Goal: Task Accomplishment & Management: Use online tool/utility

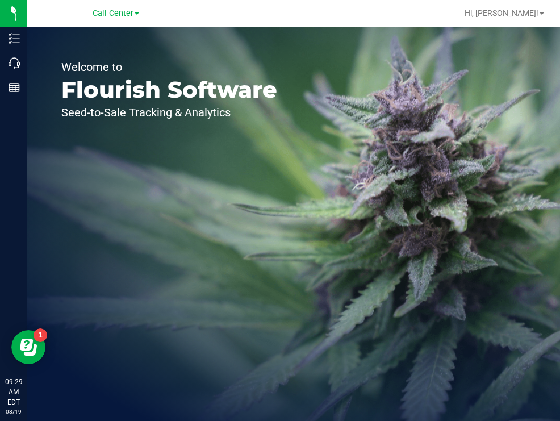
click at [285, 159] on div "Welcome to Flourish Software Seed-to-Sale Tracking & Analytics" at bounding box center [169, 223] width 284 height 393
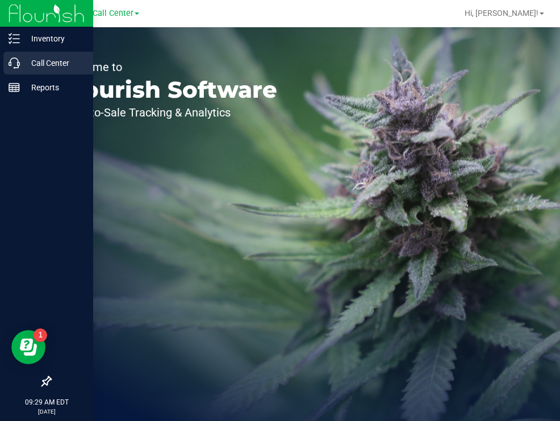
click at [40, 66] on p "Call Center" at bounding box center [54, 63] width 68 height 14
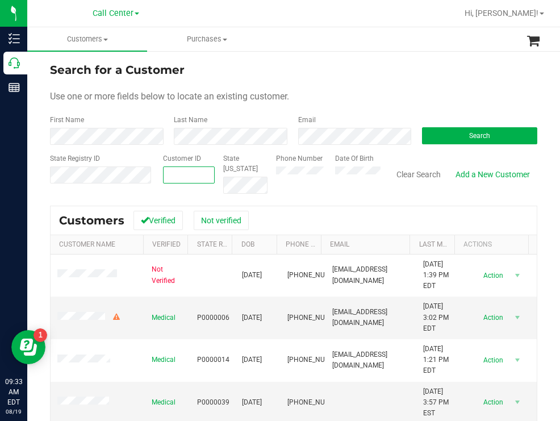
paste input "1477785"
type input "1477785"
click at [435, 133] on button "Search" at bounding box center [479, 135] width 115 height 17
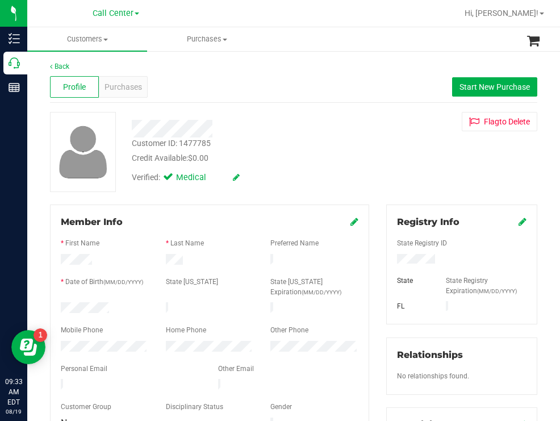
click at [61, 304] on div at bounding box center [104, 309] width 105 height 14
drag, startPoint x: 438, startPoint y: 255, endPoint x: 386, endPoint y: 256, distance: 52.2
click at [388, 256] on div at bounding box center [461, 260] width 146 height 12
click at [346, 151] on div "Customer ID: 1477785 Credit Available: $0.00" at bounding box center [249, 150] width 252 height 27
click at [128, 87] on span "Purchases" at bounding box center [122, 87] width 37 height 12
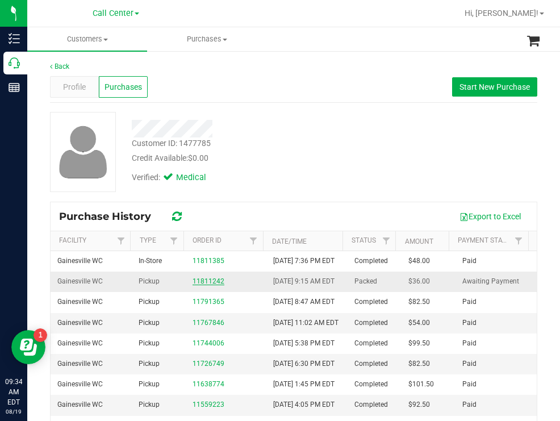
click at [211, 285] on link "11811242" at bounding box center [208, 281] width 32 height 8
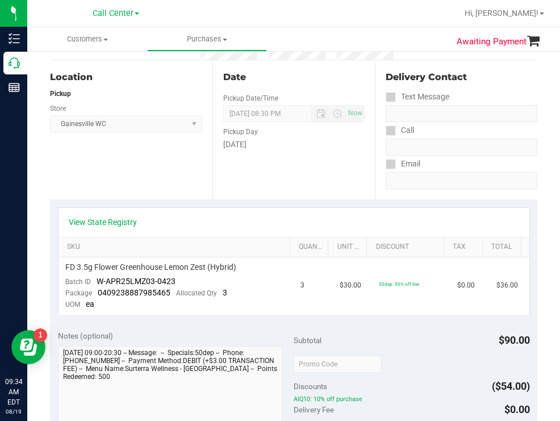
scroll to position [114, 0]
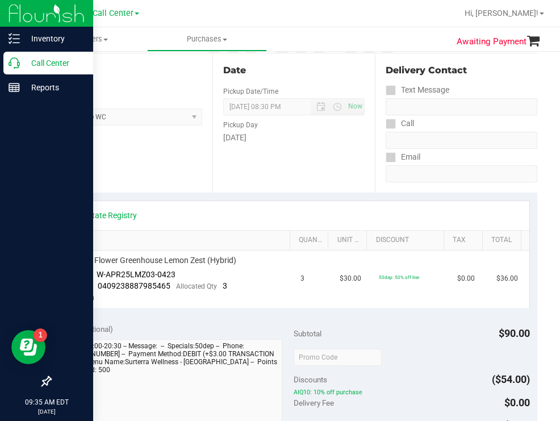
click at [45, 64] on p "Call Center" at bounding box center [54, 63] width 68 height 14
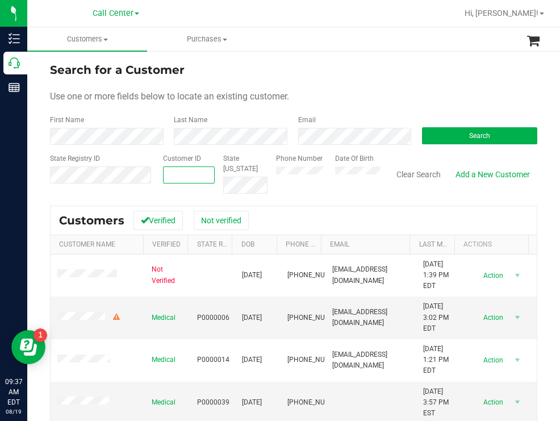
paste input "622767"
type input "622767"
click at [459, 139] on button "Search" at bounding box center [479, 135] width 115 height 17
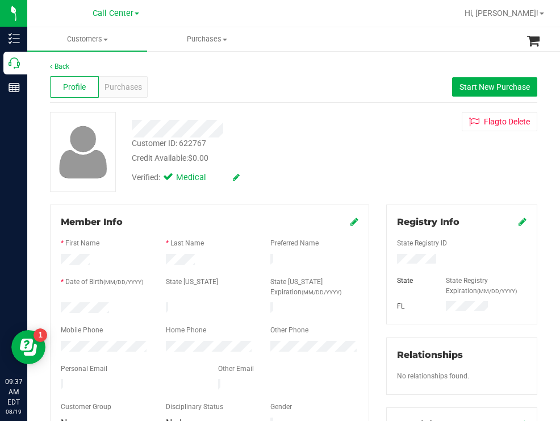
drag, startPoint x: 114, startPoint y: 304, endPoint x: 60, endPoint y: 301, distance: 54.6
click at [60, 302] on div at bounding box center [104, 309] width 105 height 14
drag, startPoint x: 446, startPoint y: 261, endPoint x: 388, endPoint y: 261, distance: 57.3
click at [388, 261] on div at bounding box center [461, 260] width 146 height 12
click at [313, 180] on div "Verified: Medical" at bounding box center [249, 176] width 252 height 25
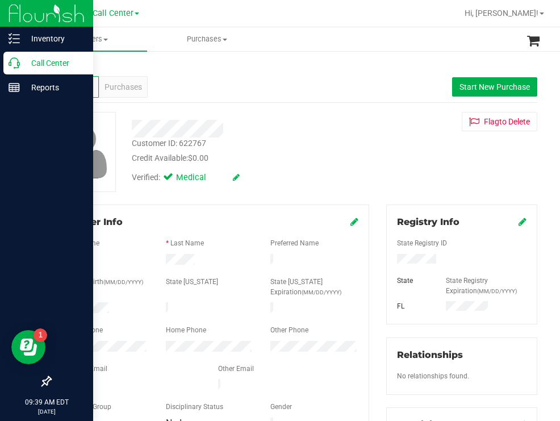
click at [45, 62] on p "Call Center" at bounding box center [54, 63] width 68 height 14
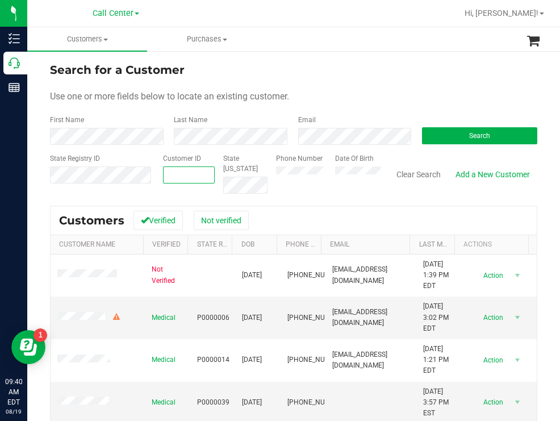
paste input "628854"
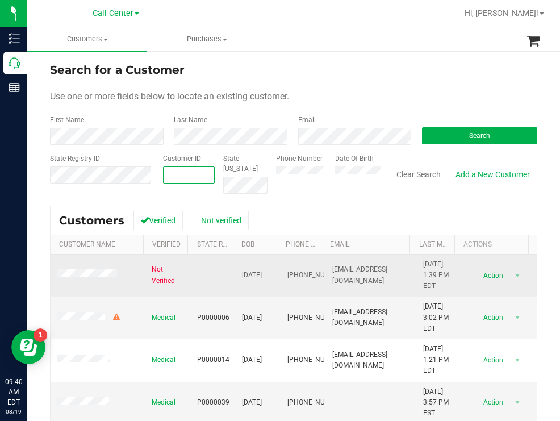
type input "628854"
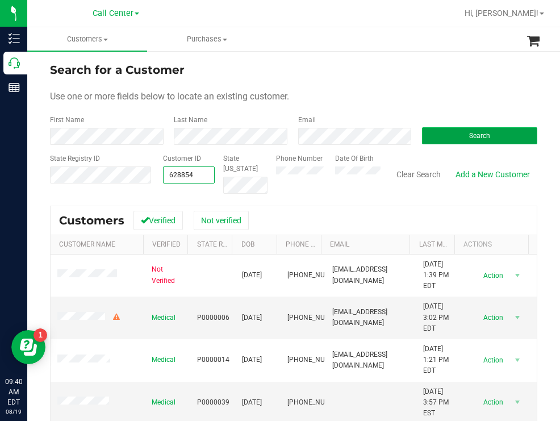
type input "628854"
click at [422, 135] on button "Search" at bounding box center [479, 135] width 115 height 17
paste input "628854"
type input "628854"
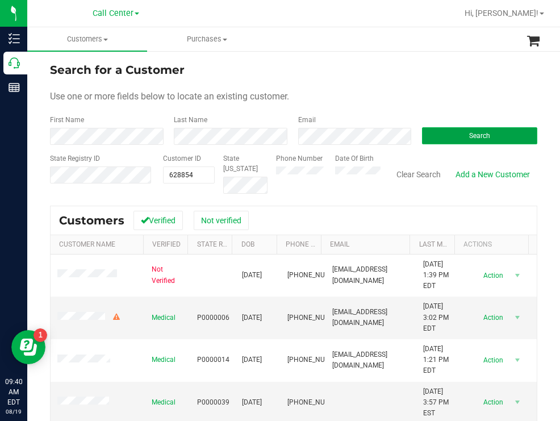
click at [458, 131] on button "Search" at bounding box center [479, 135] width 115 height 17
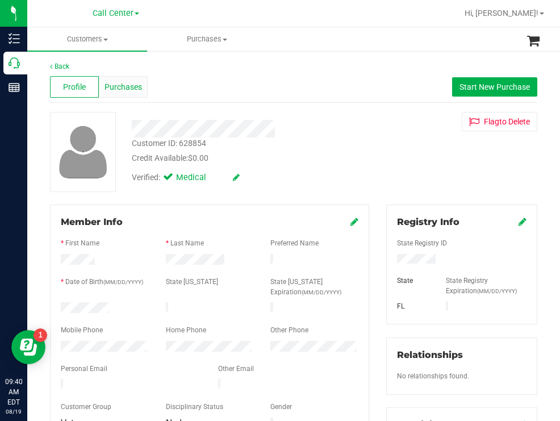
click at [131, 84] on span "Purchases" at bounding box center [122, 87] width 37 height 12
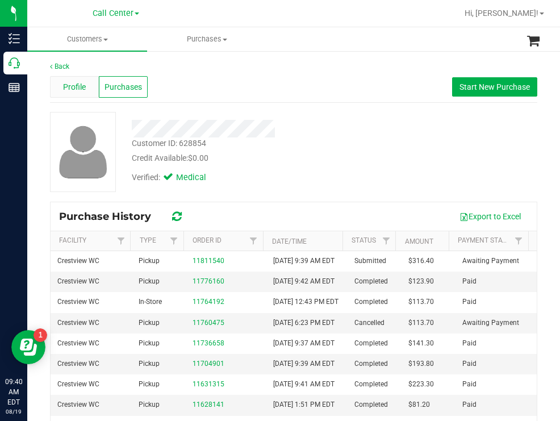
click at [63, 83] on span "Profile" at bounding box center [74, 87] width 23 height 12
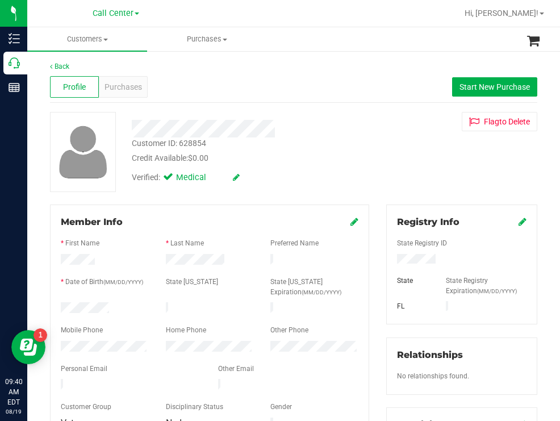
click at [62, 304] on div at bounding box center [104, 309] width 105 height 14
click at [392, 261] on div at bounding box center [461, 260] width 146 height 12
click at [339, 170] on div "Verified: Medical" at bounding box center [249, 176] width 252 height 25
click at [120, 84] on span "Purchases" at bounding box center [122, 87] width 37 height 12
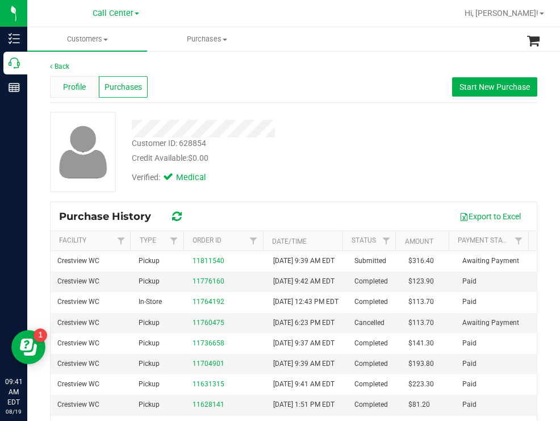
click at [74, 79] on div "Profile" at bounding box center [74, 87] width 49 height 22
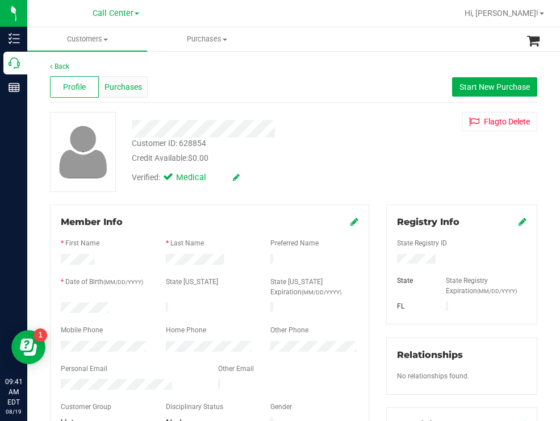
click at [126, 79] on div "Purchases" at bounding box center [123, 87] width 49 height 22
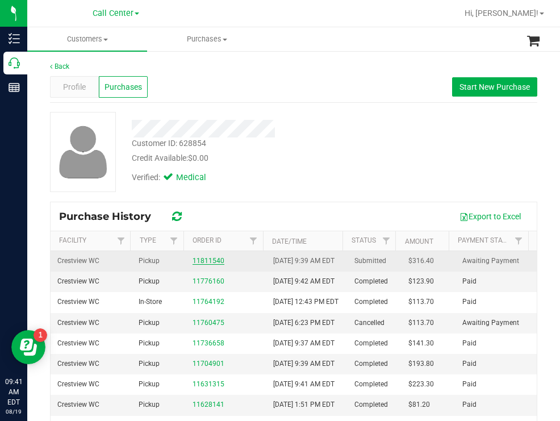
click at [199, 265] on link "11811540" at bounding box center [208, 261] width 32 height 8
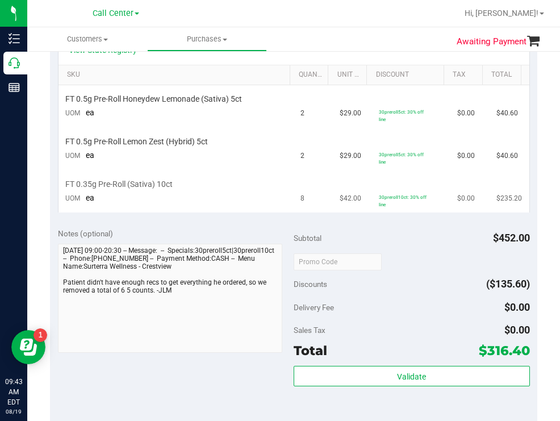
scroll to position [284, 0]
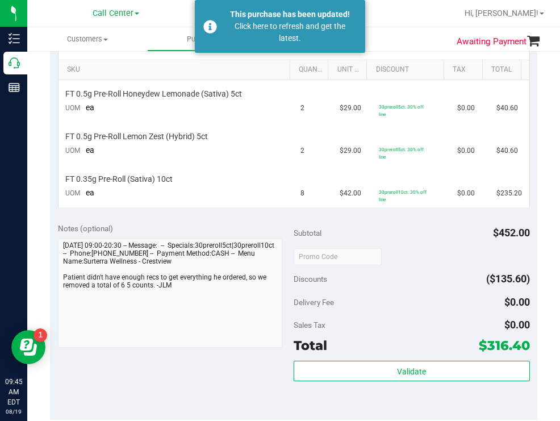
drag, startPoint x: 402, startPoint y: 19, endPoint x: 386, endPoint y: 17, distance: 16.0
click at [402, 18] on div at bounding box center [330, 13] width 254 height 22
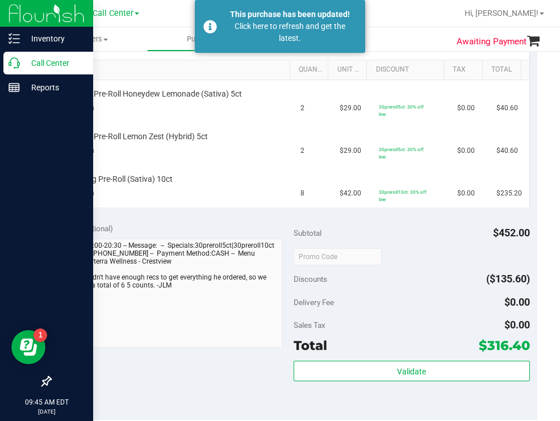
click at [36, 62] on p "Call Center" at bounding box center [54, 63] width 68 height 14
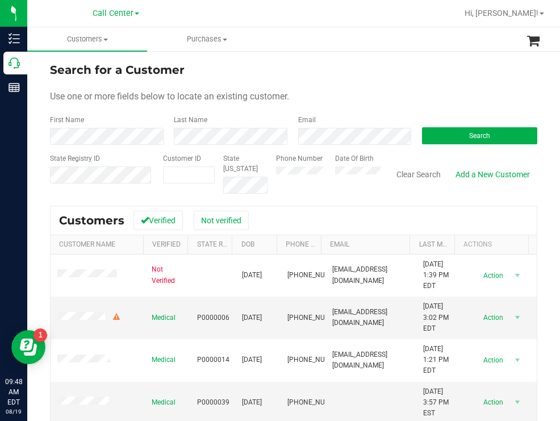
click at [400, 82] on form "Search for a Customer Use one or more fields below to locate an existing custom…" at bounding box center [293, 127] width 487 height 132
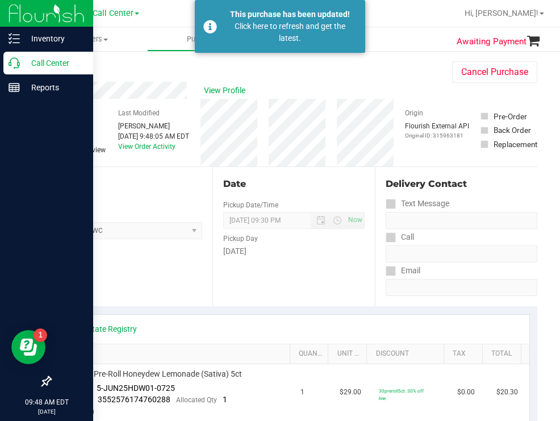
click at [37, 62] on p "Call Center" at bounding box center [54, 63] width 68 height 14
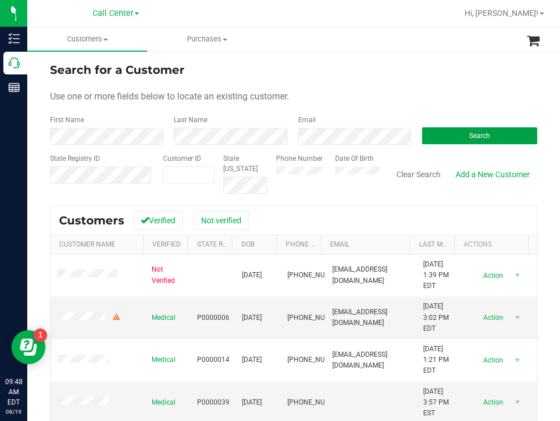
click at [429, 133] on button "Search" at bounding box center [479, 135] width 115 height 17
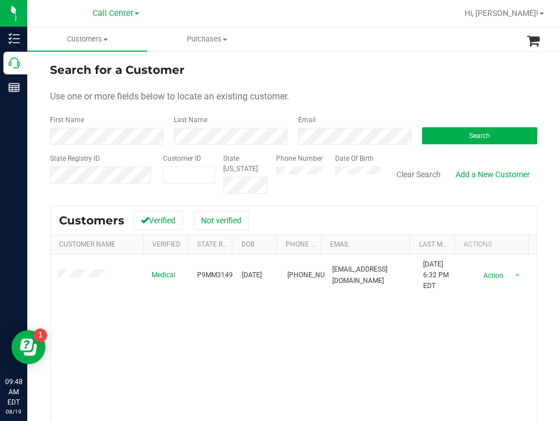
click at [355, 56] on div "Search for a Customer Use one or more fields below to locate an existing custom…" at bounding box center [293, 305] width 533 height 510
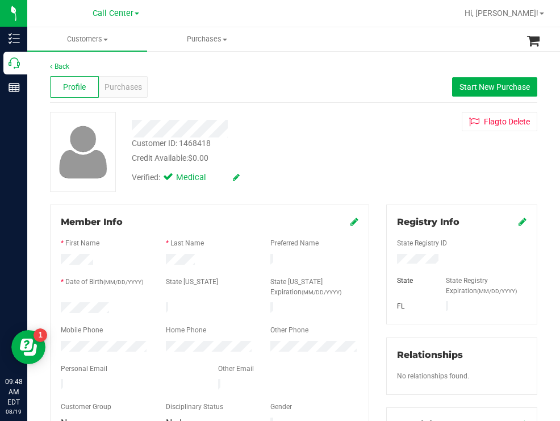
drag, startPoint x: 114, startPoint y: 306, endPoint x: 57, endPoint y: 303, distance: 57.4
click at [57, 303] on div at bounding box center [104, 309] width 105 height 14
drag, startPoint x: 434, startPoint y: 258, endPoint x: 382, endPoint y: 261, distance: 52.9
click at [379, 261] on div "Registry Info State Registry ID State State Registry Expiration (MM/DD/YYYY) [G…" at bounding box center [462, 416] width 168 height 425
drag, startPoint x: 352, startPoint y: 155, endPoint x: 305, endPoint y: 140, distance: 48.8
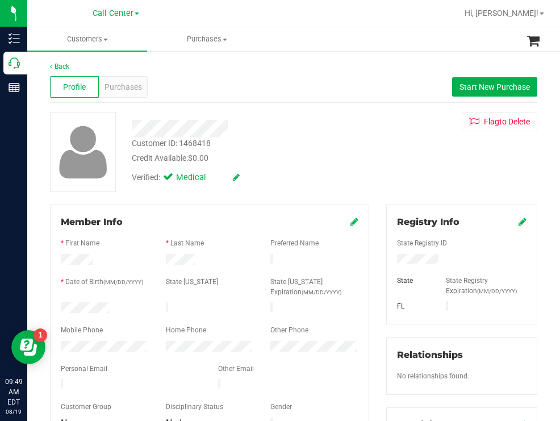
click at [346, 154] on div "Credit Available: $0.00" at bounding box center [249, 158] width 235 height 12
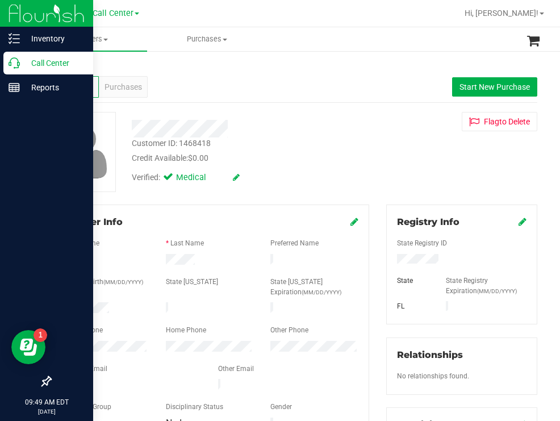
click at [41, 64] on p "Call Center" at bounding box center [54, 63] width 68 height 14
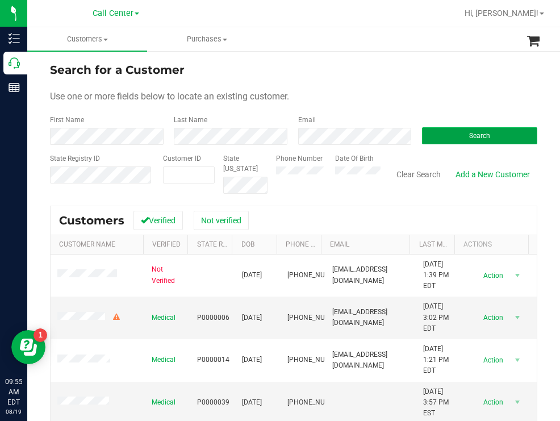
click at [422, 144] on button "Search" at bounding box center [479, 135] width 115 height 17
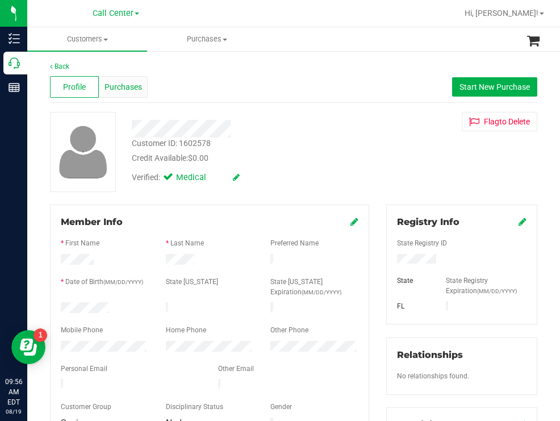
click at [128, 83] on span "Purchases" at bounding box center [122, 87] width 37 height 12
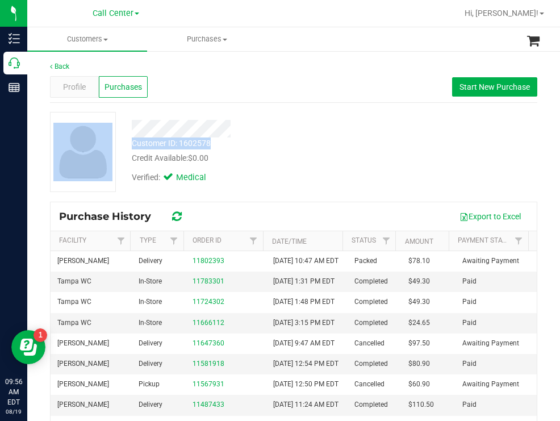
drag, startPoint x: 215, startPoint y: 143, endPoint x: 119, endPoint y: 145, distance: 96.0
click at [119, 145] on div "Customer ID: 1602578 Credit Available: $0.00 Verified: Medical" at bounding box center [293, 152] width 504 height 80
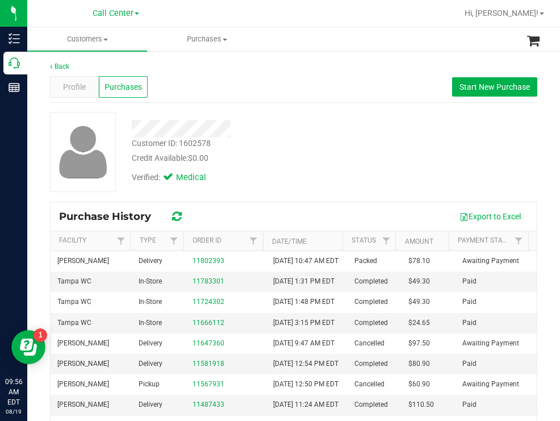
click at [232, 154] on div "Credit Available: $0.00" at bounding box center [249, 158] width 235 height 12
drag, startPoint x: 213, startPoint y: 147, endPoint x: 129, endPoint y: 149, distance: 84.0
click at [128, 147] on div "Customer ID: 1602578 Credit Available: $0.00" at bounding box center [249, 150] width 252 height 27
copy div "Customer ID: 1602578"
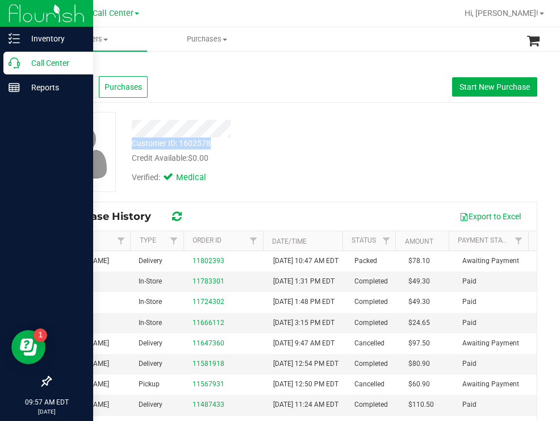
click at [58, 62] on p "Call Center" at bounding box center [54, 63] width 68 height 14
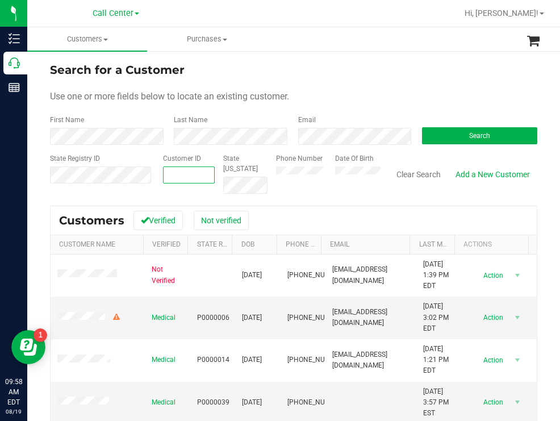
paste input "1601099"
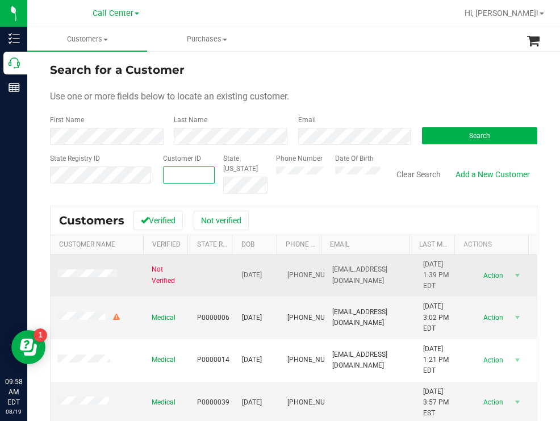
type input "1601099"
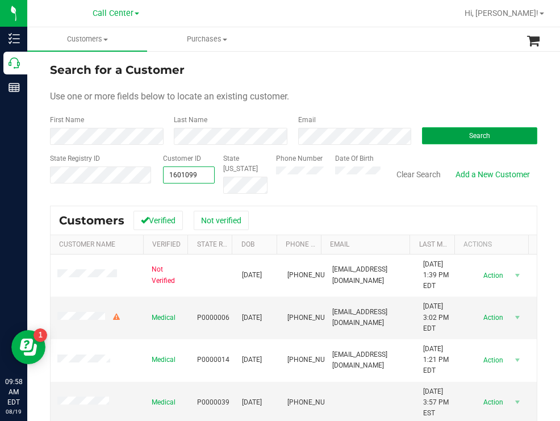
type input "1601099"
click at [430, 135] on button "Search" at bounding box center [479, 135] width 115 height 17
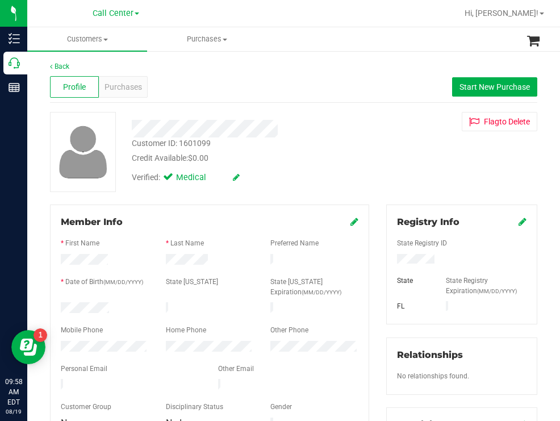
drag, startPoint x: 113, startPoint y: 307, endPoint x: 56, endPoint y: 306, distance: 57.4
click at [56, 306] on div at bounding box center [104, 309] width 105 height 14
click at [391, 264] on div at bounding box center [461, 260] width 146 height 12
click at [322, 157] on div "Credit Available: $0.00" at bounding box center [249, 158] width 235 height 12
click at [324, 160] on div "Credit Available: $0.00" at bounding box center [249, 158] width 235 height 12
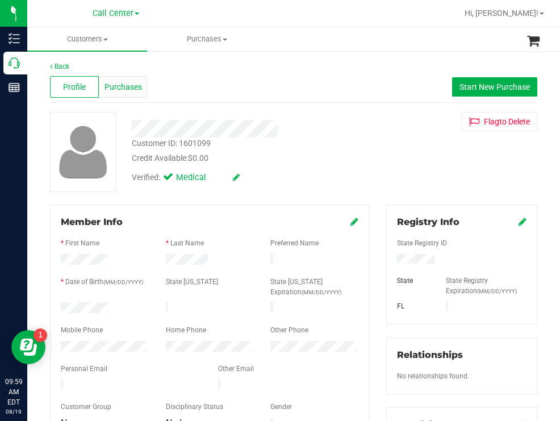
click at [127, 81] on span "Purchases" at bounding box center [122, 87] width 37 height 12
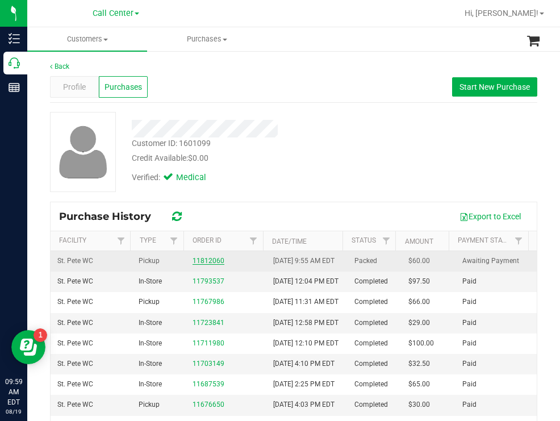
click at [207, 265] on link "11812060" at bounding box center [208, 261] width 32 height 8
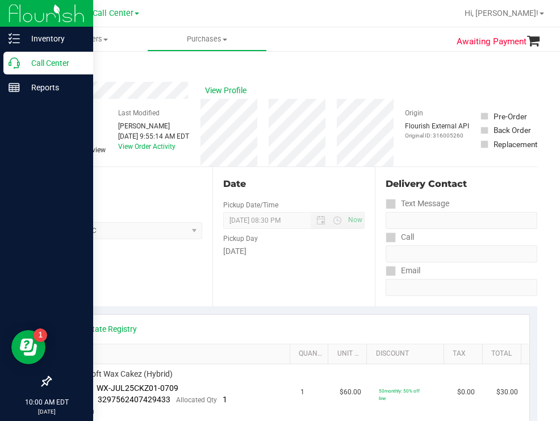
click at [46, 62] on p "Call Center" at bounding box center [54, 63] width 68 height 14
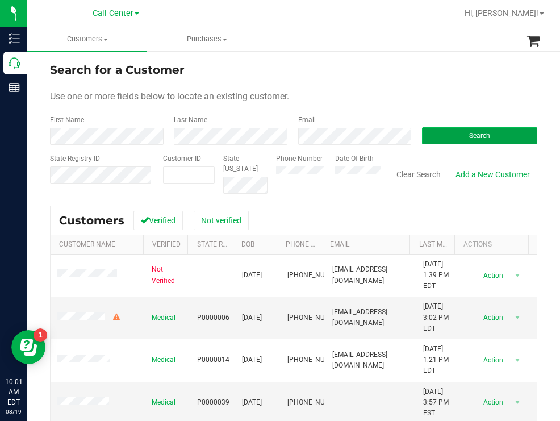
click at [440, 132] on button "Search" at bounding box center [479, 135] width 115 height 17
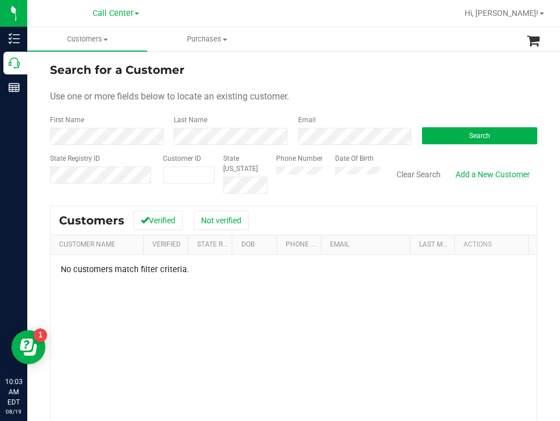
click at [329, 175] on div "Phone Number Date Of Birth" at bounding box center [323, 173] width 113 height 40
click at [435, 131] on button "Search" at bounding box center [479, 135] width 115 height 17
click at [326, 179] on div "Phone Number Date Of Birth" at bounding box center [323, 173] width 113 height 40
click at [446, 140] on button "Search" at bounding box center [479, 135] width 115 height 17
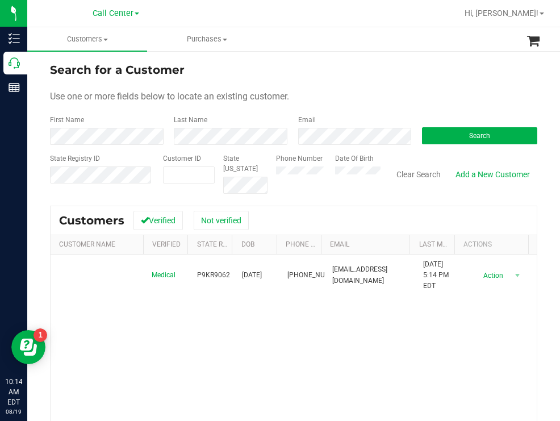
click at [397, 69] on div "Search for a Customer" at bounding box center [293, 69] width 487 height 17
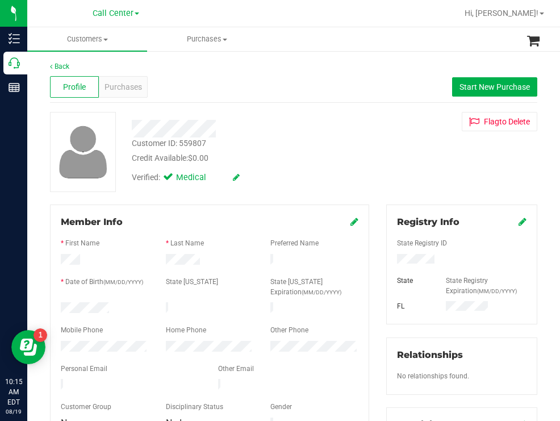
drag, startPoint x: 110, startPoint y: 301, endPoint x: 111, endPoint y: 307, distance: 5.8
click at [111, 307] on form "Member Info * First Name * Last Name Preferred Name * Date of Birth (MM/DD/YYYY…" at bounding box center [209, 323] width 297 height 216
copy form
drag, startPoint x: 436, startPoint y: 260, endPoint x: 384, endPoint y: 259, distance: 52.2
click at [388, 259] on div at bounding box center [461, 260] width 146 height 12
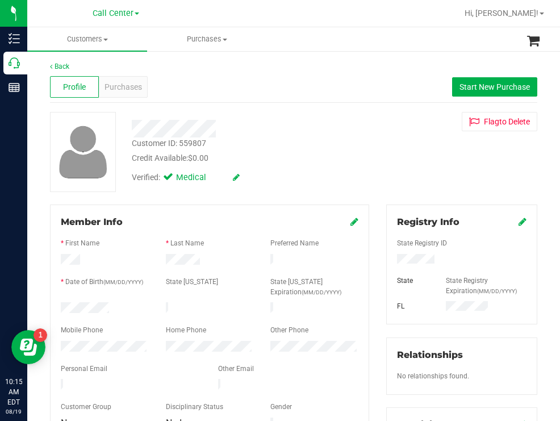
click at [361, 165] on div "Verified: Medical" at bounding box center [249, 176] width 252 height 25
click at [119, 85] on span "Purchases" at bounding box center [122, 87] width 37 height 12
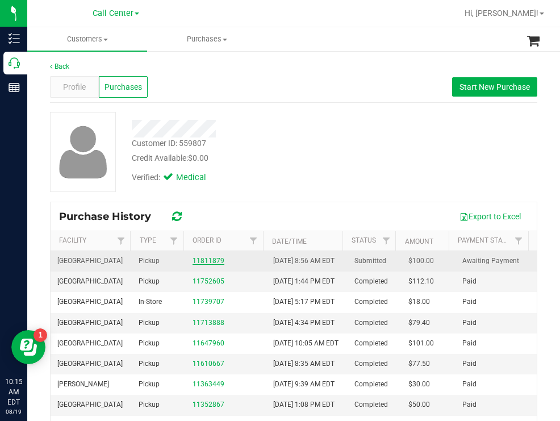
click at [210, 265] on link "11811879" at bounding box center [208, 261] width 32 height 8
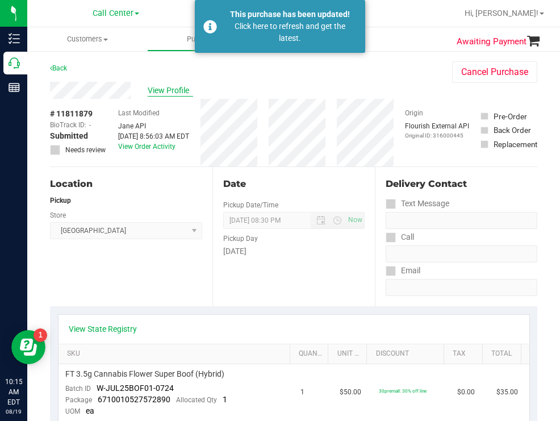
click at [181, 93] on span "View Profile" at bounding box center [170, 91] width 45 height 12
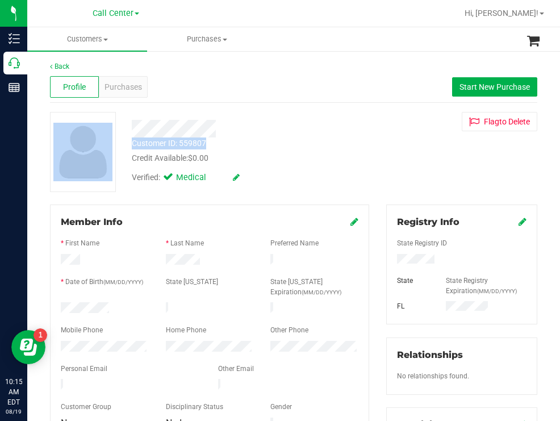
drag, startPoint x: 208, startPoint y: 143, endPoint x: 123, endPoint y: 143, distance: 85.7
click at [123, 143] on div "Customer ID: 559807 Credit Available: $0.00 Verified: Medical Flag to [GEOGRAPH…" at bounding box center [293, 152] width 504 height 80
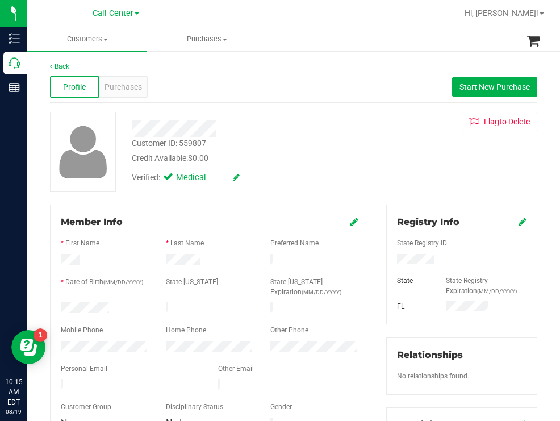
drag, startPoint x: 231, startPoint y: 156, endPoint x: 216, endPoint y: 146, distance: 17.6
click at [228, 153] on div "Credit Available: $0.00" at bounding box center [249, 158] width 235 height 12
drag, startPoint x: 207, startPoint y: 143, endPoint x: 129, endPoint y: 148, distance: 77.9
click at [129, 148] on div "Customer ID: 559807 Credit Available: $0.00" at bounding box center [249, 150] width 252 height 27
copy div "Customer ID: 559807"
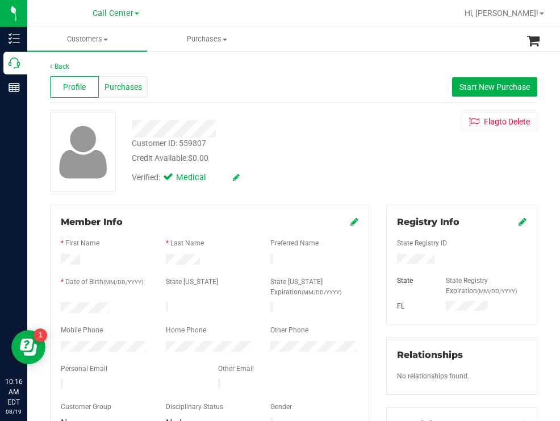
click at [111, 80] on div "Purchases" at bounding box center [123, 87] width 49 height 22
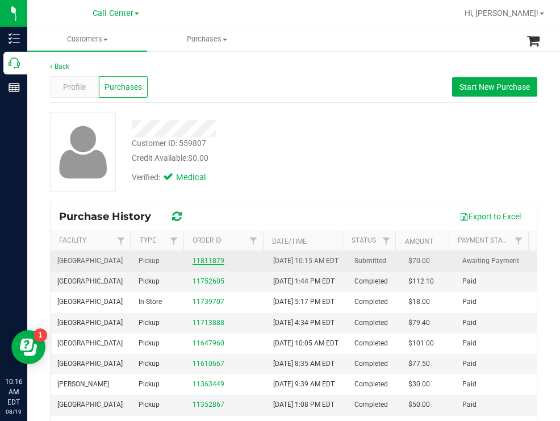
click at [207, 265] on link "11811879" at bounding box center [208, 261] width 32 height 8
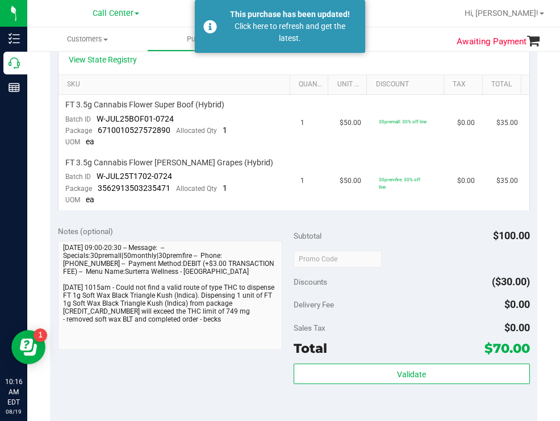
scroll to position [284, 0]
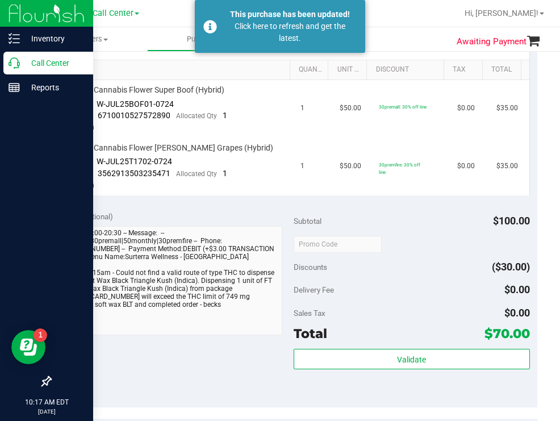
click at [35, 64] on p "Call Center" at bounding box center [54, 63] width 68 height 14
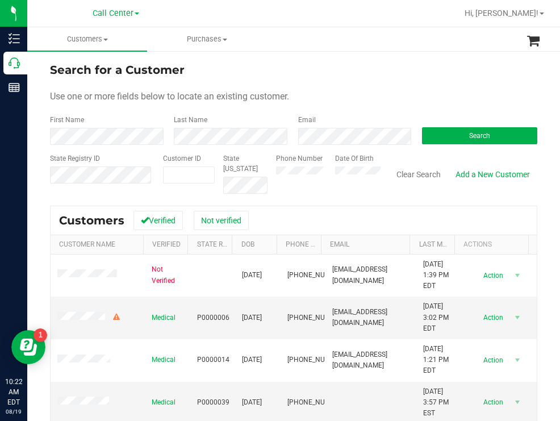
click at [468, 124] on div "Search" at bounding box center [475, 130] width 124 height 30
click at [465, 127] on button "Search" at bounding box center [479, 135] width 115 height 17
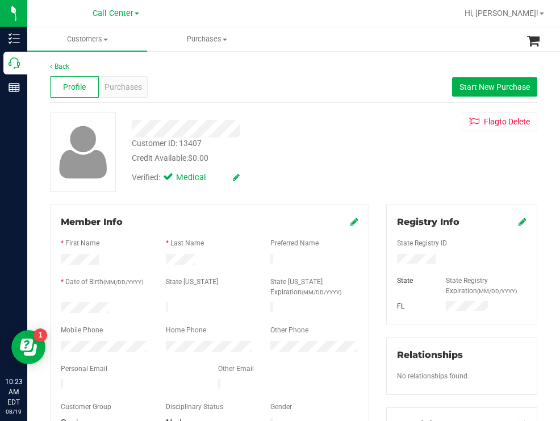
drag, startPoint x: 115, startPoint y: 302, endPoint x: 55, endPoint y: 305, distance: 60.8
click at [55, 305] on div at bounding box center [104, 309] width 105 height 14
drag, startPoint x: 439, startPoint y: 256, endPoint x: 381, endPoint y: 259, distance: 58.0
click at [386, 259] on div "Registry Info State Registry ID State State Registry Expiration (MM/DD/YYYY) [G…" at bounding box center [461, 264] width 151 height 120
click at [330, 150] on div "Customer ID: 13407 Credit Available: $0.00" at bounding box center [249, 150] width 252 height 27
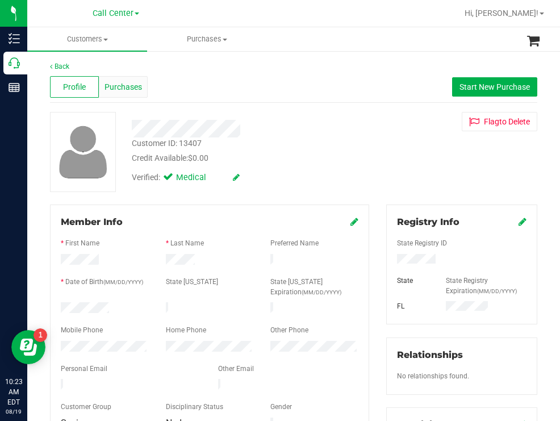
click at [143, 85] on div "Purchases" at bounding box center [123, 87] width 49 height 22
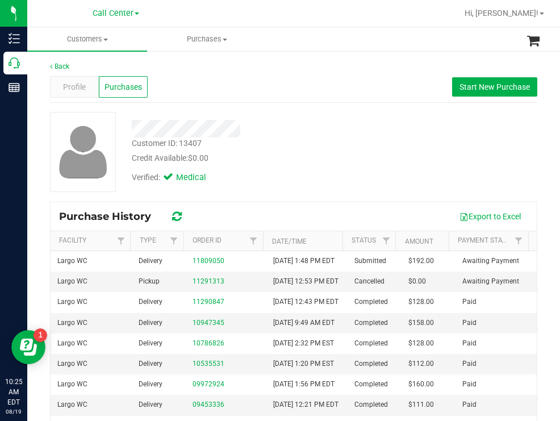
click at [299, 159] on div "Credit Available: $0.00" at bounding box center [249, 158] width 235 height 12
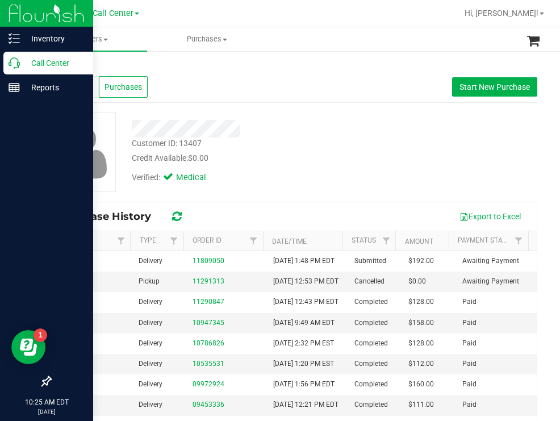
click at [52, 59] on p "Call Center" at bounding box center [54, 63] width 68 height 14
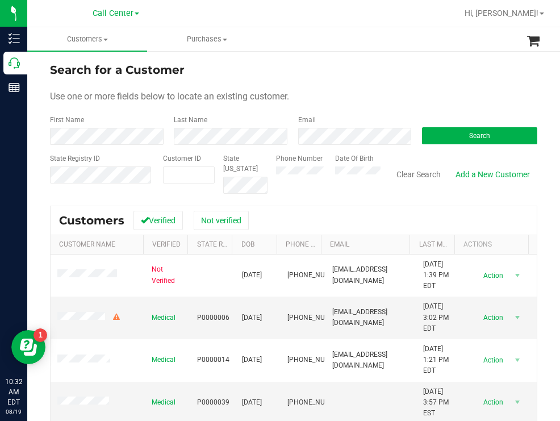
click at [362, 90] on div "Use one or more fields below to locate an existing customer." at bounding box center [293, 97] width 487 height 14
click at [434, 140] on button "Search" at bounding box center [479, 135] width 115 height 17
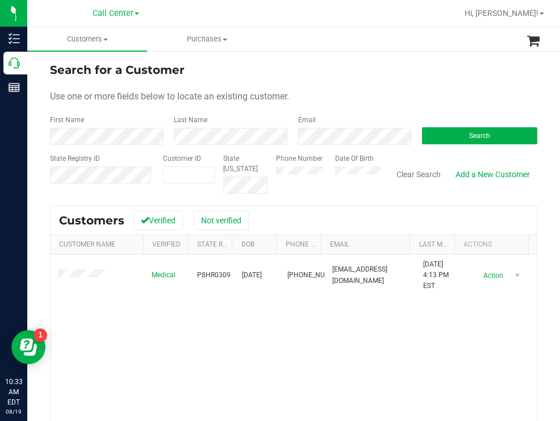
click at [350, 83] on form "Search for a Customer Use one or more fields below to locate an existing custom…" at bounding box center [293, 127] width 487 height 132
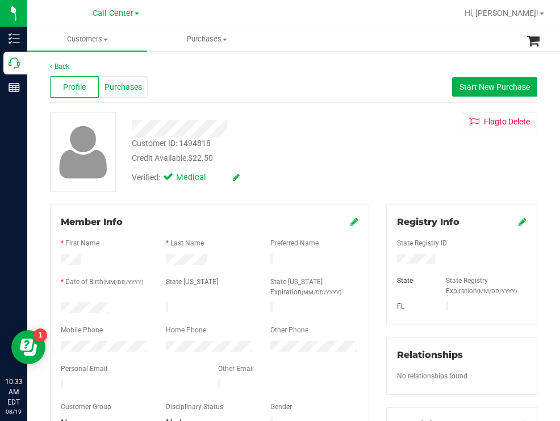
click at [123, 87] on span "Purchases" at bounding box center [122, 87] width 37 height 12
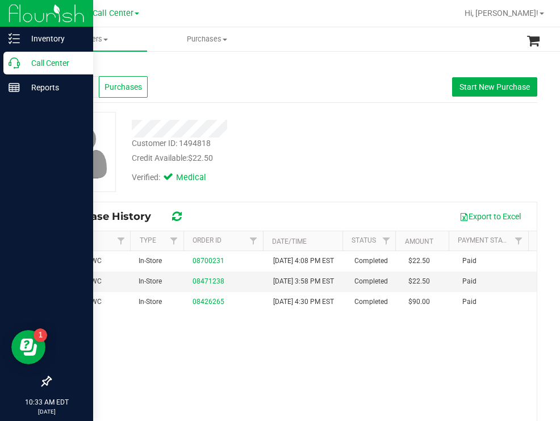
click at [41, 64] on p "Call Center" at bounding box center [54, 63] width 68 height 14
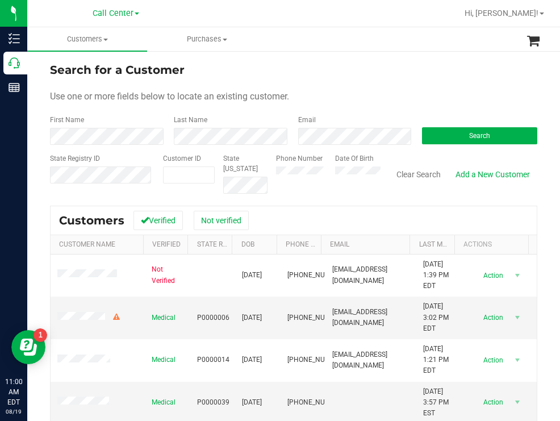
click at [452, 123] on div "Search" at bounding box center [475, 130] width 124 height 30
click at [450, 134] on button "Search" at bounding box center [479, 135] width 115 height 17
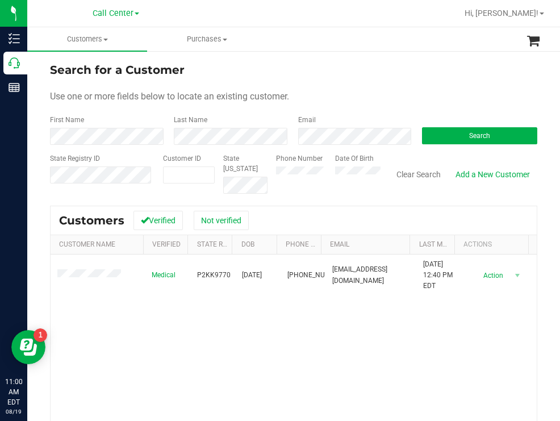
click at [343, 80] on form "Search for a Customer Use one or more fields below to locate an existing custom…" at bounding box center [293, 127] width 487 height 132
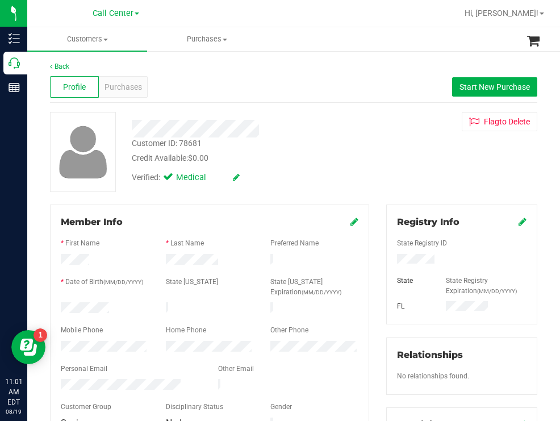
click at [303, 129] on div at bounding box center [249, 129] width 252 height 18
click at [392, 258] on div at bounding box center [461, 260] width 146 height 12
click at [335, 137] on div "Customer ID: 78681 Credit Available: $0.00" at bounding box center [249, 150] width 252 height 27
drag, startPoint x: 431, startPoint y: 261, endPoint x: 388, endPoint y: 261, distance: 43.7
click at [388, 261] on div at bounding box center [461, 260] width 146 height 12
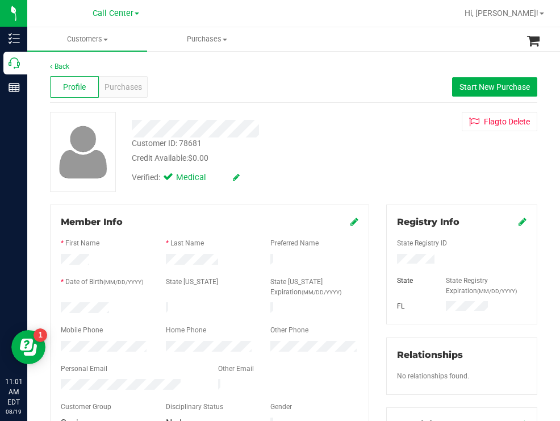
click at [62, 304] on div at bounding box center [104, 309] width 105 height 14
click at [366, 148] on div "Customer ID: 78681 Credit Available: $0.00" at bounding box center [249, 150] width 252 height 27
click at [468, 83] on span "Start New Purchase" at bounding box center [494, 86] width 70 height 9
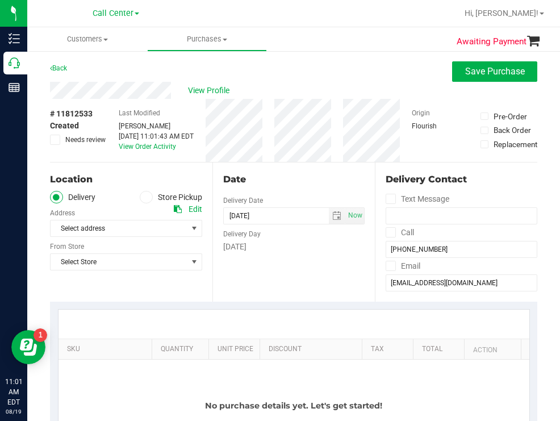
click at [148, 196] on span at bounding box center [146, 197] width 13 height 13
click at [0, 0] on input "Store Pickup" at bounding box center [0, 0] width 0 height 0
click at [100, 233] on span "Select Store" at bounding box center [119, 228] width 137 height 16
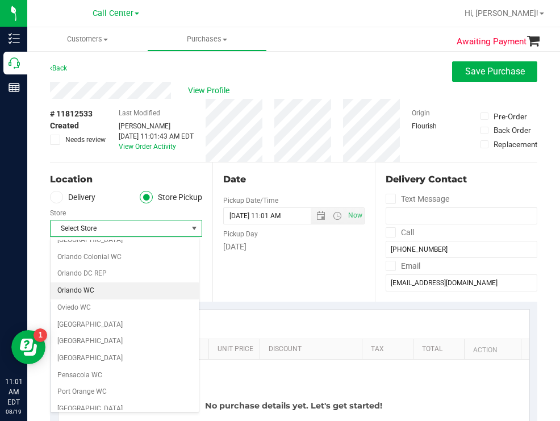
scroll to position [568, 0]
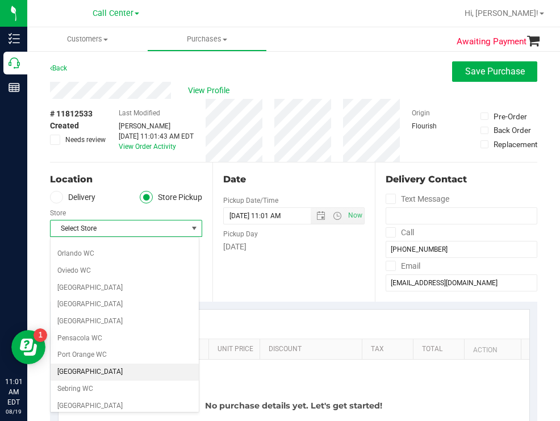
drag, startPoint x: 98, startPoint y: 374, endPoint x: 99, endPoint y: 366, distance: 8.6
click at [98, 374] on li "[GEOGRAPHIC_DATA]" at bounding box center [125, 371] width 148 height 17
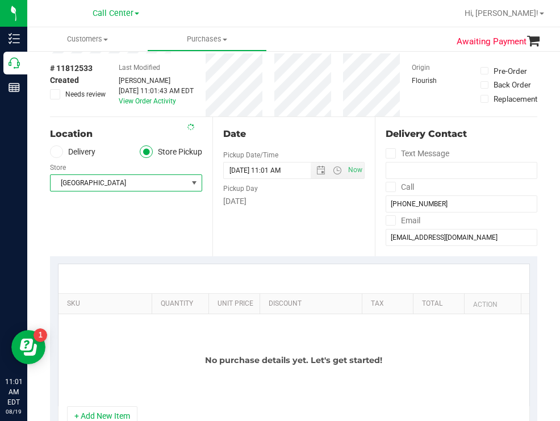
scroll to position [114, 0]
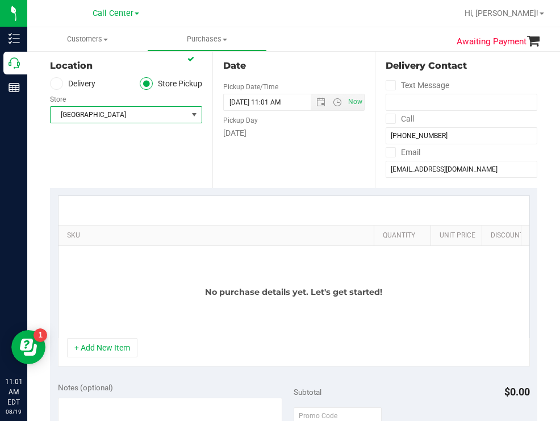
drag, startPoint x: 144, startPoint y: 231, endPoint x: 376, endPoint y: 194, distance: 235.0
click at [376, 194] on div "SKU Quantity Unit Price Discount Tax Total Action No purchase details yet. Let'…" at bounding box center [293, 281] width 487 height 186
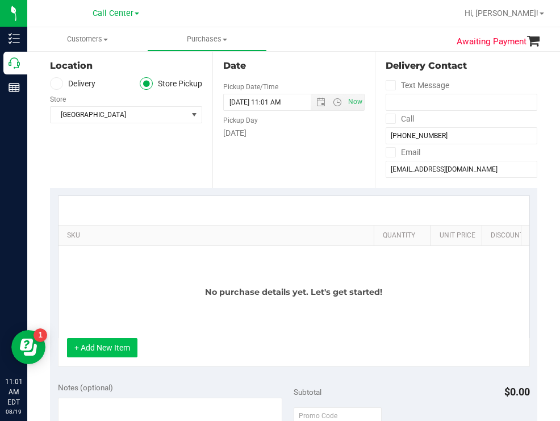
drag, startPoint x: 91, startPoint y: 359, endPoint x: 30, endPoint y: 27, distance: 337.2
click at [91, 357] on button "+ Add New Item" at bounding box center [102, 347] width 70 height 19
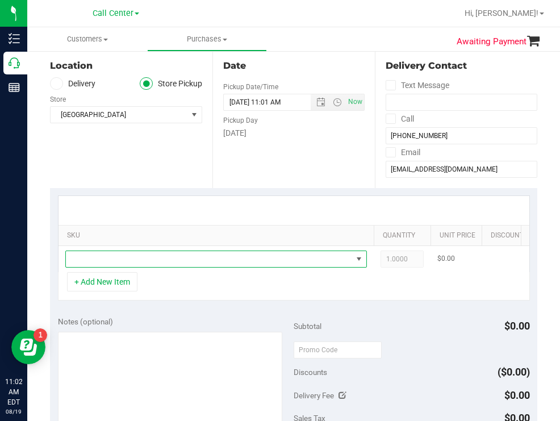
click at [190, 260] on span "NO DATA FOUND" at bounding box center [209, 259] width 286 height 16
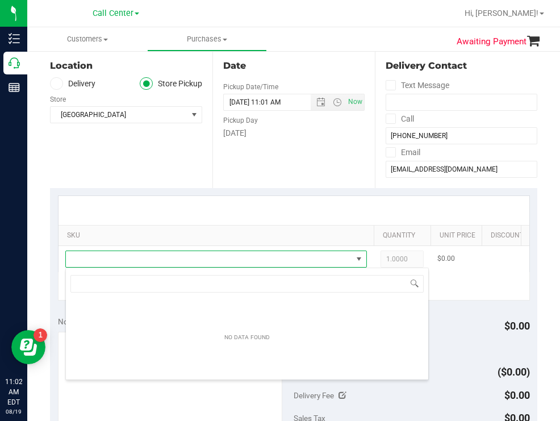
scroll to position [17, 301]
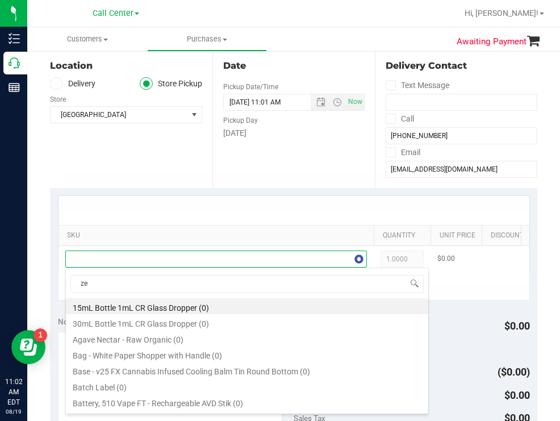
type input "[DEMOGRAPHIC_DATA]"
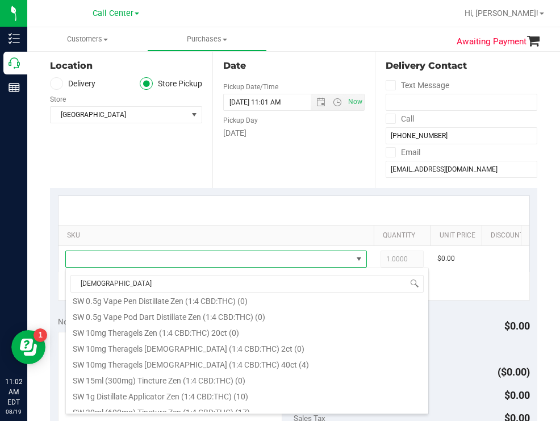
scroll to position [397, 0]
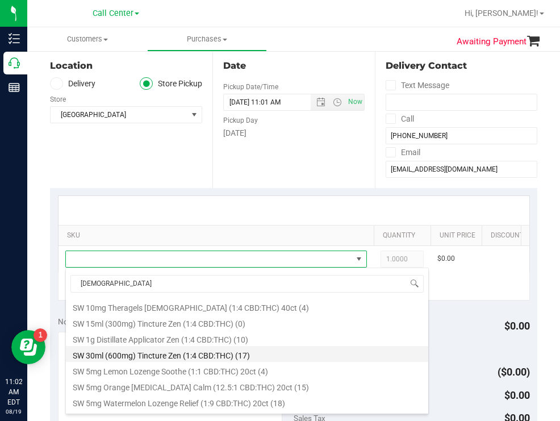
click at [204, 358] on li "SW 30ml (600mg) Tincture Zen (1:4 CBD:THC) (17)" at bounding box center [247, 354] width 362 height 16
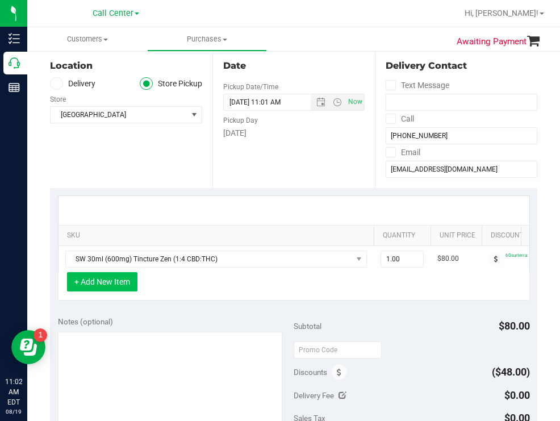
click at [110, 291] on button "+ Add New Item" at bounding box center [102, 281] width 70 height 19
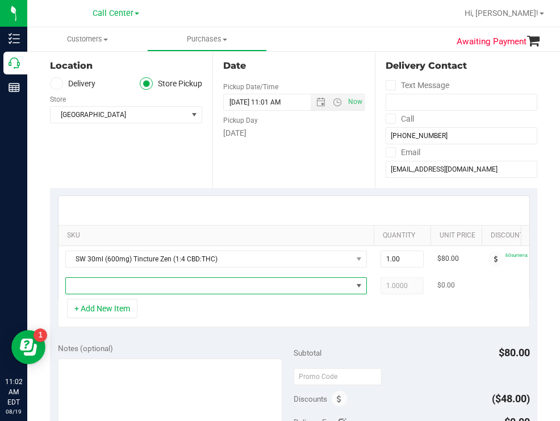
click at [177, 285] on span "NO DATA FOUND" at bounding box center [209, 286] width 286 height 16
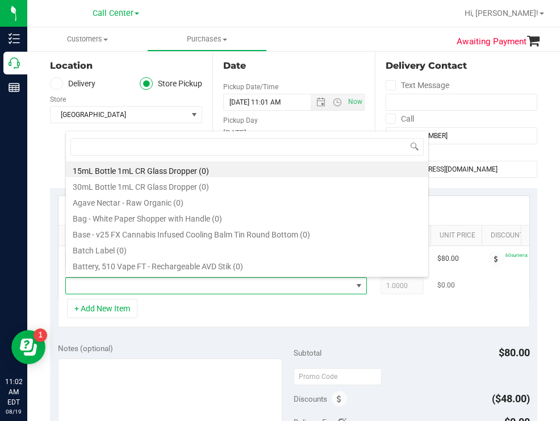
scroll to position [17, 301]
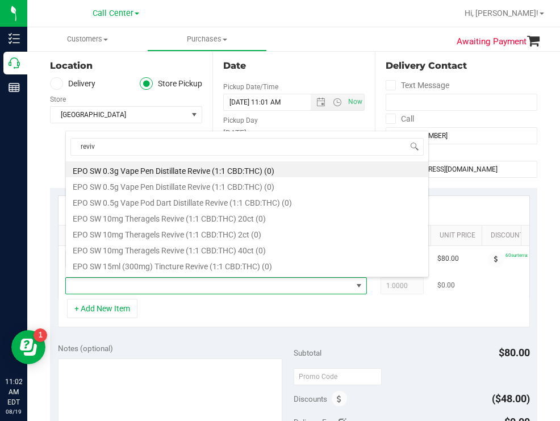
type input "revive"
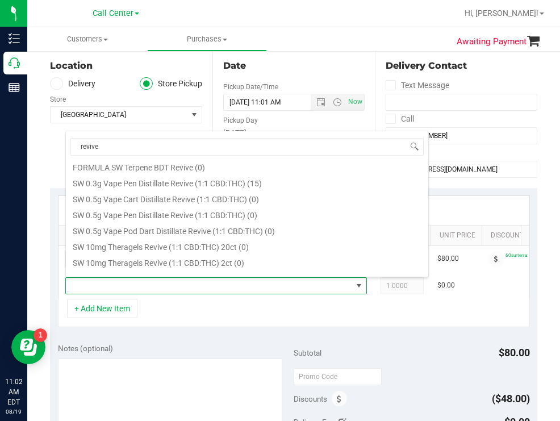
scroll to position [173, 0]
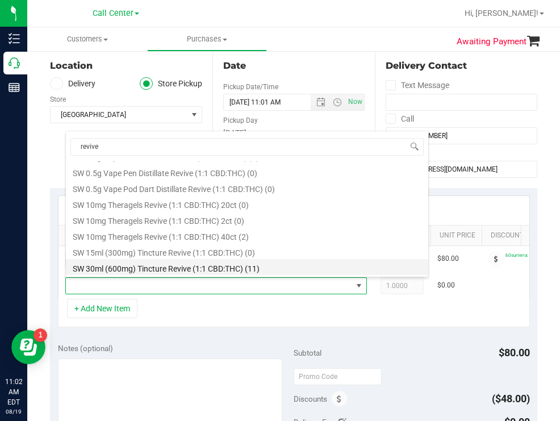
click at [228, 261] on li "SW 30ml (600mg) Tincture Revive (1:1 CBD:THC) (11)" at bounding box center [247, 267] width 362 height 16
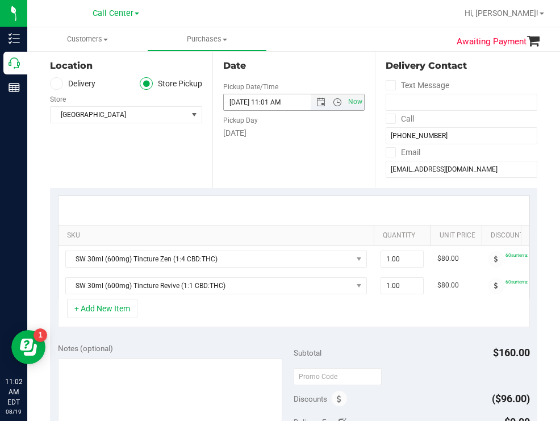
click at [280, 104] on input "[DATE] 11:01 AM" at bounding box center [277, 102] width 106 height 16
type input "[DATE] 11:45 AM"
click at [256, 153] on div "Date Pickup Date/Time [DATE] Now [DATE] 11:45 AM Now Pickup Day [DATE]" at bounding box center [293, 118] width 162 height 139
click at [131, 152] on div "Location Delivery Store Pickup Store [GEOGRAPHIC_DATA] WC Select Store [PERSON_…" at bounding box center [131, 118] width 162 height 139
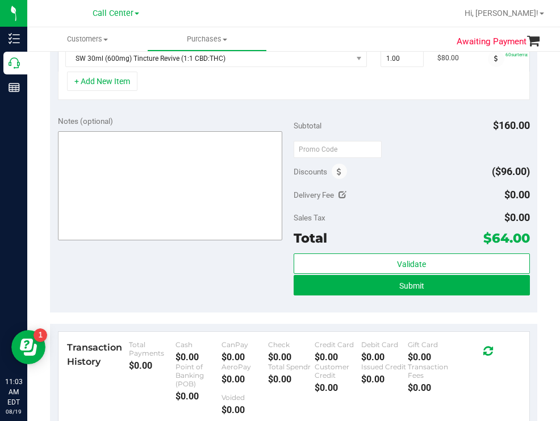
scroll to position [227, 0]
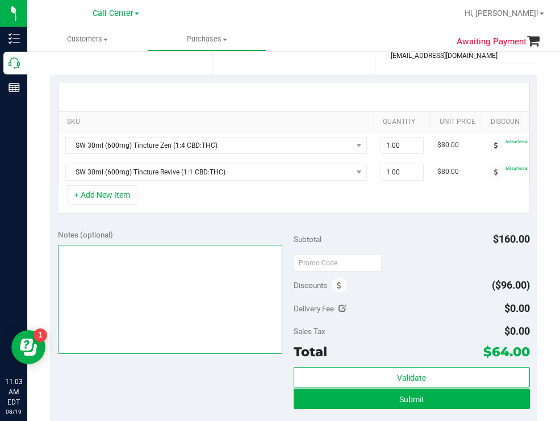
click at [210, 281] on textarea at bounding box center [170, 299] width 225 height 109
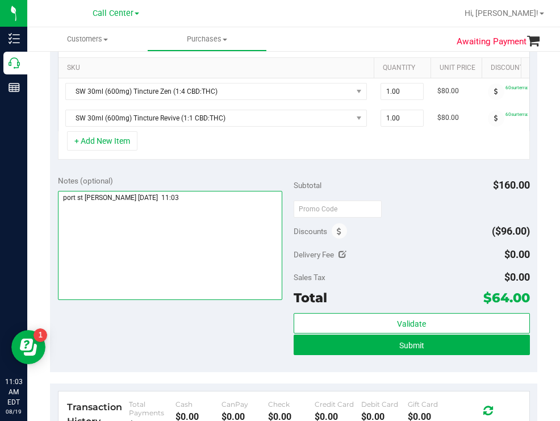
scroll to position [284, 0]
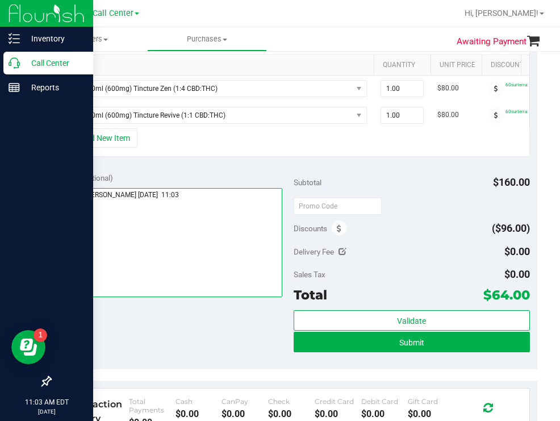
type textarea "port st [PERSON_NAME] [DATE] 11:03"
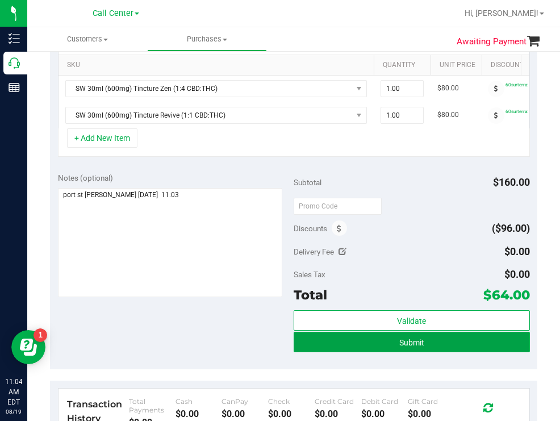
click at [364, 345] on button "Submit" at bounding box center [412, 342] width 236 height 20
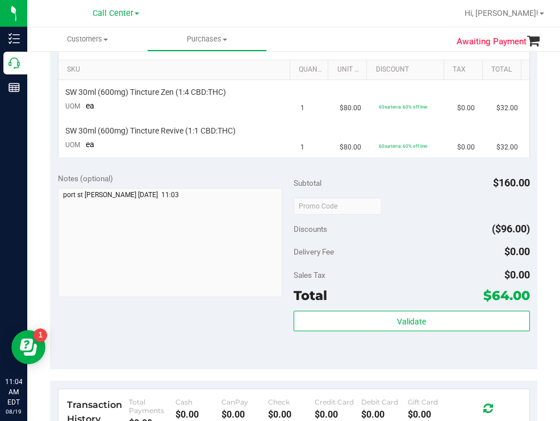
click at [280, 6] on div at bounding box center [330, 13] width 254 height 22
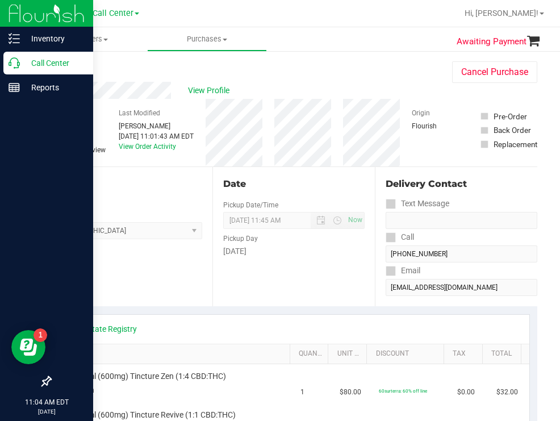
click at [63, 62] on p "Call Center" at bounding box center [54, 63] width 68 height 14
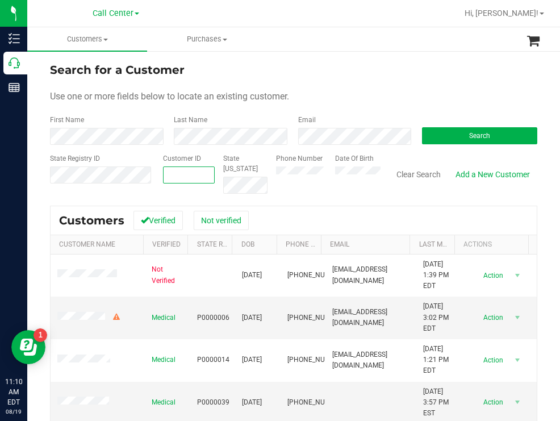
paste input "630583"
type input "630583"
click at [428, 139] on button "Search" at bounding box center [479, 135] width 115 height 17
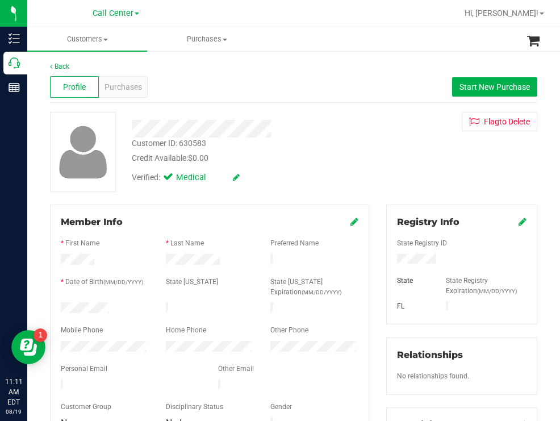
click at [380, 174] on div "Customer ID: 630583 Credit Available: $0.00 Verified: Medical Flag to [GEOGRAPH…" at bounding box center [293, 152] width 504 height 80
click at [392, 259] on div at bounding box center [461, 260] width 146 height 12
click at [363, 171] on div "Verified: Medical" at bounding box center [249, 176] width 252 height 25
click at [61, 307] on div at bounding box center [104, 309] width 105 height 14
click at [328, 154] on div "Credit Available: $0.00" at bounding box center [249, 158] width 235 height 12
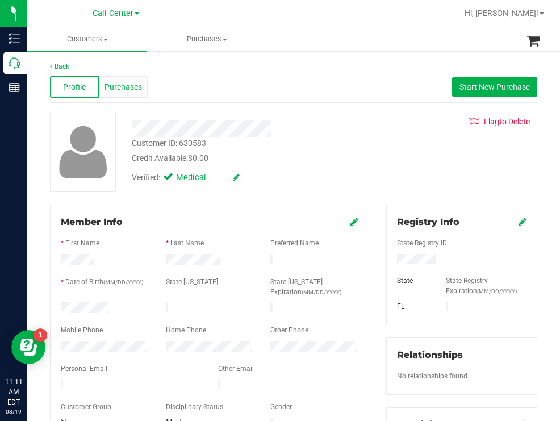
click at [120, 78] on div "Purchases" at bounding box center [123, 87] width 49 height 22
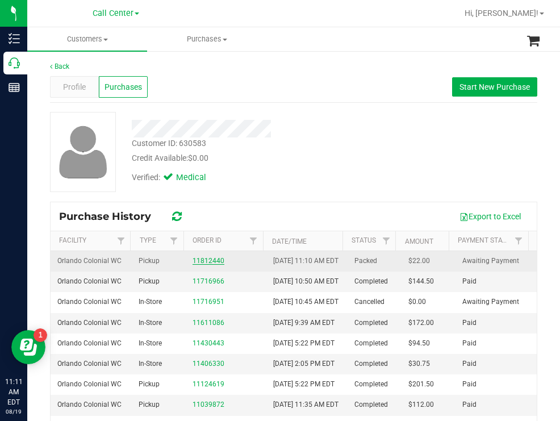
click at [199, 263] on link "11812440" at bounding box center [208, 261] width 32 height 8
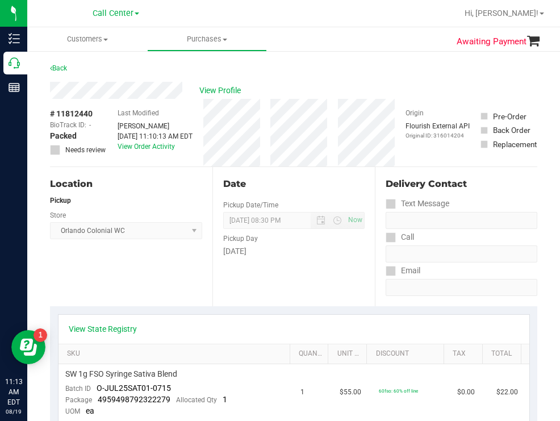
click at [310, 78] on div "Back" at bounding box center [293, 71] width 487 height 20
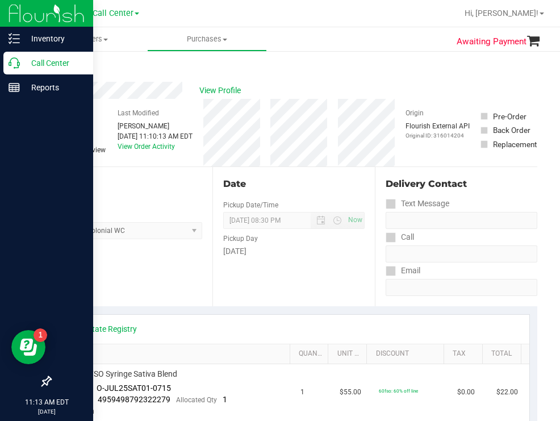
click at [47, 65] on p "Call Center" at bounding box center [54, 63] width 68 height 14
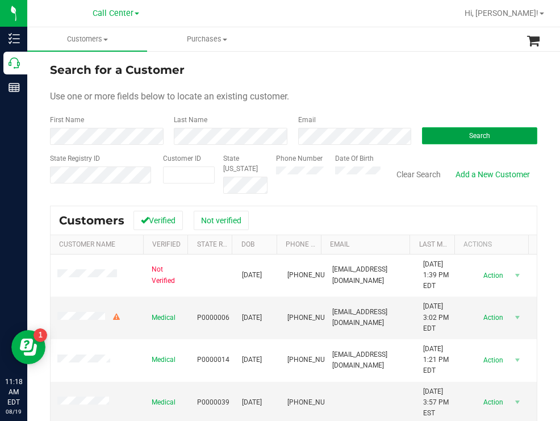
click at [439, 133] on button "Search" at bounding box center [479, 135] width 115 height 17
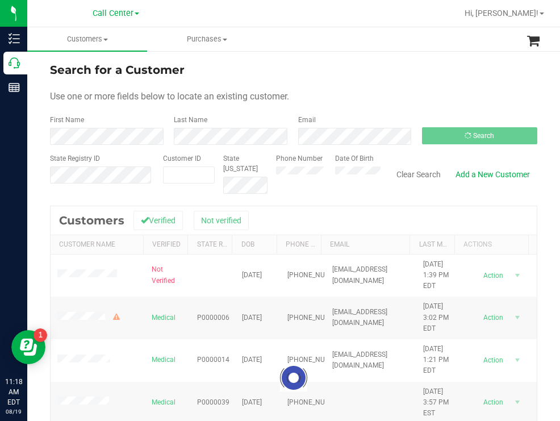
click at [338, 85] on form "Search for a Customer Use one or more fields below to locate an existing custom…" at bounding box center [293, 127] width 487 height 132
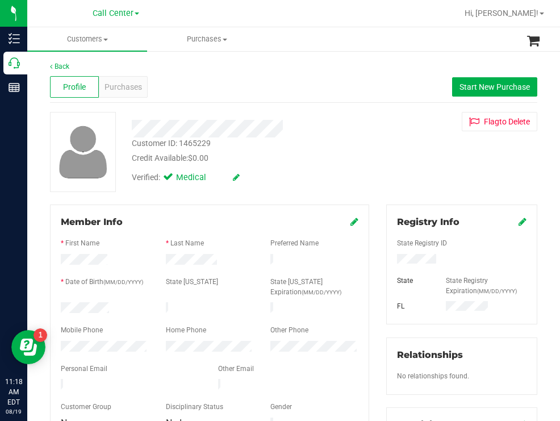
click at [64, 304] on div at bounding box center [104, 309] width 105 height 14
click at [124, 87] on span "Purchases" at bounding box center [122, 87] width 37 height 12
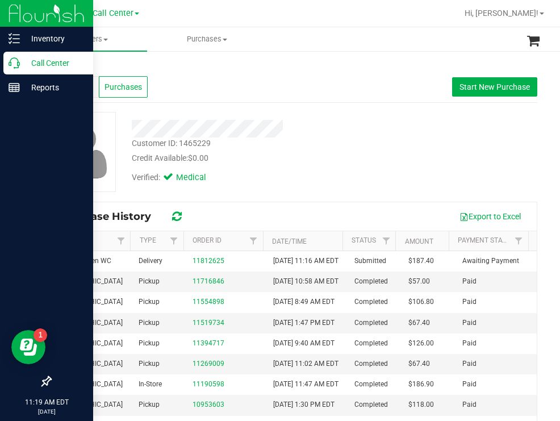
click at [40, 62] on p "Call Center" at bounding box center [54, 63] width 68 height 14
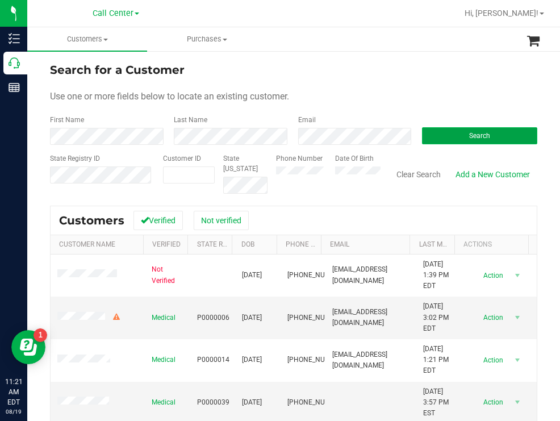
click at [442, 139] on button "Search" at bounding box center [479, 135] width 115 height 17
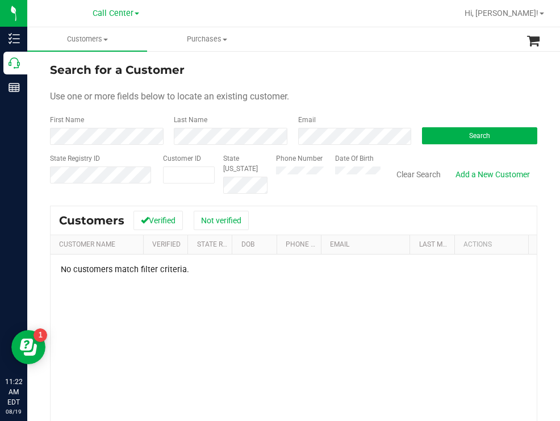
click at [317, 170] on div "Phone Number Date Of Birth" at bounding box center [323, 173] width 113 height 40
click at [291, 64] on div "Search for a Customer" at bounding box center [293, 69] width 487 height 17
click at [432, 135] on button "Search" at bounding box center [479, 135] width 115 height 17
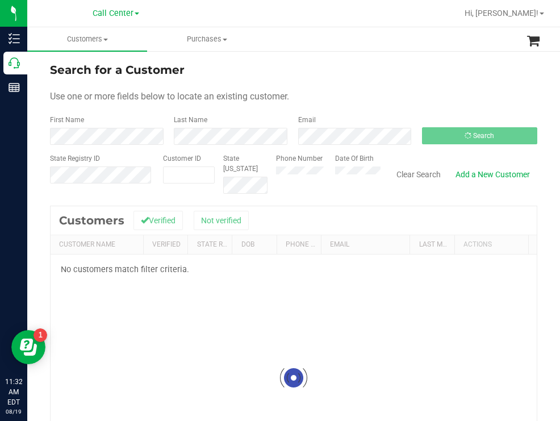
drag, startPoint x: 442, startPoint y: 58, endPoint x: 429, endPoint y: 55, distance: 12.8
click at [442, 58] on div "Search for a Customer Use one or more fields below to locate an existing custom…" at bounding box center [293, 305] width 533 height 510
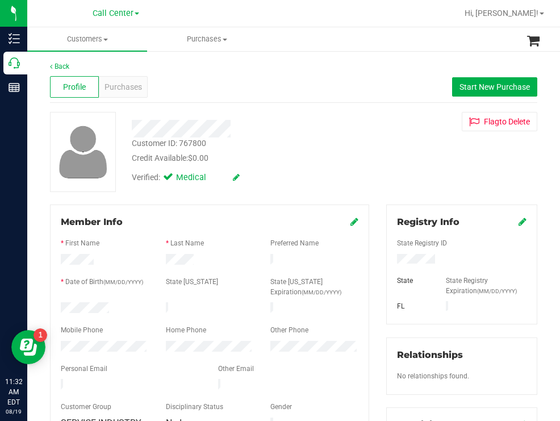
drag, startPoint x: 114, startPoint y: 304, endPoint x: 58, endPoint y: 306, distance: 56.2
click at [58, 306] on div at bounding box center [104, 309] width 105 height 14
drag, startPoint x: 444, startPoint y: 260, endPoint x: 387, endPoint y: 260, distance: 56.8
click at [388, 260] on div at bounding box center [461, 260] width 146 height 12
click at [371, 169] on div "Customer ID: 767800 Credit Available: $0.00 Verified: Medical Flag to [GEOGRAPH…" at bounding box center [293, 152] width 504 height 80
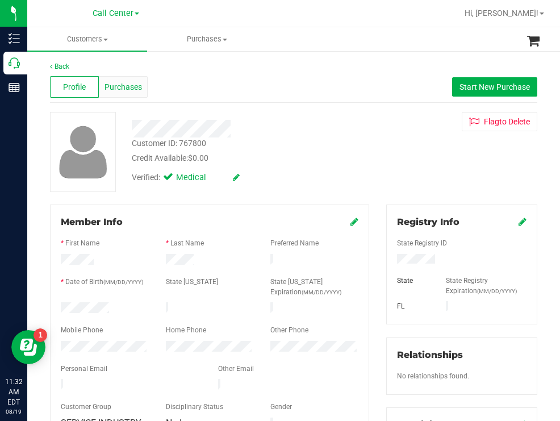
click at [133, 87] on span "Purchases" at bounding box center [122, 87] width 37 height 12
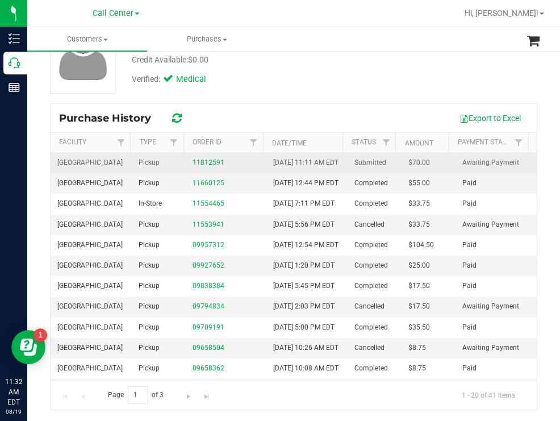
scroll to position [99, 0]
click at [207, 165] on link "11812591" at bounding box center [208, 162] width 32 height 8
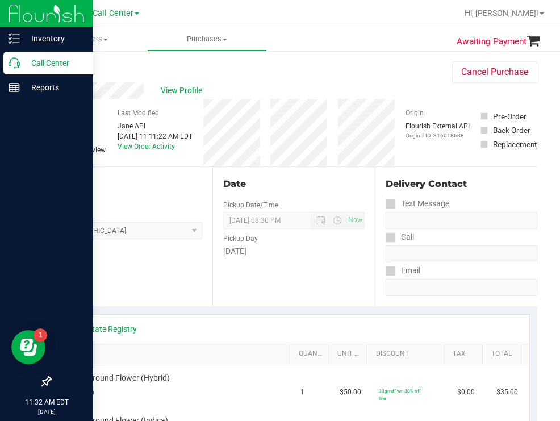
click at [41, 65] on p "Call Center" at bounding box center [54, 63] width 68 height 14
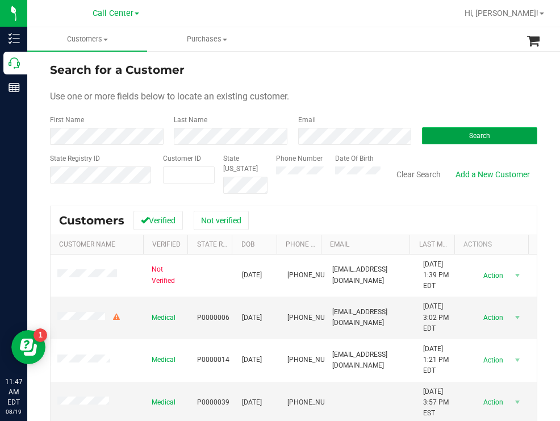
click at [432, 131] on button "Search" at bounding box center [479, 135] width 115 height 17
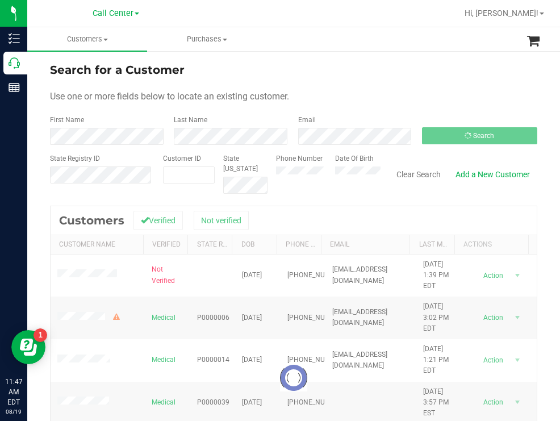
click at [343, 81] on form "Search for a Customer Use one or more fields below to locate an existing custom…" at bounding box center [293, 127] width 487 height 132
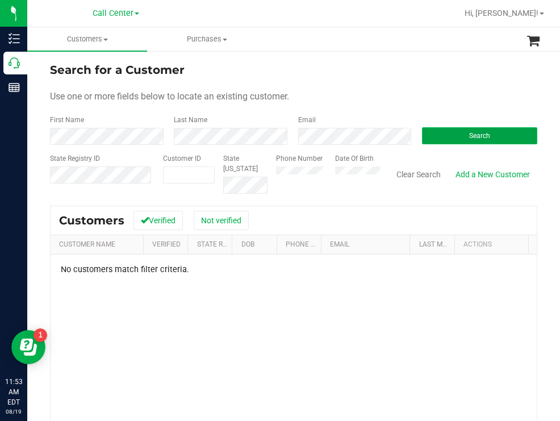
click at [438, 133] on button "Search" at bounding box center [479, 135] width 115 height 17
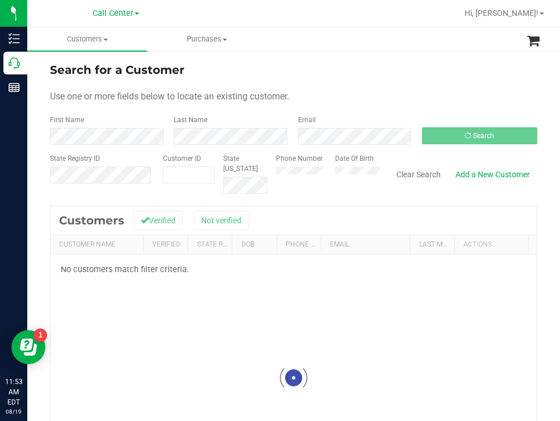
click at [381, 77] on div "Search for a Customer" at bounding box center [293, 69] width 487 height 17
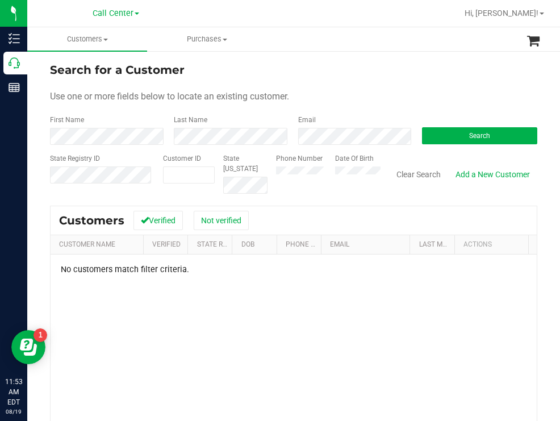
click at [328, 175] on div "Phone Number Date Of Birth" at bounding box center [323, 173] width 113 height 40
click at [434, 139] on button "Search" at bounding box center [479, 135] width 115 height 17
click at [398, 45] on ul "Customers All customers Add a new customer All physicians Purchases All purchas…" at bounding box center [307, 39] width 560 height 24
click at [347, 98] on div "Use one or more fields below to locate an existing customer." at bounding box center [293, 97] width 487 height 14
click at [323, 176] on div "Phone Number Date Of Birth" at bounding box center [323, 173] width 113 height 40
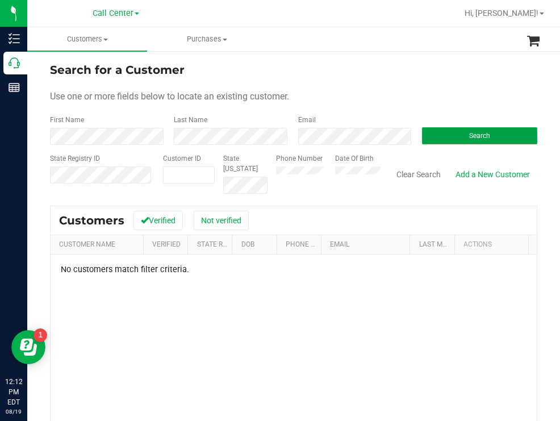
click at [434, 139] on button "Search" at bounding box center [479, 135] width 115 height 17
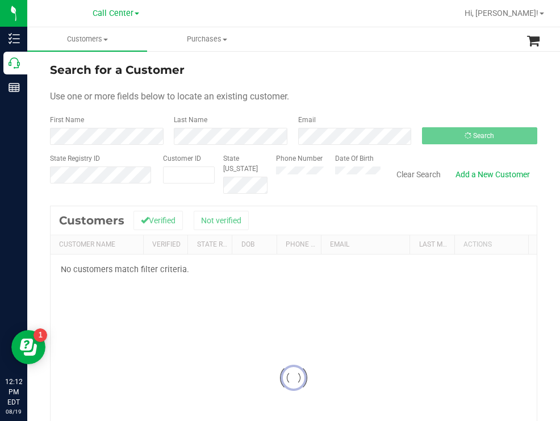
click at [396, 82] on form "Search for a Customer Use one or more fields below to locate an existing custom…" at bounding box center [293, 127] width 487 height 132
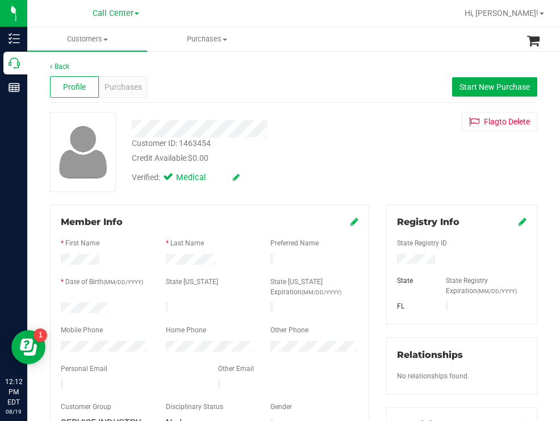
click at [62, 304] on div at bounding box center [104, 309] width 105 height 14
drag, startPoint x: 439, startPoint y: 262, endPoint x: 388, endPoint y: 261, distance: 50.6
click at [388, 261] on div at bounding box center [461, 260] width 146 height 12
click at [350, 145] on div "Customer ID: 1463454 Credit Available: $0.00" at bounding box center [249, 150] width 252 height 27
click at [120, 90] on span "Purchases" at bounding box center [122, 87] width 37 height 12
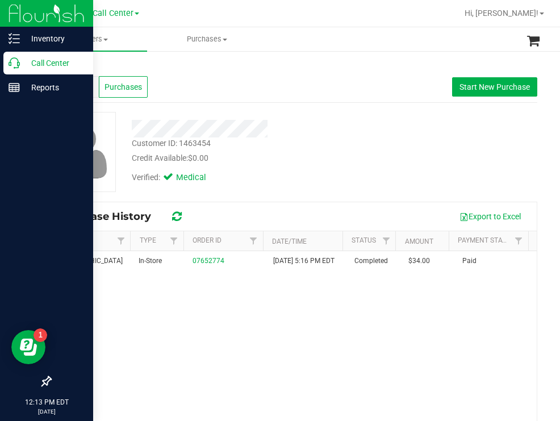
click at [37, 62] on p "Call Center" at bounding box center [54, 63] width 68 height 14
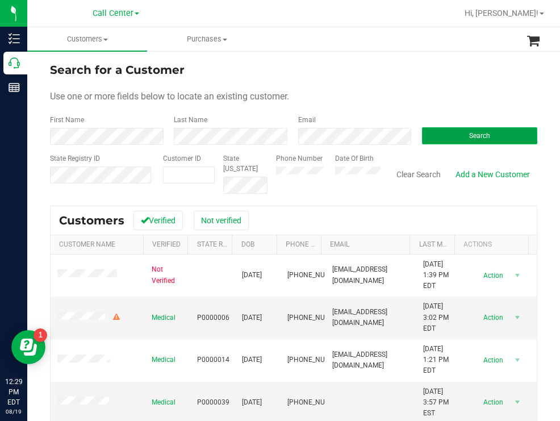
click at [460, 128] on button "Search" at bounding box center [479, 135] width 115 height 17
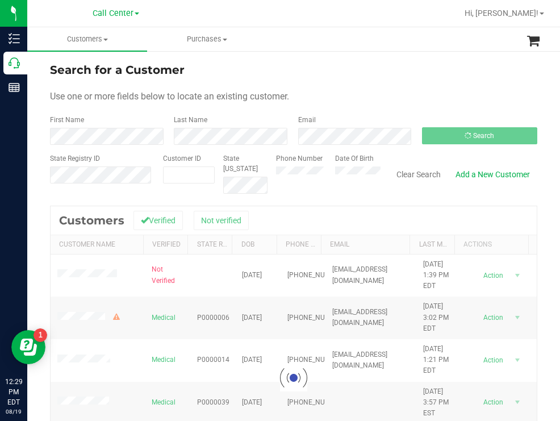
click at [326, 81] on form "Search for a Customer Use one or more fields below to locate an existing custom…" at bounding box center [293, 127] width 487 height 132
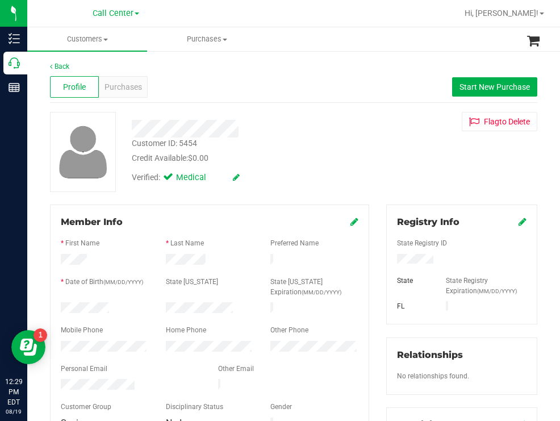
drag, startPoint x: 115, startPoint y: 301, endPoint x: 54, endPoint y: 301, distance: 61.3
click at [54, 302] on div at bounding box center [104, 309] width 105 height 14
drag, startPoint x: 452, startPoint y: 258, endPoint x: 384, endPoint y: 259, distance: 67.6
click at [388, 259] on div at bounding box center [461, 260] width 146 height 12
click at [325, 150] on div "Customer ID: 5454 Credit Available: $0.00" at bounding box center [249, 150] width 252 height 27
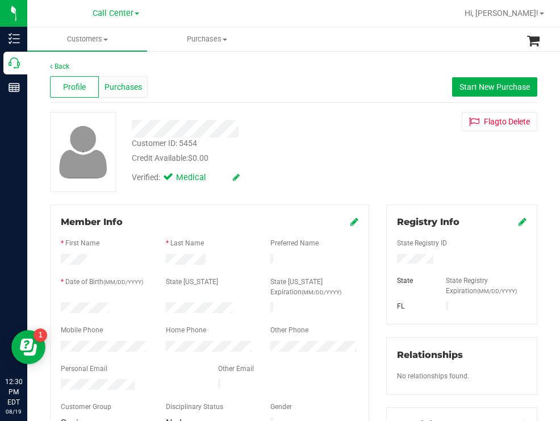
click at [135, 87] on span "Purchases" at bounding box center [122, 87] width 37 height 12
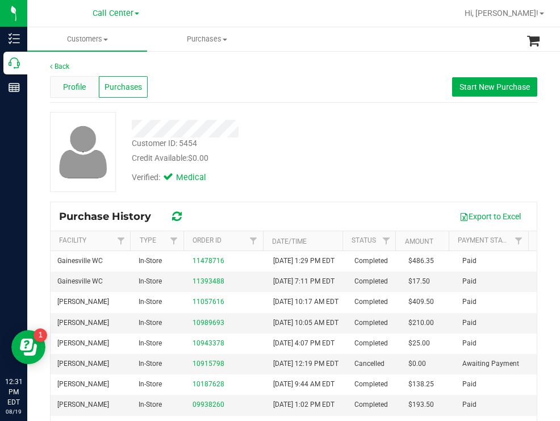
click at [73, 88] on span "Profile" at bounding box center [74, 87] width 23 height 12
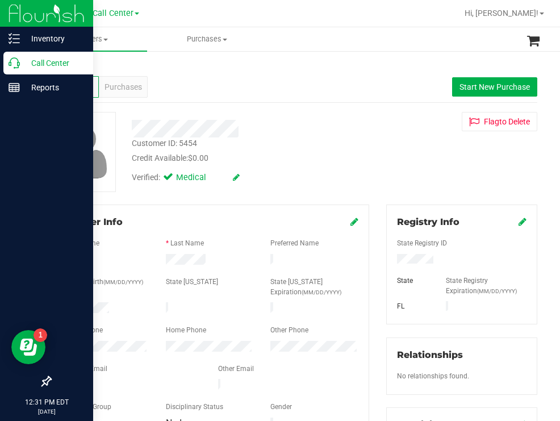
click at [41, 63] on p "Call Center" at bounding box center [54, 63] width 68 height 14
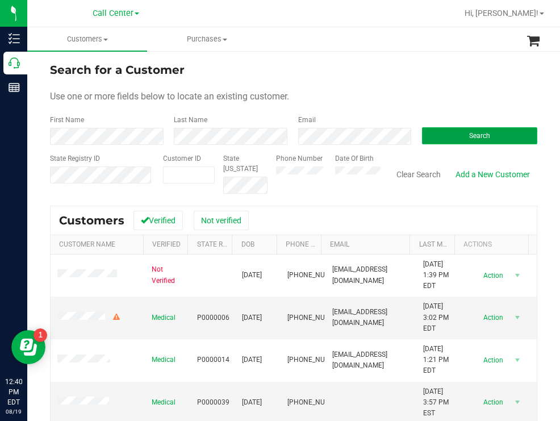
click at [442, 141] on button "Search" at bounding box center [479, 135] width 115 height 17
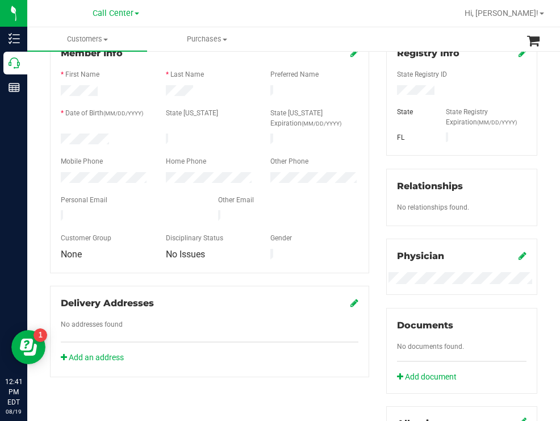
scroll to position [114, 0]
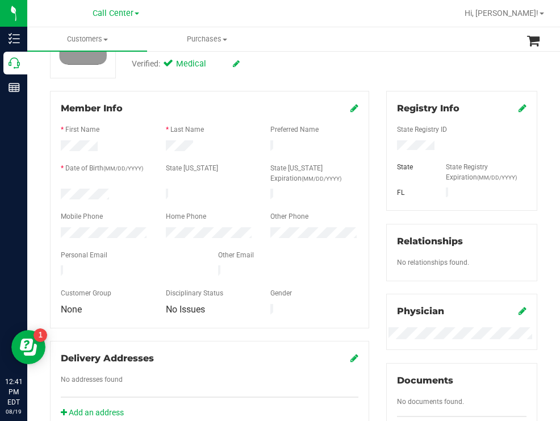
click at [61, 193] on div at bounding box center [104, 195] width 105 height 14
drag, startPoint x: 431, startPoint y: 148, endPoint x: 386, endPoint y: 152, distance: 45.5
click at [388, 152] on div at bounding box center [461, 146] width 146 height 12
click at [309, 75] on div "Verified: Medical" at bounding box center [249, 63] width 252 height 25
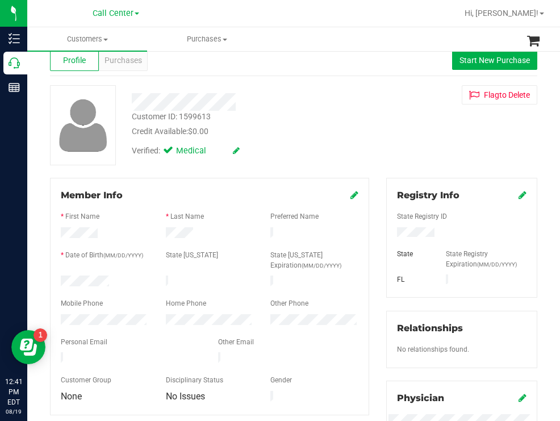
scroll to position [0, 0]
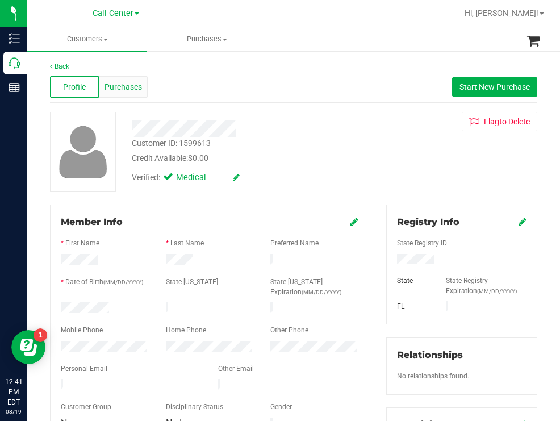
click at [133, 90] on span "Purchases" at bounding box center [122, 87] width 37 height 12
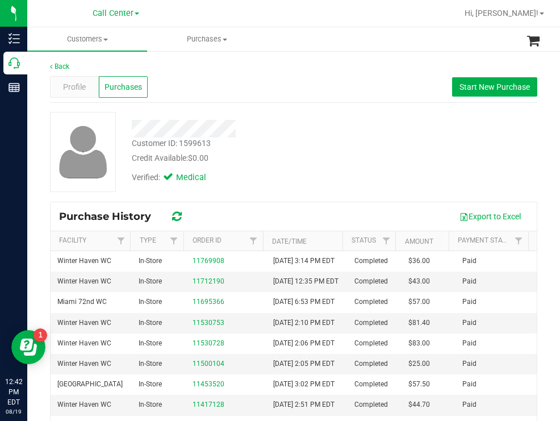
click at [325, 147] on div "Customer ID: 1599613 Credit Available: $0.00" at bounding box center [249, 150] width 252 height 27
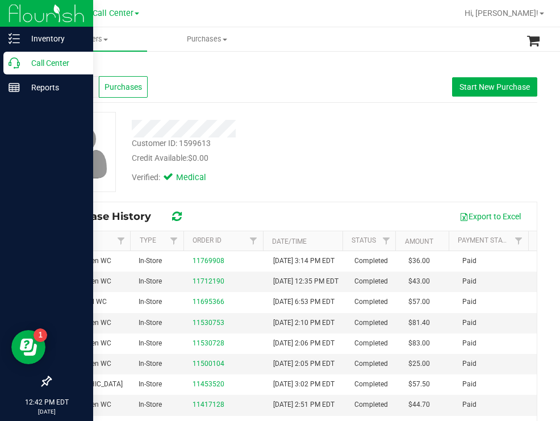
click at [55, 61] on p "Call Center" at bounding box center [54, 63] width 68 height 14
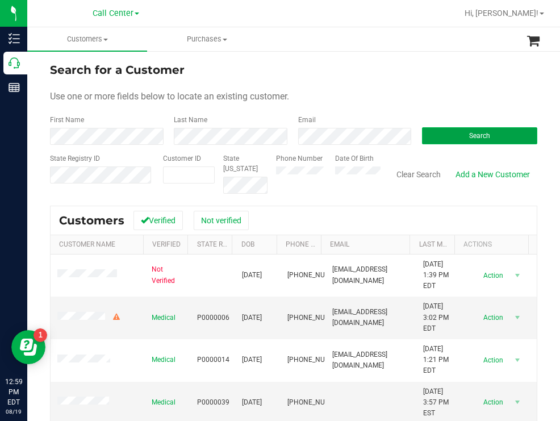
click at [439, 133] on button "Search" at bounding box center [479, 135] width 115 height 17
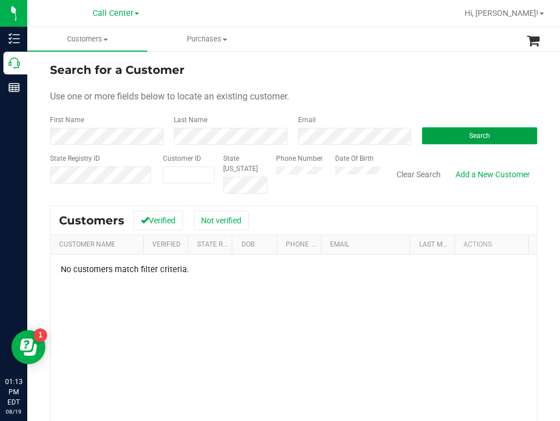
click at [449, 130] on button "Search" at bounding box center [479, 135] width 115 height 17
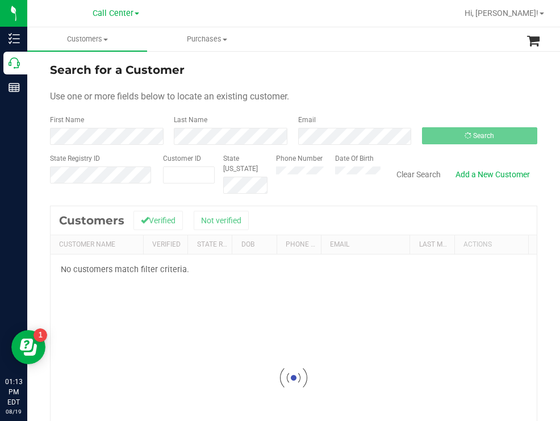
click at [354, 91] on div "Use one or more fields below to locate an existing customer." at bounding box center [293, 97] width 487 height 14
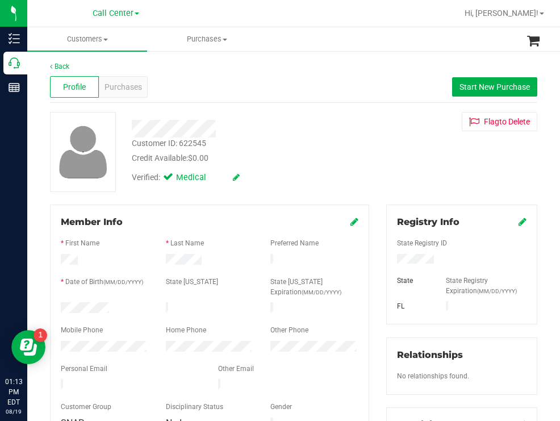
click at [351, 127] on div at bounding box center [249, 129] width 252 height 18
drag, startPoint x: 452, startPoint y: 261, endPoint x: 384, endPoint y: 258, distance: 67.6
click at [388, 258] on div at bounding box center [461, 260] width 146 height 12
click at [353, 142] on div "Customer ID: 622545 Credit Available: $0.00" at bounding box center [249, 150] width 252 height 27
drag, startPoint x: 110, startPoint y: 304, endPoint x: 55, endPoint y: 302, distance: 54.6
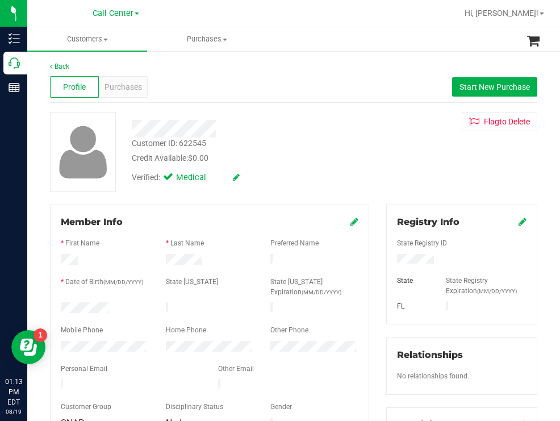
click at [55, 302] on div at bounding box center [104, 309] width 105 height 14
drag, startPoint x: 325, startPoint y: 136, endPoint x: 306, endPoint y: 125, distance: 22.1
click at [325, 136] on div at bounding box center [249, 129] width 252 height 18
click at [133, 83] on span "Purchases" at bounding box center [122, 87] width 37 height 12
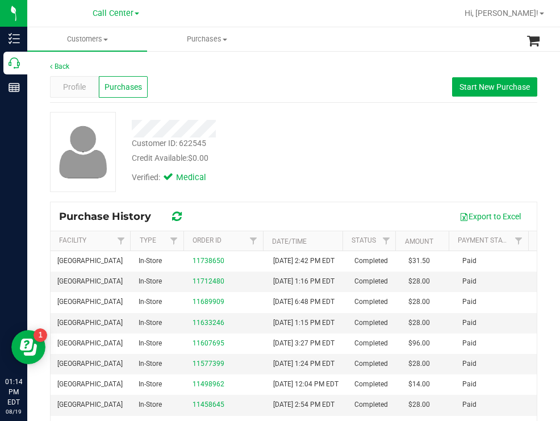
drag, startPoint x: 338, startPoint y: 192, endPoint x: 280, endPoint y: 170, distance: 61.5
click at [337, 191] on div "Customer ID: 622545 Credit Available: $0.00 Verified: Medical" at bounding box center [293, 156] width 487 height 89
click at [81, 84] on span "Profile" at bounding box center [74, 87] width 23 height 12
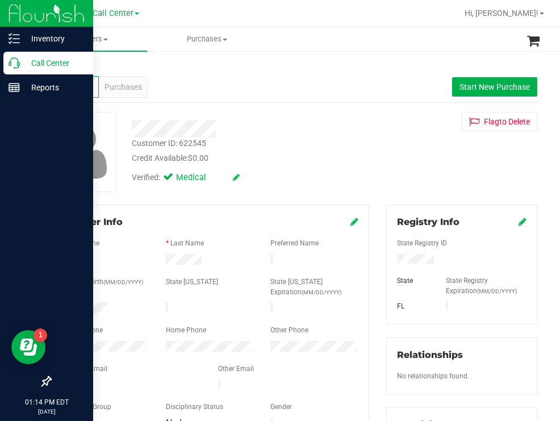
click at [33, 62] on p "Call Center" at bounding box center [54, 63] width 68 height 14
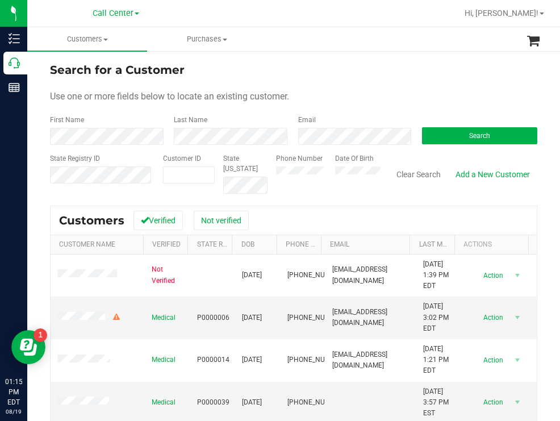
click at [363, 86] on form "Search for a Customer Use one or more fields below to locate an existing custom…" at bounding box center [293, 127] width 487 height 132
drag, startPoint x: 447, startPoint y: 140, endPoint x: 377, endPoint y: 111, distance: 75.6
click at [446, 139] on button "Search" at bounding box center [479, 135] width 115 height 17
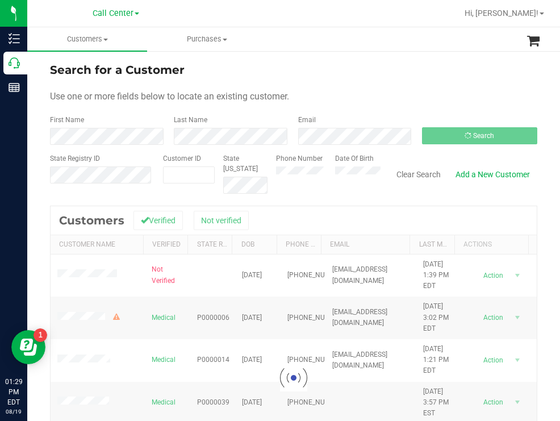
drag, startPoint x: 392, startPoint y: 52, endPoint x: 380, endPoint y: 50, distance: 12.6
click at [392, 52] on div "Search for a Customer Use one or more fields below to locate an existing custom…" at bounding box center [293, 305] width 533 height 510
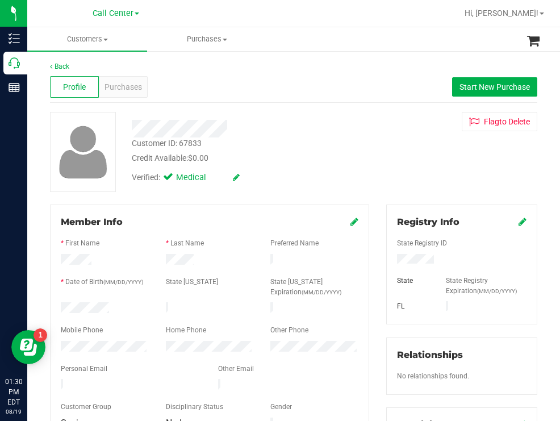
drag, startPoint x: 120, startPoint y: 301, endPoint x: 52, endPoint y: 304, distance: 68.8
click at [52, 304] on div "Member Info * First Name * Last Name Preferred Name * Date of Birth (MM/DD/YYYY…" at bounding box center [209, 322] width 319 height 237
drag, startPoint x: 430, startPoint y: 258, endPoint x: 391, endPoint y: 260, distance: 39.2
click at [391, 260] on div at bounding box center [461, 260] width 146 height 12
click at [338, 160] on div "Credit Available: $0.00" at bounding box center [249, 158] width 235 height 12
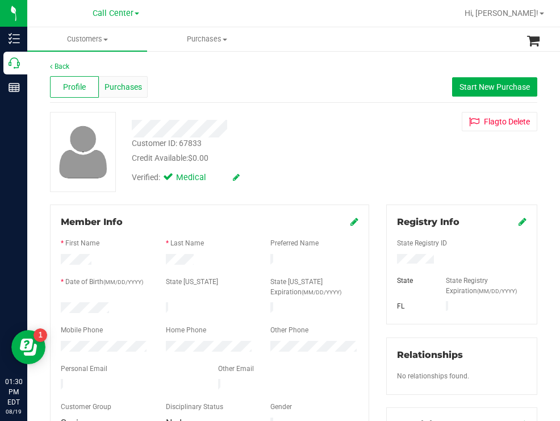
click at [123, 85] on span "Purchases" at bounding box center [122, 87] width 37 height 12
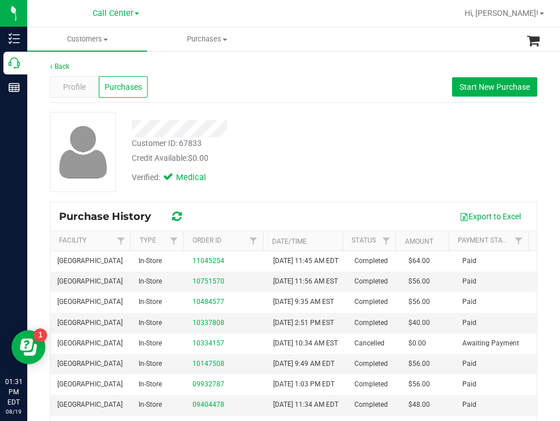
click at [325, 146] on div "Customer ID: 67833 Credit Available: $0.00" at bounding box center [249, 150] width 252 height 27
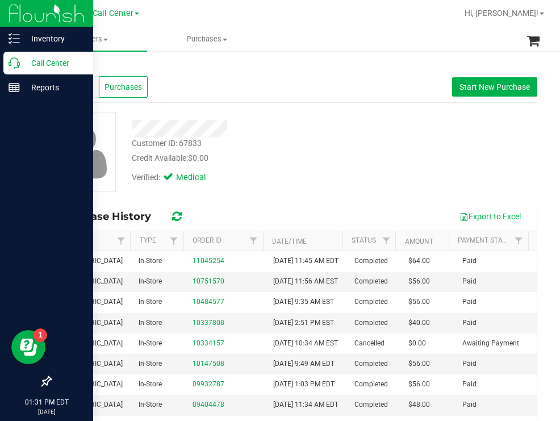
click at [55, 66] on p "Call Center" at bounding box center [54, 63] width 68 height 14
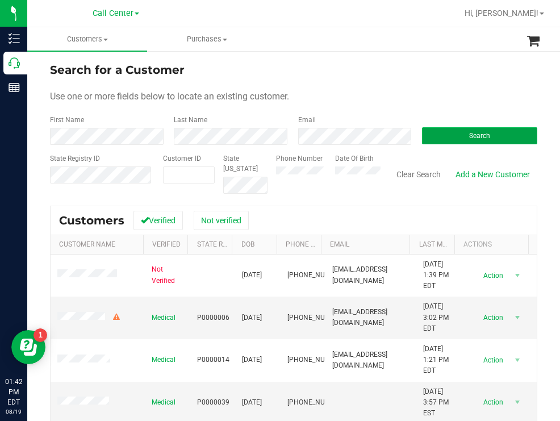
click at [469, 139] on span "Search" at bounding box center [479, 136] width 21 height 8
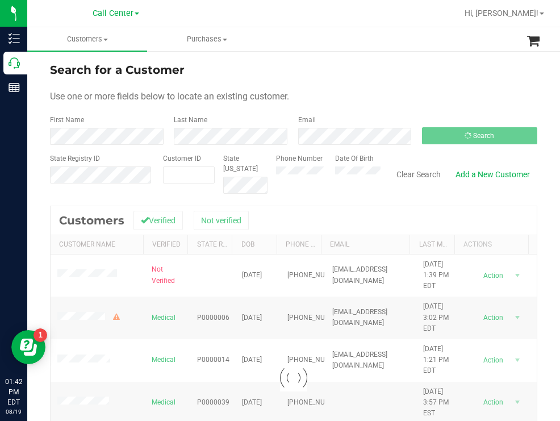
click at [341, 83] on form "Search for a Customer Use one or more fields below to locate an existing custom…" at bounding box center [293, 127] width 487 height 132
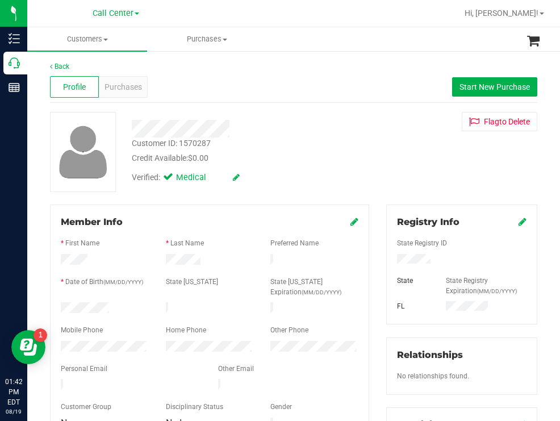
drag, startPoint x: 128, startPoint y: 305, endPoint x: 51, endPoint y: 302, distance: 77.3
click at [51, 302] on div "Member Info * First Name * Last Name Preferred Name * Date of Birth (MM/DD/YYYY…" at bounding box center [209, 322] width 319 height 237
click at [127, 96] on div "Purchases" at bounding box center [123, 87] width 49 height 22
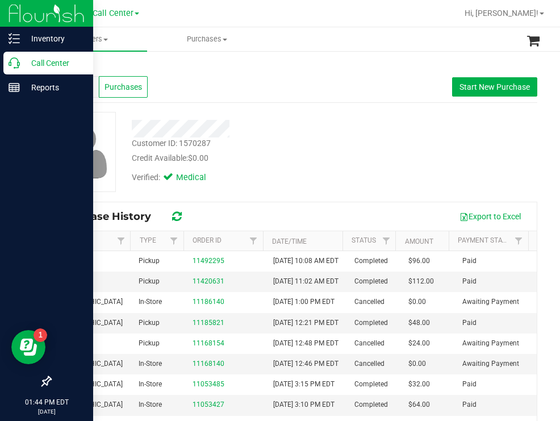
click at [44, 63] on p "Call Center" at bounding box center [54, 63] width 68 height 14
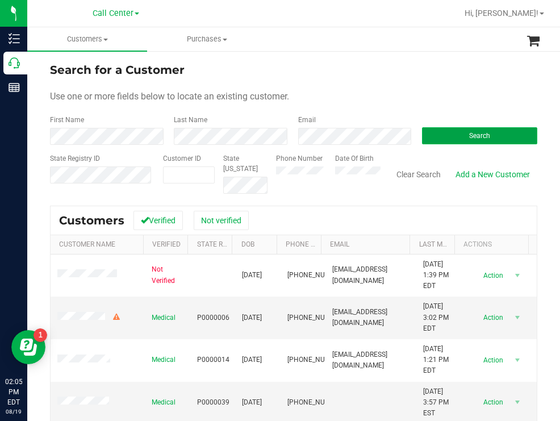
click at [426, 134] on button "Search" at bounding box center [479, 135] width 115 height 17
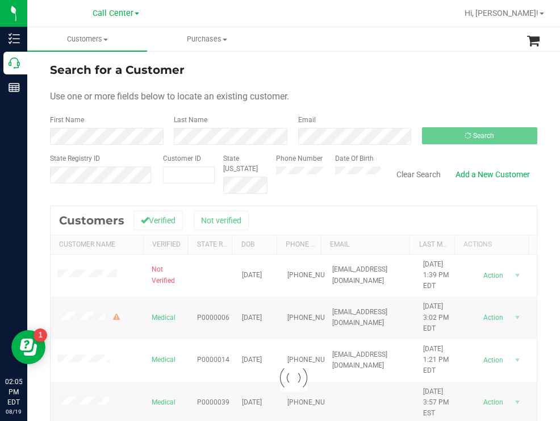
drag, startPoint x: 367, startPoint y: 73, endPoint x: 359, endPoint y: 73, distance: 8.5
click at [367, 73] on div "Search for a Customer" at bounding box center [293, 69] width 487 height 17
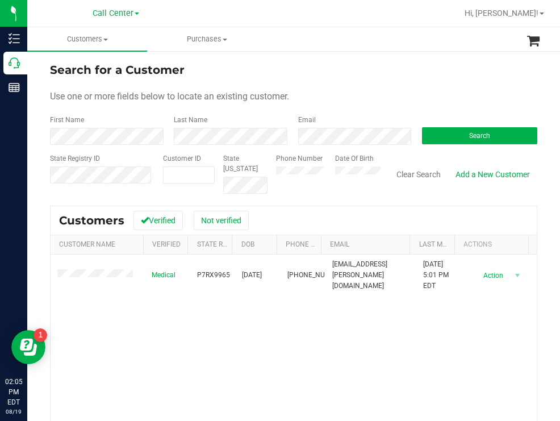
click at [376, 60] on div "Search for a Customer Use one or more fields below to locate an existing custom…" at bounding box center [293, 305] width 533 height 510
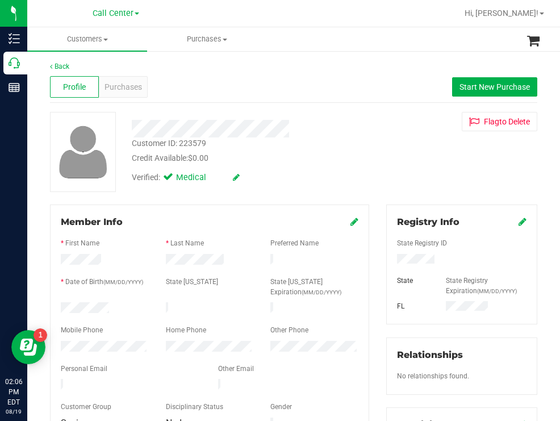
drag, startPoint x: 343, startPoint y: 132, endPoint x: 240, endPoint y: 86, distance: 113.6
click at [343, 131] on div at bounding box center [249, 129] width 252 height 18
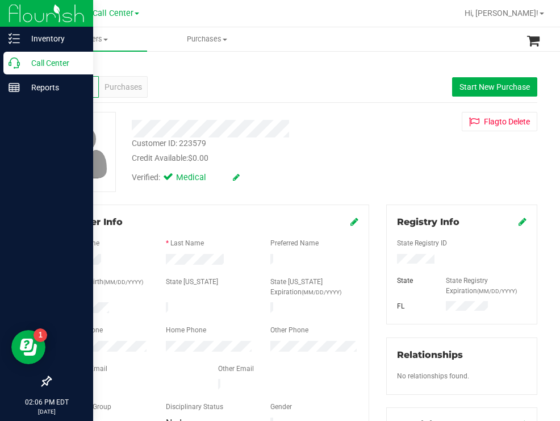
click at [35, 61] on p "Call Center" at bounding box center [54, 63] width 68 height 14
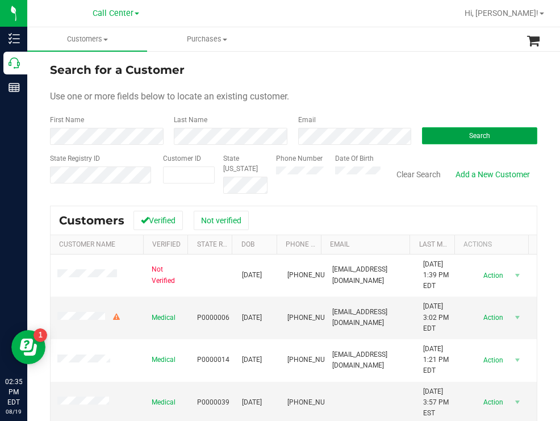
click at [450, 131] on button "Search" at bounding box center [479, 135] width 115 height 17
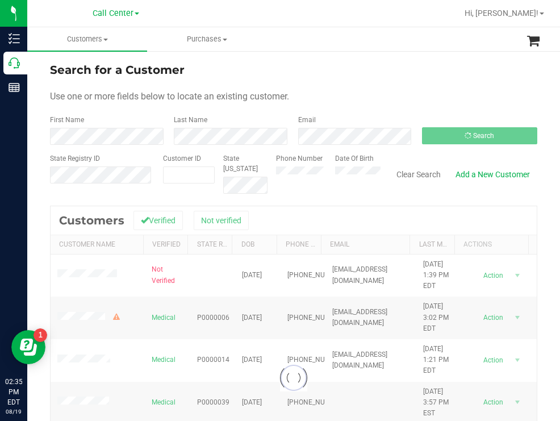
drag, startPoint x: 442, startPoint y: 68, endPoint x: 326, endPoint y: 71, distance: 115.9
click at [433, 69] on div "Search for a Customer" at bounding box center [293, 69] width 487 height 17
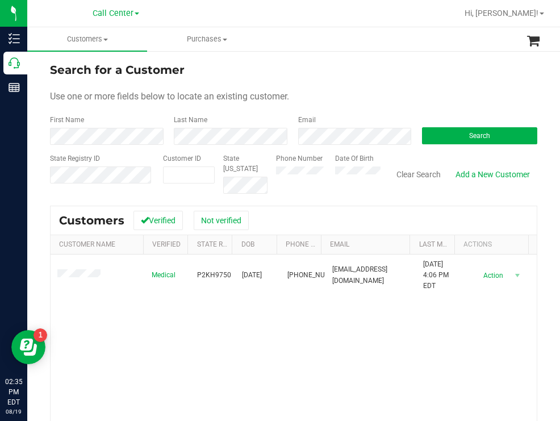
drag, startPoint x: 437, startPoint y: 77, endPoint x: 358, endPoint y: 69, distance: 79.3
click at [430, 77] on div "Search for a Customer" at bounding box center [293, 69] width 487 height 17
click at [389, 70] on div "Search for a Customer" at bounding box center [293, 69] width 487 height 17
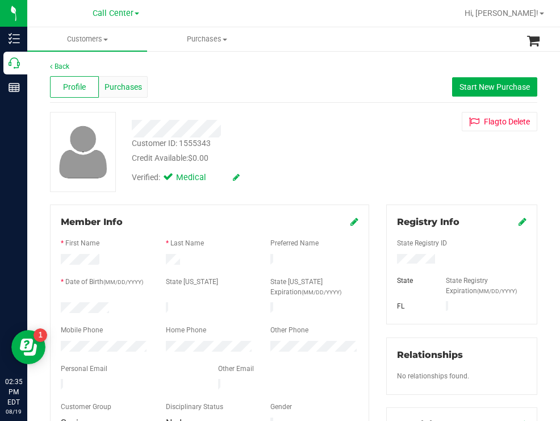
click at [129, 83] on span "Purchases" at bounding box center [122, 87] width 37 height 12
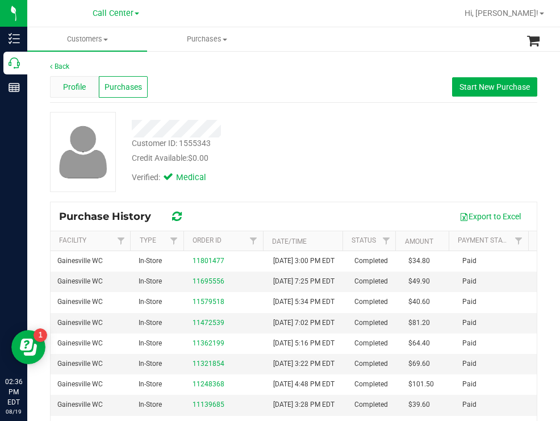
click at [72, 85] on span "Profile" at bounding box center [74, 87] width 23 height 12
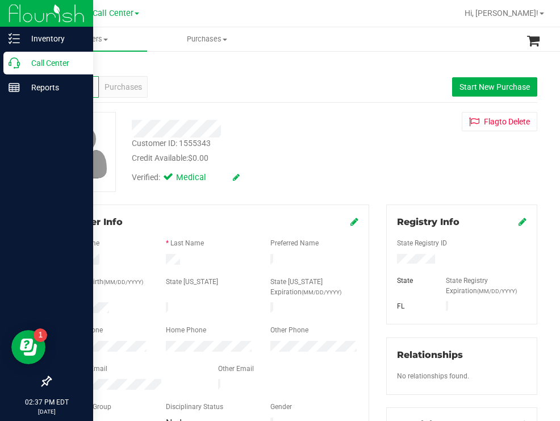
click at [44, 61] on p "Call Center" at bounding box center [54, 63] width 68 height 14
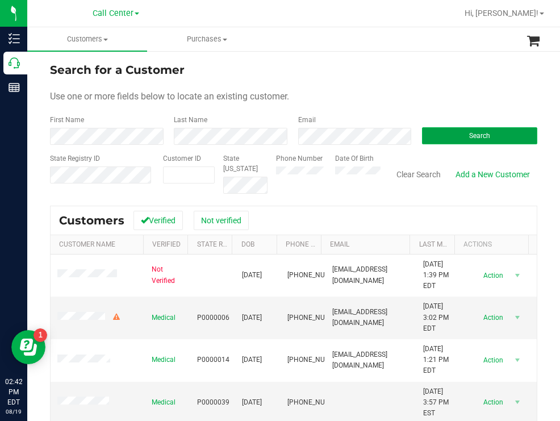
click at [458, 137] on button "Search" at bounding box center [479, 135] width 115 height 17
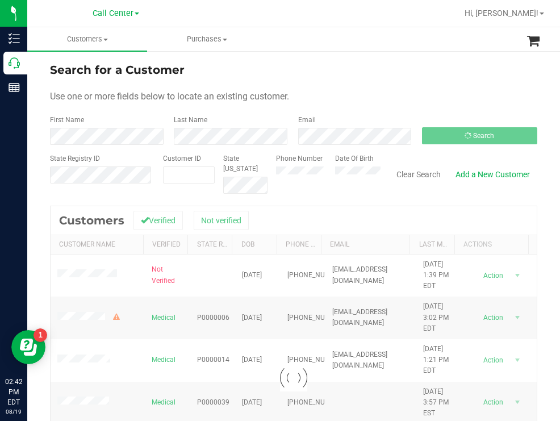
click at [408, 86] on form "Search for a Customer Use one or more fields below to locate an existing custom…" at bounding box center [293, 127] width 487 height 132
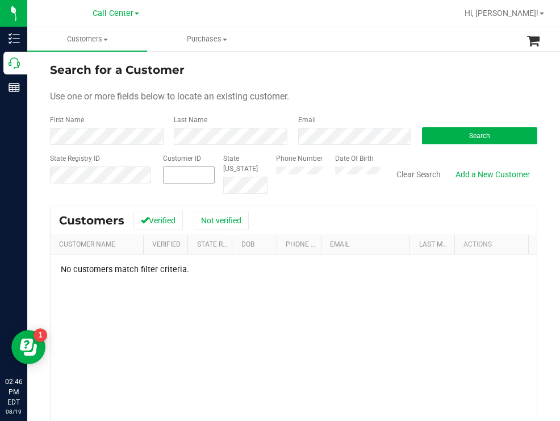
drag, startPoint x: 297, startPoint y: 184, endPoint x: 182, endPoint y: 177, distance: 115.5
paste input "1581410"
type input "1581410"
click at [431, 133] on button "Search" at bounding box center [479, 135] width 115 height 17
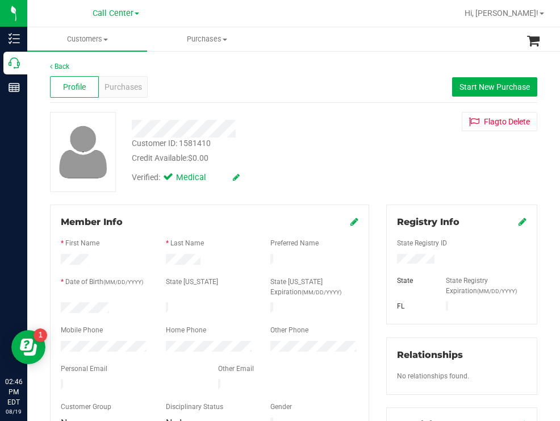
click at [349, 153] on div "Credit Available: $0.00" at bounding box center [249, 158] width 235 height 12
click at [392, 257] on div at bounding box center [461, 260] width 146 height 12
drag, startPoint x: 226, startPoint y: 297, endPoint x: 219, endPoint y: 296, distance: 6.9
click at [226, 300] on div at bounding box center [209, 301] width 297 height 3
drag, startPoint x: 118, startPoint y: 300, endPoint x: 61, endPoint y: 299, distance: 56.2
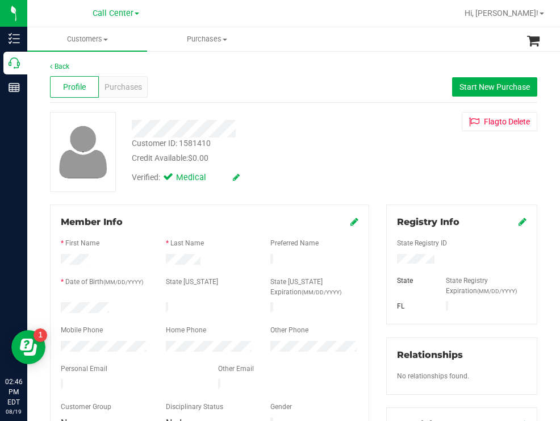
click at [61, 299] on form "Member Info * First Name * Last Name Preferred Name * Date of Birth (MM/DD/YYYY…" at bounding box center [209, 323] width 297 height 216
click at [225, 300] on div at bounding box center [209, 301] width 297 height 3
click at [295, 157] on div "Credit Available: $0.00" at bounding box center [249, 158] width 235 height 12
click at [125, 85] on span "Purchases" at bounding box center [122, 87] width 37 height 12
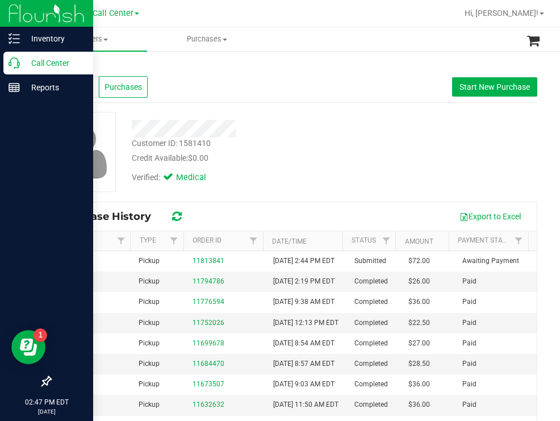
click at [54, 62] on p "Call Center" at bounding box center [54, 63] width 68 height 14
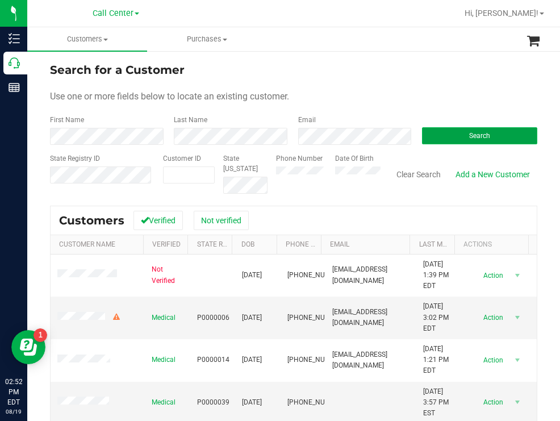
click at [441, 128] on button "Search" at bounding box center [479, 135] width 115 height 17
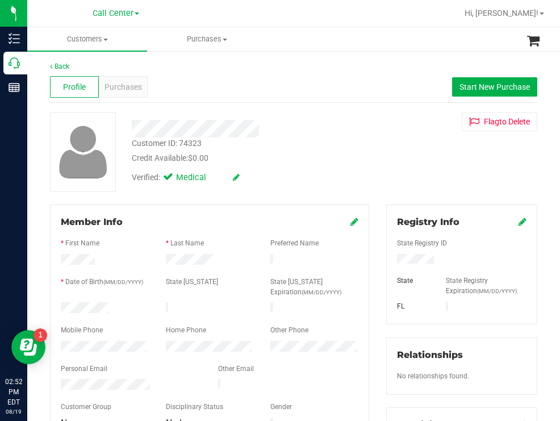
drag, startPoint x: 295, startPoint y: 135, endPoint x: 216, endPoint y: 92, distance: 89.7
click at [294, 129] on div at bounding box center [249, 129] width 252 height 18
click at [113, 89] on span "Purchases" at bounding box center [122, 87] width 37 height 12
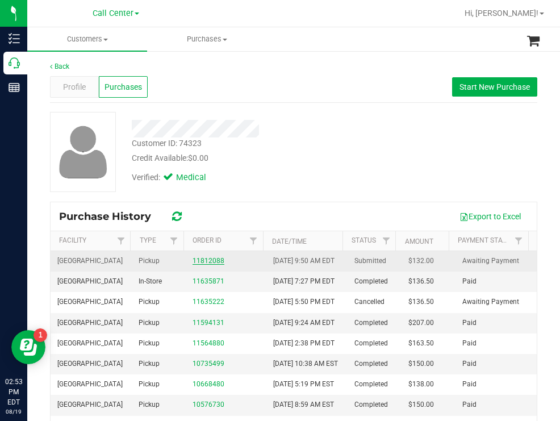
click at [208, 264] on link "11812088" at bounding box center [208, 261] width 32 height 8
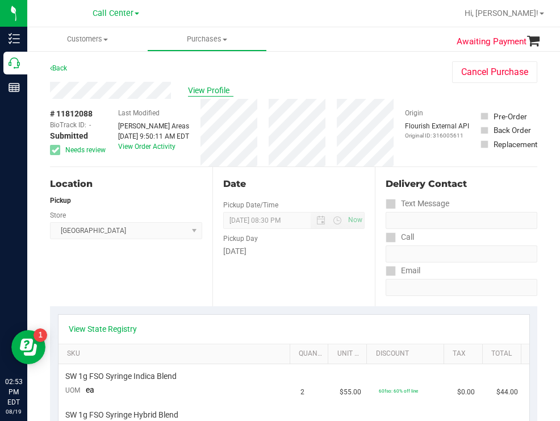
click at [209, 92] on span "View Profile" at bounding box center [210, 91] width 45 height 12
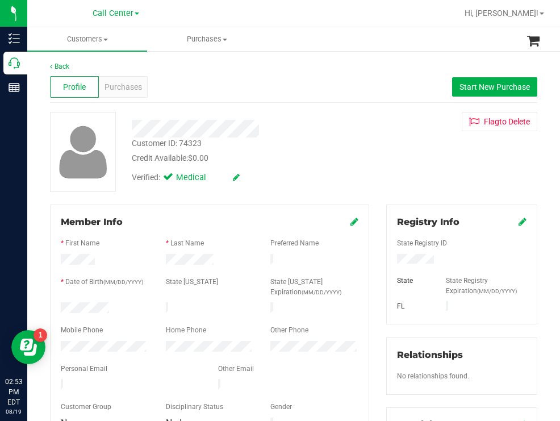
drag, startPoint x: 118, startPoint y: 301, endPoint x: 58, endPoint y: 302, distance: 59.0
click at [58, 302] on div at bounding box center [104, 309] width 105 height 14
click at [392, 260] on div at bounding box center [461, 260] width 146 height 12
click at [347, 163] on div "Credit Available: $0.00" at bounding box center [249, 158] width 235 height 12
click at [124, 87] on span "Purchases" at bounding box center [122, 87] width 37 height 12
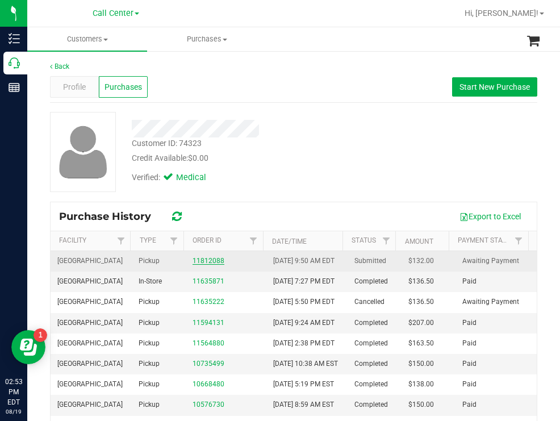
click at [204, 265] on link "11812088" at bounding box center [208, 261] width 32 height 8
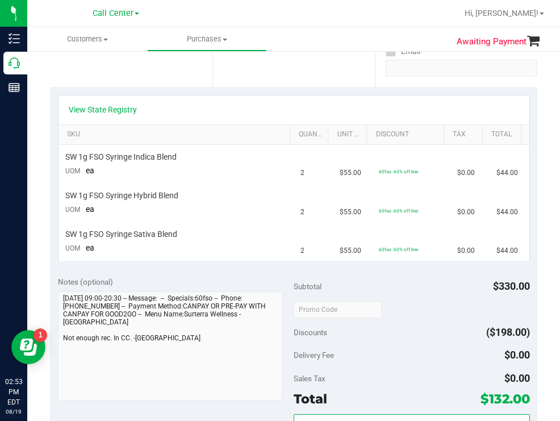
scroll to position [227, 0]
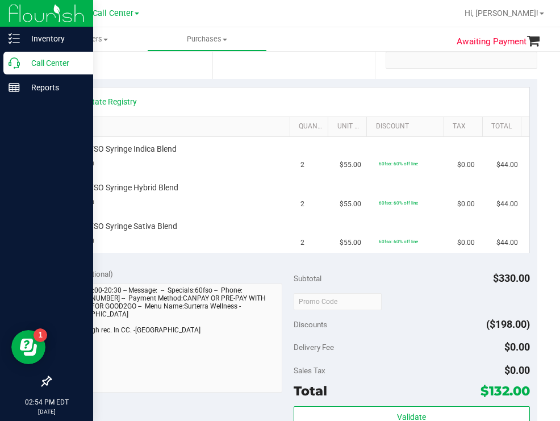
click at [36, 63] on p "Call Center" at bounding box center [54, 63] width 68 height 14
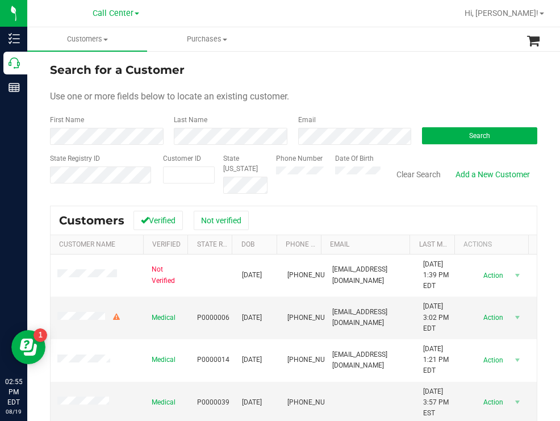
click at [322, 82] on form "Search for a Customer Use one or more fields below to locate an existing custom…" at bounding box center [293, 127] width 487 height 132
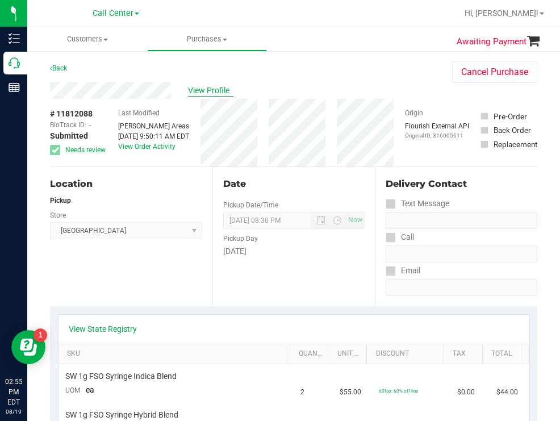
click at [211, 87] on span "View Profile" at bounding box center [210, 91] width 45 height 12
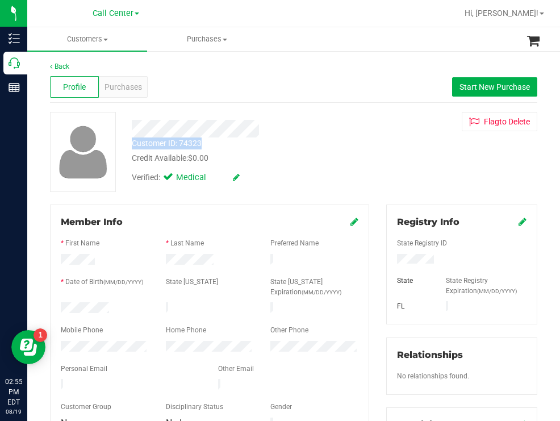
drag, startPoint x: 220, startPoint y: 145, endPoint x: 130, endPoint y: 145, distance: 89.7
click at [130, 144] on div "Customer ID: 74323 Credit Available: $0.00" at bounding box center [249, 150] width 252 height 27
copy div "Customer ID: 74323"
click at [116, 82] on span "Purchases" at bounding box center [122, 87] width 37 height 12
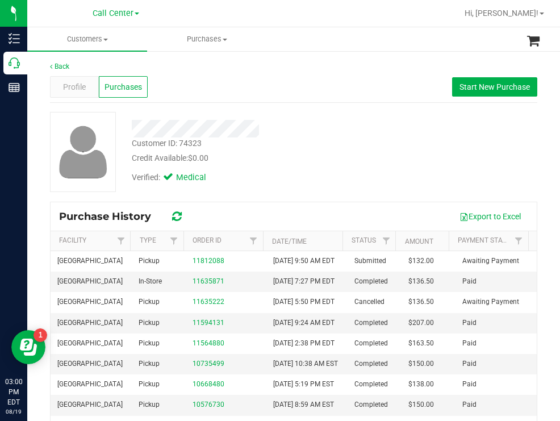
click at [359, 175] on div "Verified: Medical" at bounding box center [249, 176] width 252 height 25
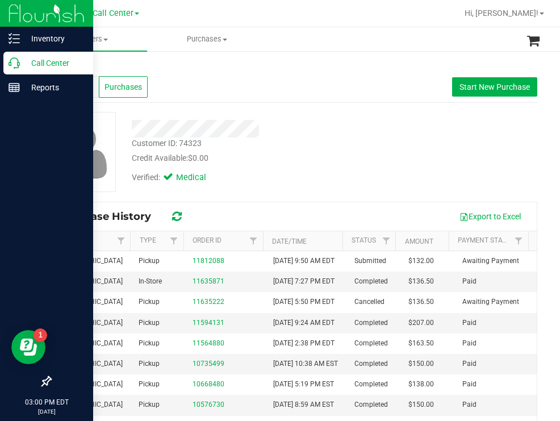
click at [47, 60] on p "Call Center" at bounding box center [54, 63] width 68 height 14
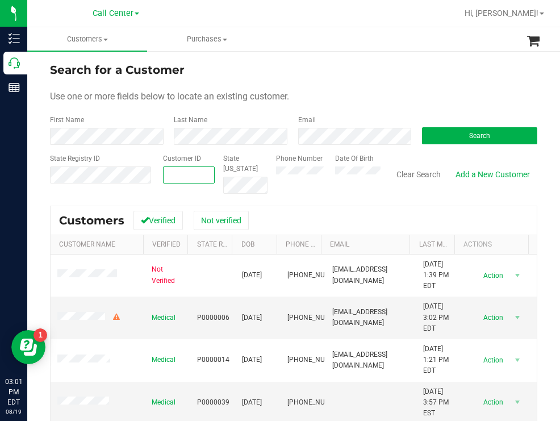
paste input "513119"
type input "513119"
click at [458, 129] on button "Search" at bounding box center [479, 135] width 115 height 17
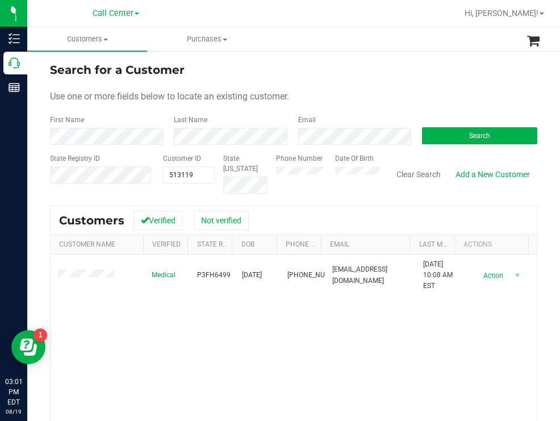
click at [375, 65] on div "Search for a Customer" at bounding box center [293, 69] width 487 height 17
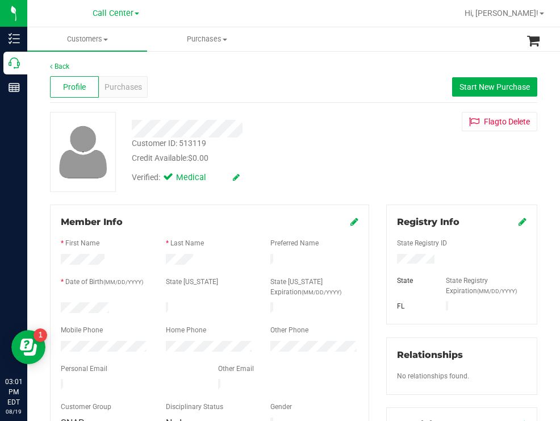
drag, startPoint x: 111, startPoint y: 309, endPoint x: 58, endPoint y: 307, distance: 52.8
click at [58, 307] on div at bounding box center [104, 309] width 105 height 14
drag, startPoint x: 436, startPoint y: 259, endPoint x: 379, endPoint y: 261, distance: 57.4
click at [379, 261] on div "Registry Info State Registry ID State State Registry Expiration (MM/DD/YYYY) [G…" at bounding box center [462, 416] width 168 height 425
click at [340, 167] on div "Verified: Medical" at bounding box center [249, 176] width 252 height 25
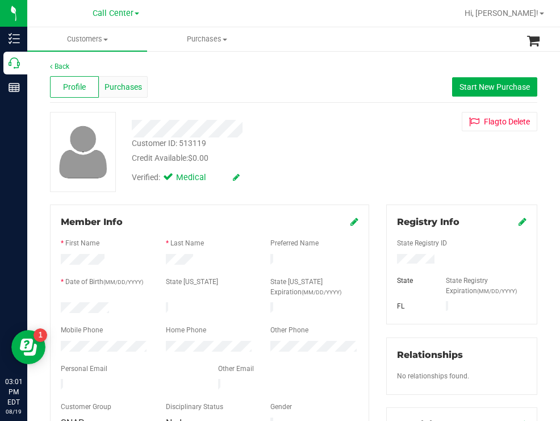
click at [118, 81] on span "Purchases" at bounding box center [122, 87] width 37 height 12
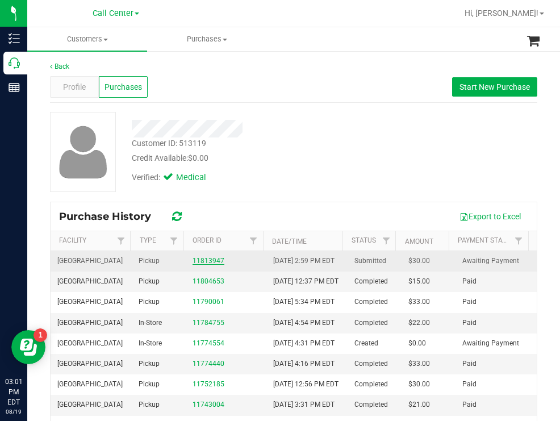
click at [209, 265] on link "11813947" at bounding box center [208, 261] width 32 height 8
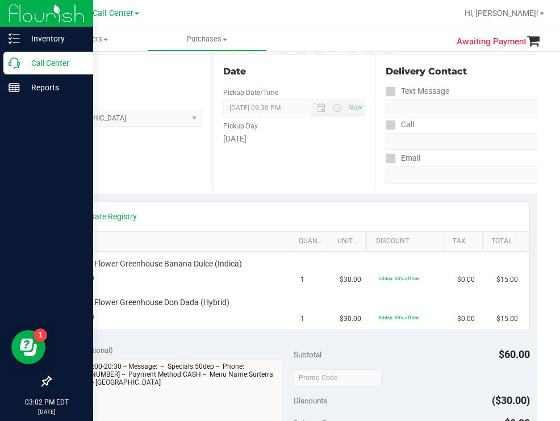
scroll to position [114, 0]
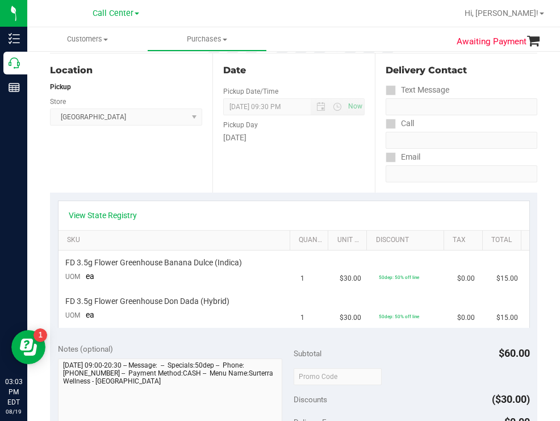
click at [296, 165] on div "Date Pickup Date/Time [DATE] Now [DATE] 09:30 PM Now Pickup Day [DATE]" at bounding box center [293, 122] width 162 height 139
click at [348, 12] on div at bounding box center [330, 13] width 254 height 22
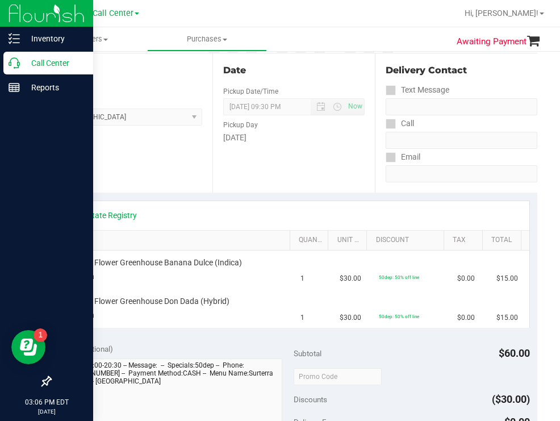
click at [43, 64] on p "Call Center" at bounding box center [54, 63] width 68 height 14
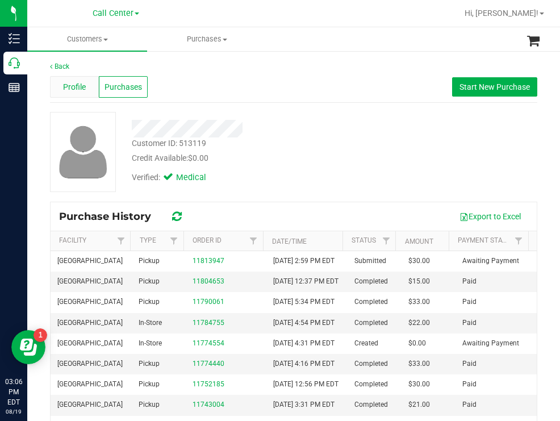
click at [83, 84] on span "Profile" at bounding box center [74, 87] width 23 height 12
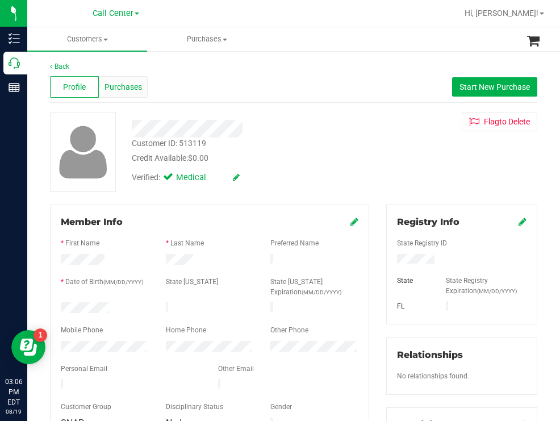
click at [137, 87] on span "Purchases" at bounding box center [122, 87] width 37 height 12
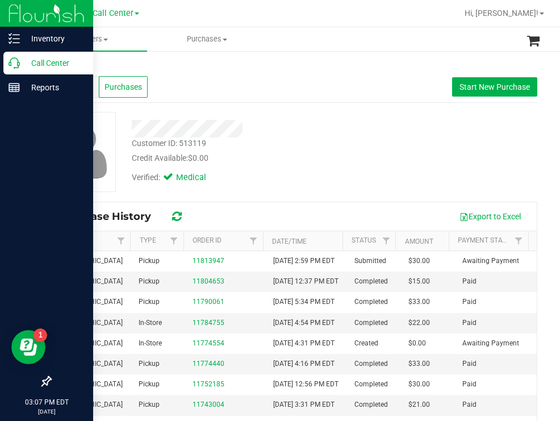
click at [36, 61] on p "Call Center" at bounding box center [54, 63] width 68 height 14
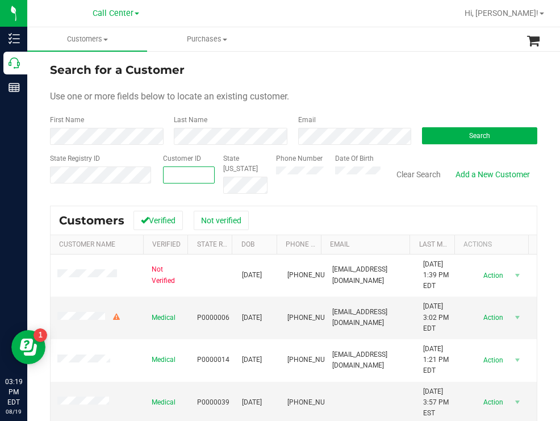
paste input "1386832"
type input "1386832"
click at [422, 131] on button "Search" at bounding box center [479, 135] width 115 height 17
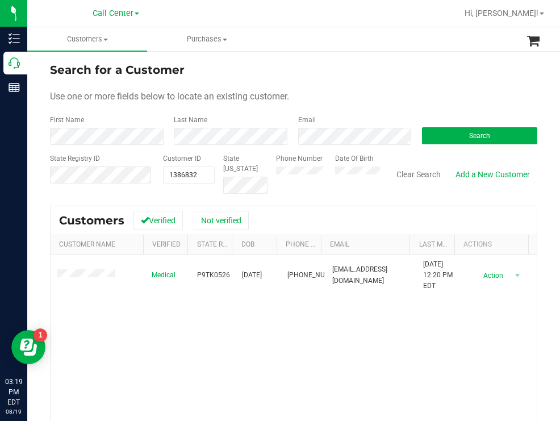
click at [386, 83] on form "Search for a Customer Use one or more fields below to locate an existing custom…" at bounding box center [293, 127] width 487 height 132
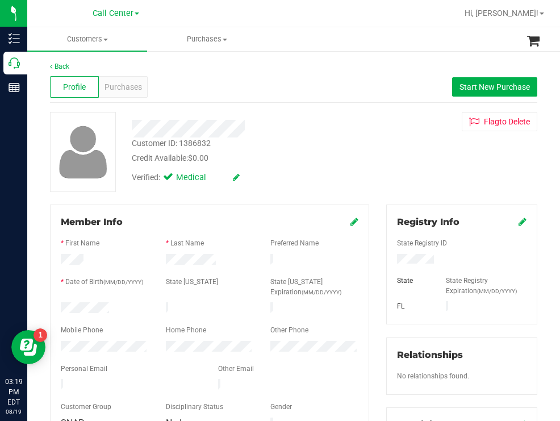
click at [61, 306] on div at bounding box center [104, 309] width 105 height 14
drag, startPoint x: 441, startPoint y: 253, endPoint x: 376, endPoint y: 262, distance: 64.7
click at [378, 262] on div "Registry Info State Registry ID State State Registry Expiration (MM/DD/YYYY) [G…" at bounding box center [462, 415] width 168 height 423
click at [332, 180] on div "Verified: Medical" at bounding box center [249, 176] width 252 height 25
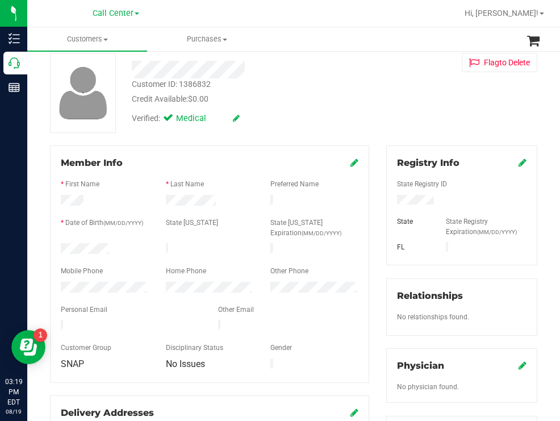
scroll to position [114, 0]
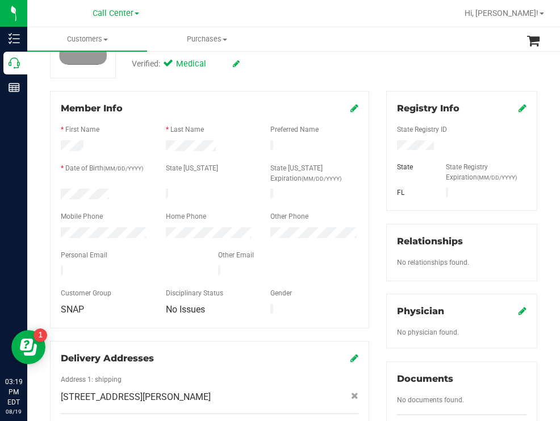
drag, startPoint x: 111, startPoint y: 190, endPoint x: 60, endPoint y: 191, distance: 51.7
click at [60, 191] on div at bounding box center [104, 195] width 105 height 14
click at [150, 177] on div "* Date of Birth (MM/DD/YYYY) State [US_STATE] State [US_STATE] Expiration (MM/D…" at bounding box center [209, 174] width 315 height 23
click at [60, 228] on div at bounding box center [104, 234] width 105 height 14
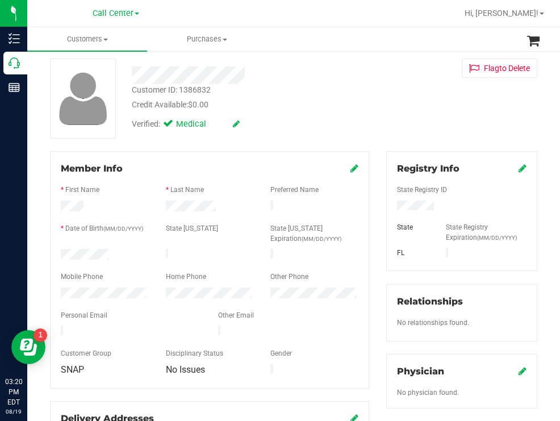
scroll to position [0, 0]
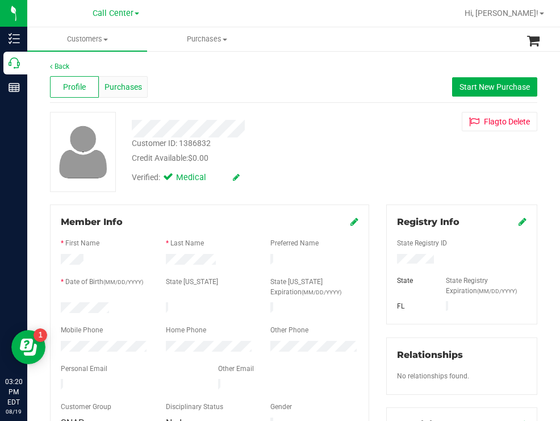
click at [133, 87] on span "Purchases" at bounding box center [122, 87] width 37 height 12
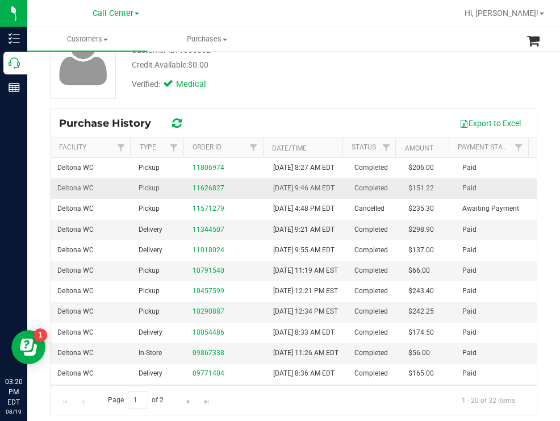
scroll to position [99, 0]
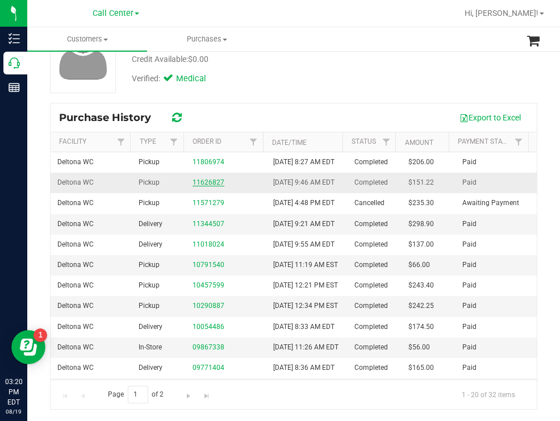
click at [192, 186] on link "11626827" at bounding box center [208, 182] width 32 height 8
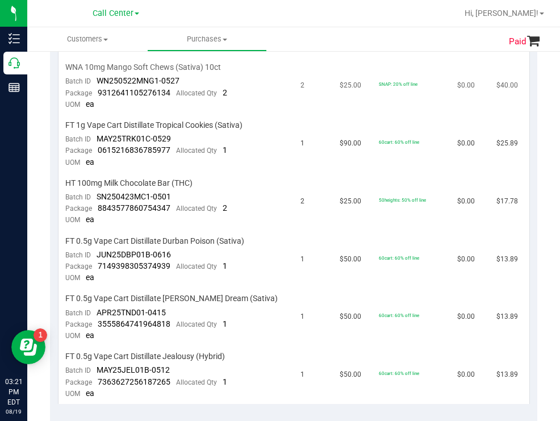
scroll to position [383, 0]
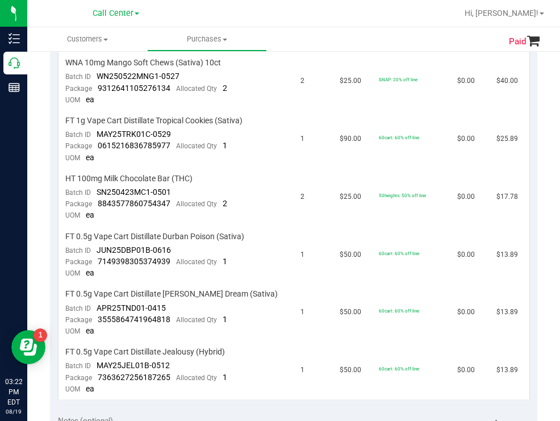
click at [309, 22] on div at bounding box center [330, 13] width 254 height 22
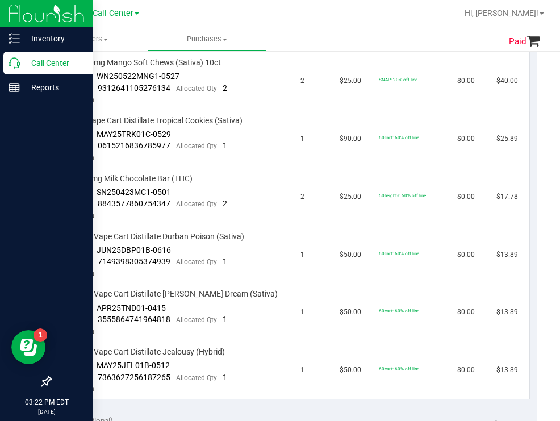
click at [46, 60] on p "Call Center" at bounding box center [54, 63] width 68 height 14
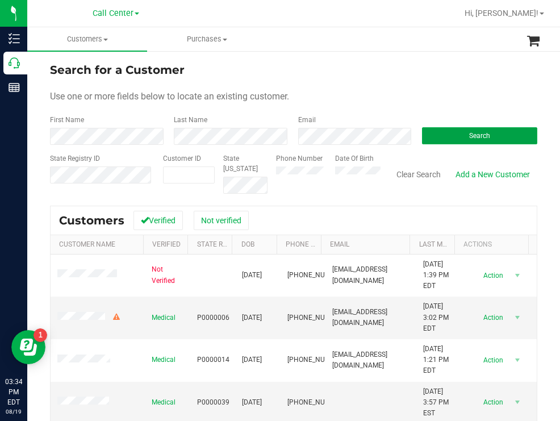
drag, startPoint x: 452, startPoint y: 136, endPoint x: 290, endPoint y: 104, distance: 166.0
click at [452, 136] on button "Search" at bounding box center [479, 135] width 115 height 17
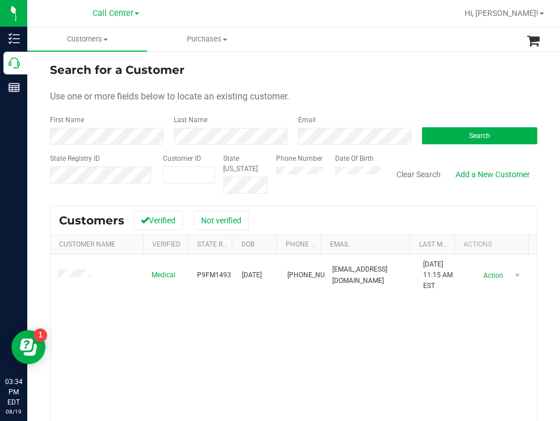
drag, startPoint x: 439, startPoint y: 76, endPoint x: 403, endPoint y: 74, distance: 36.9
click at [435, 76] on div "Search for a Customer" at bounding box center [293, 69] width 487 height 17
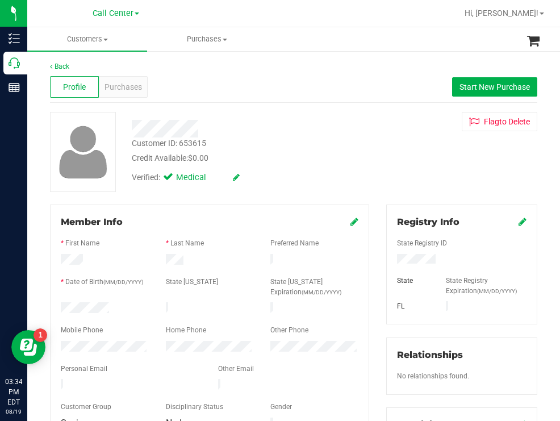
click at [342, 132] on div at bounding box center [249, 129] width 252 height 18
click at [127, 338] on div at bounding box center [209, 339] width 297 height 3
click at [61, 302] on div at bounding box center [104, 309] width 105 height 14
drag, startPoint x: 441, startPoint y: 254, endPoint x: 390, endPoint y: 259, distance: 51.3
click at [388, 259] on div at bounding box center [461, 260] width 146 height 12
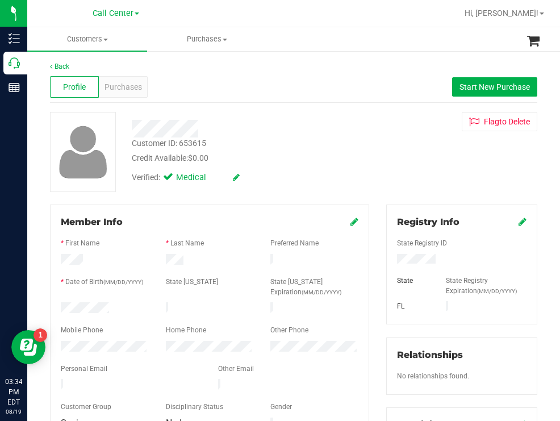
click at [299, 133] on div at bounding box center [249, 129] width 252 height 18
click at [133, 86] on span "Purchases" at bounding box center [122, 87] width 37 height 12
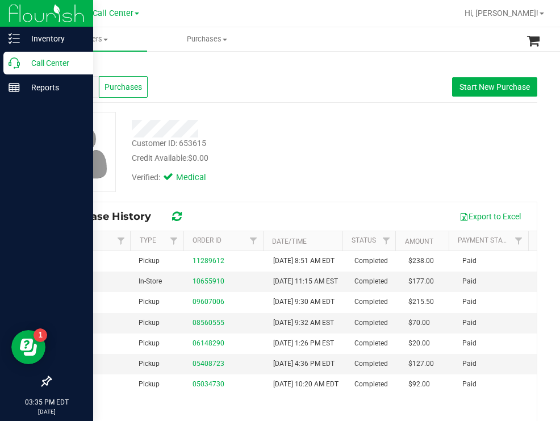
click at [48, 57] on p "Call Center" at bounding box center [54, 63] width 68 height 14
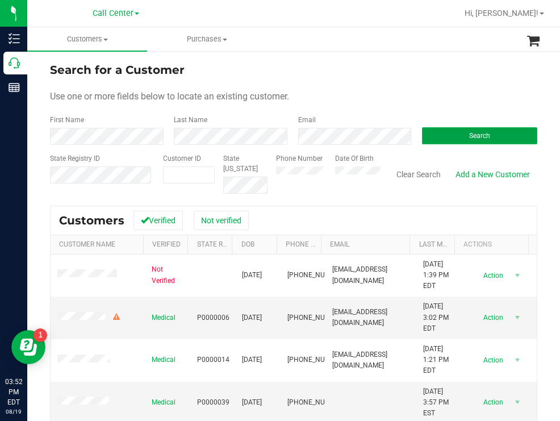
click at [426, 133] on button "Search" at bounding box center [479, 135] width 115 height 17
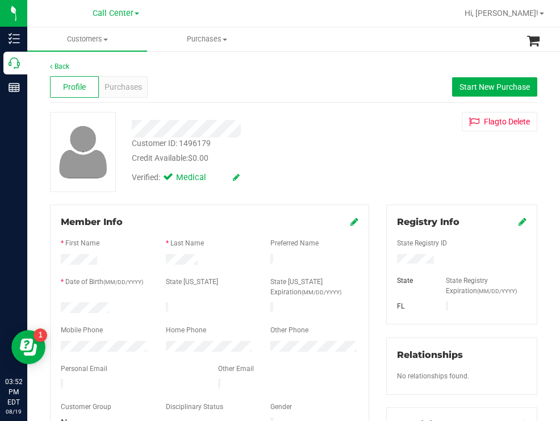
click at [62, 304] on div at bounding box center [104, 309] width 105 height 14
click at [332, 144] on div "Customer ID: 1496179 Credit Available: $0.00" at bounding box center [249, 150] width 252 height 27
drag, startPoint x: 438, startPoint y: 260, endPoint x: 389, endPoint y: 261, distance: 49.4
click at [389, 261] on div at bounding box center [461, 260] width 146 height 12
click at [330, 161] on div "Credit Available: $0.00" at bounding box center [249, 158] width 235 height 12
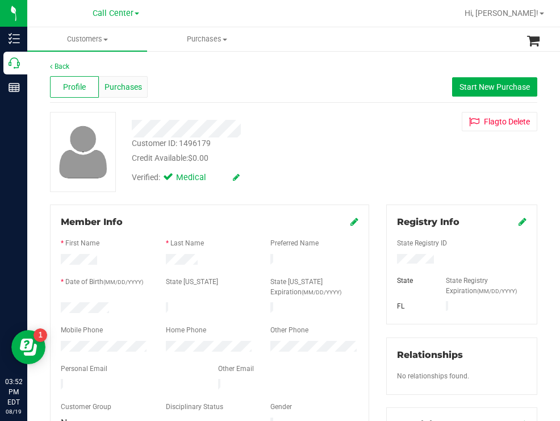
click at [134, 86] on span "Purchases" at bounding box center [122, 87] width 37 height 12
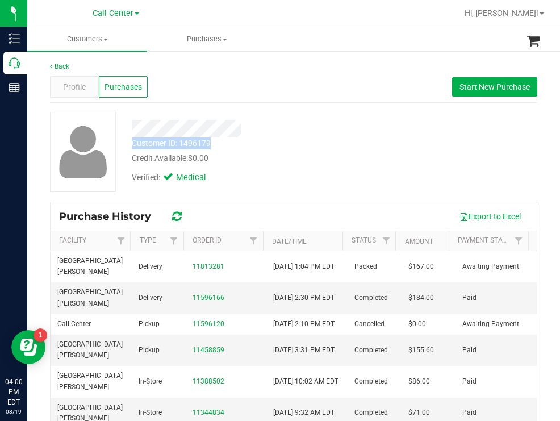
drag, startPoint x: 214, startPoint y: 146, endPoint x: 134, endPoint y: 145, distance: 80.1
click at [134, 145] on div "Customer ID: 1496179 Credit Available: $0.00" at bounding box center [249, 150] width 252 height 27
copy div "Customer ID: 1496179"
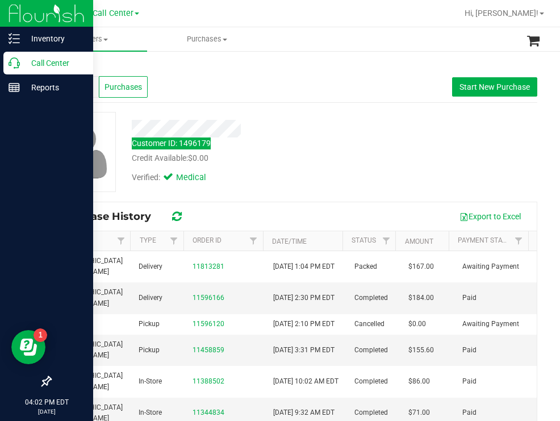
click at [43, 65] on p "Call Center" at bounding box center [54, 63] width 68 height 14
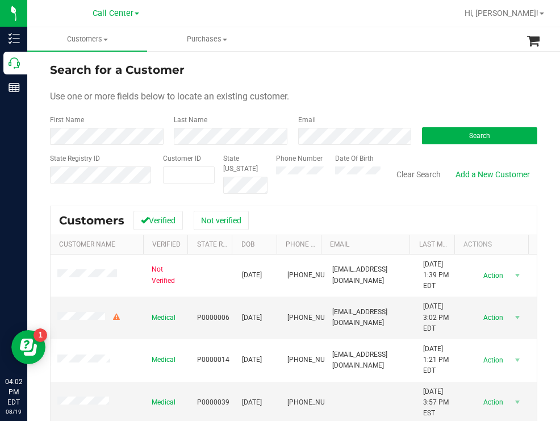
drag, startPoint x: 291, startPoint y: 78, endPoint x: 274, endPoint y: 65, distance: 21.8
click at [291, 78] on form "Search for a Customer Use one or more fields below to locate an existing custom…" at bounding box center [293, 127] width 487 height 132
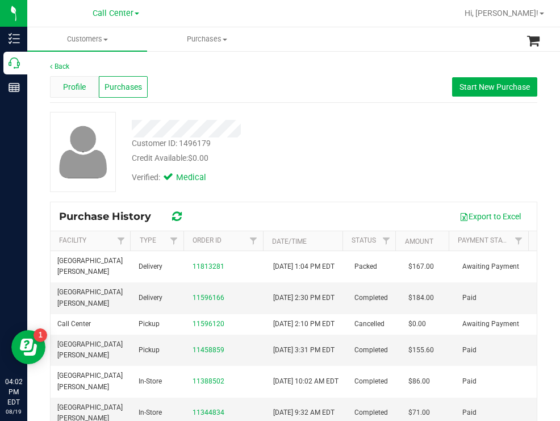
click at [76, 91] on span "Profile" at bounding box center [74, 87] width 23 height 12
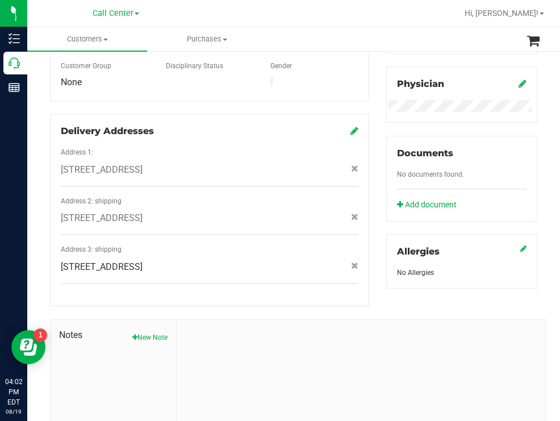
scroll to position [418, 0]
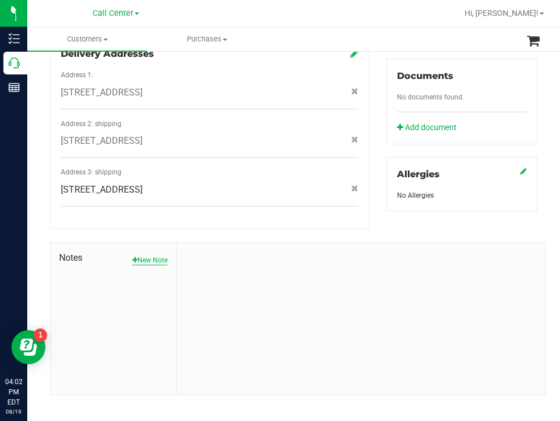
click at [145, 255] on button "New Note" at bounding box center [149, 260] width 35 height 10
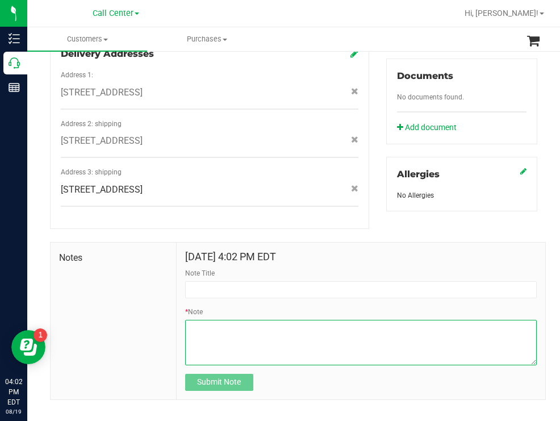
paste textarea "customer is trying to change her deliver order to a pickup [DATE] - explained t…"
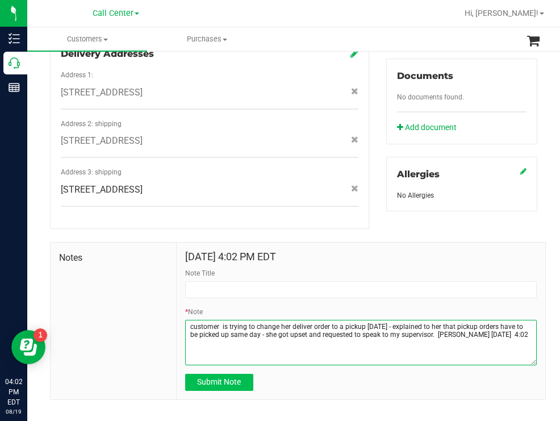
type textarea "customer is trying to change her deliver order to a pickup [DATE] - explained t…"
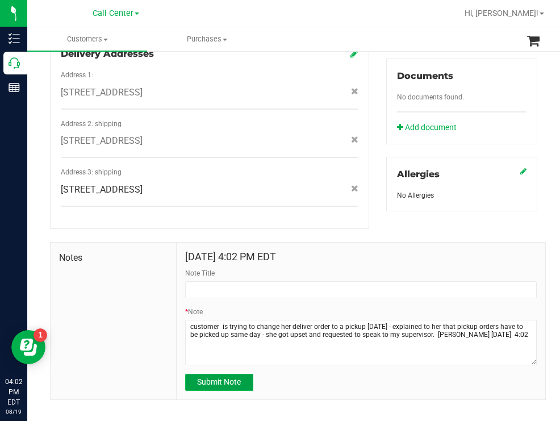
click at [222, 377] on span "Submit Note" at bounding box center [219, 381] width 44 height 9
type input "[DATE] 16:02 PM EDT"
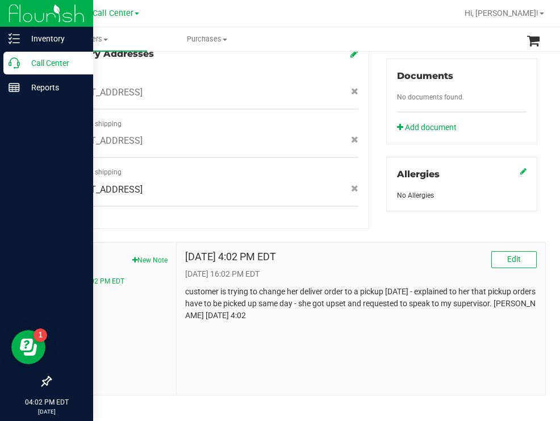
click at [37, 62] on p "Call Center" at bounding box center [54, 63] width 68 height 14
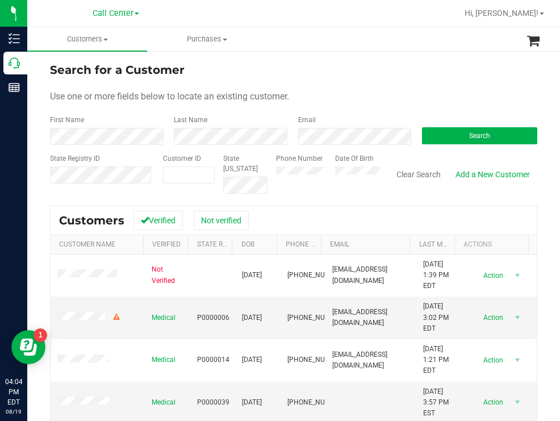
drag, startPoint x: 340, startPoint y: 85, endPoint x: 334, endPoint y: 82, distance: 6.3
click at [340, 85] on form "Search for a Customer Use one or more fields below to locate an existing custom…" at bounding box center [293, 127] width 487 height 132
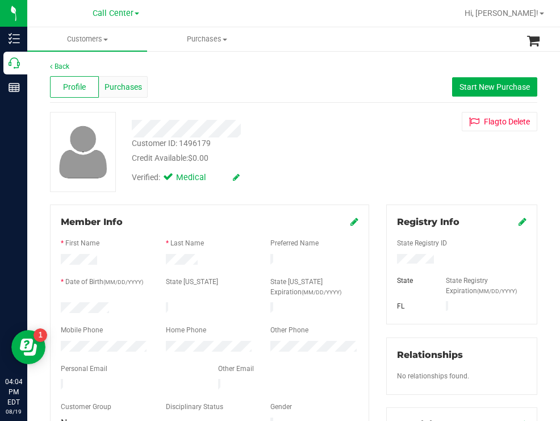
click at [126, 86] on span "Purchases" at bounding box center [122, 87] width 37 height 12
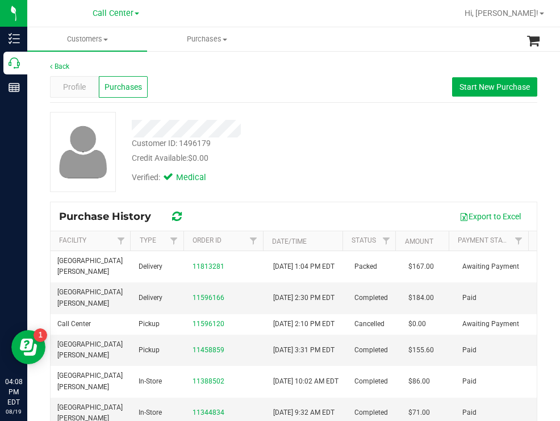
click at [319, 120] on div at bounding box center [249, 129] width 252 height 18
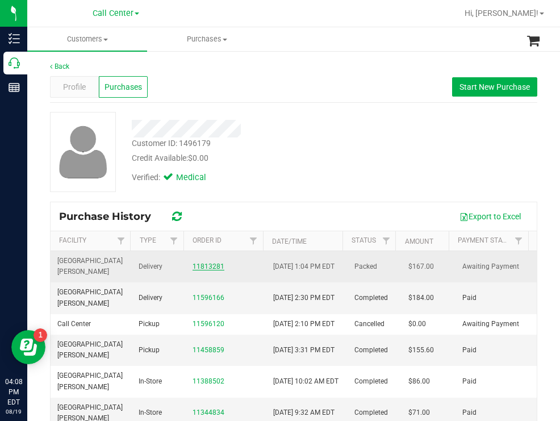
click at [210, 263] on link "11813281" at bounding box center [208, 266] width 32 height 8
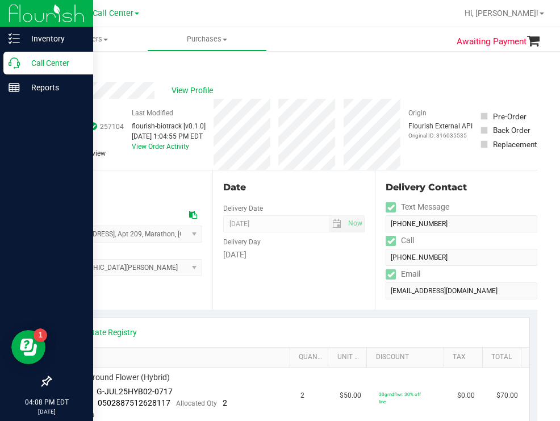
click at [41, 68] on p "Call Center" at bounding box center [54, 63] width 68 height 14
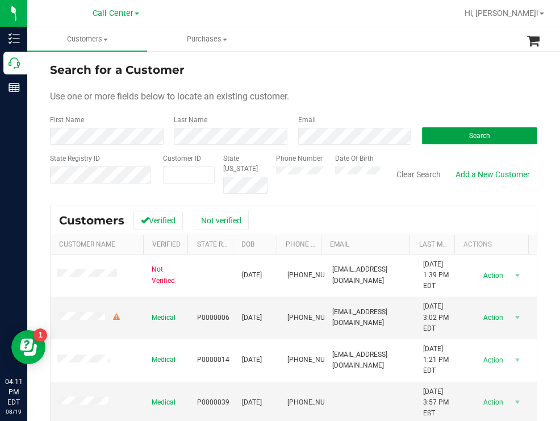
click at [427, 139] on button "Search" at bounding box center [479, 135] width 115 height 17
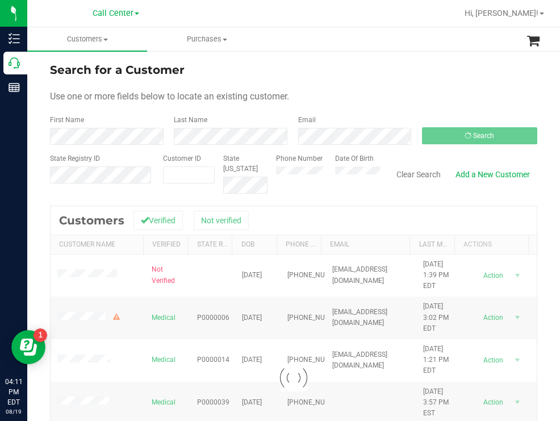
drag, startPoint x: 437, startPoint y: 65, endPoint x: 421, endPoint y: 66, distance: 16.5
click at [437, 65] on div "Search for a Customer" at bounding box center [293, 69] width 487 height 17
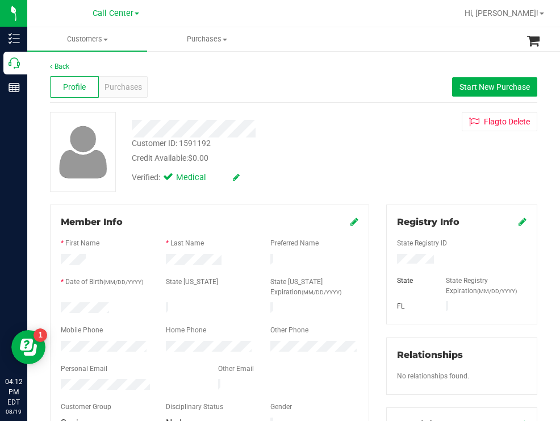
drag, startPoint x: 123, startPoint y: 307, endPoint x: 60, endPoint y: 307, distance: 63.0
click at [60, 307] on div at bounding box center [104, 309] width 105 height 14
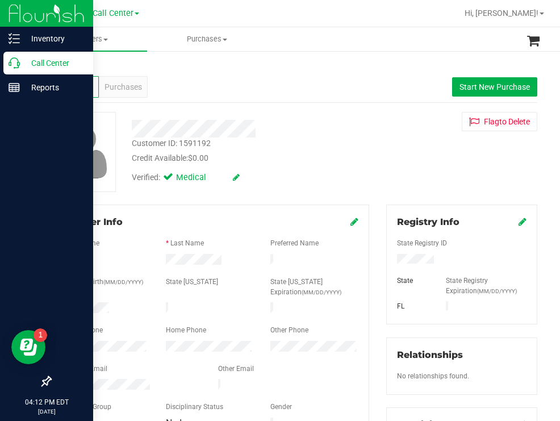
click at [39, 56] on div "Call Center" at bounding box center [48, 63] width 90 height 23
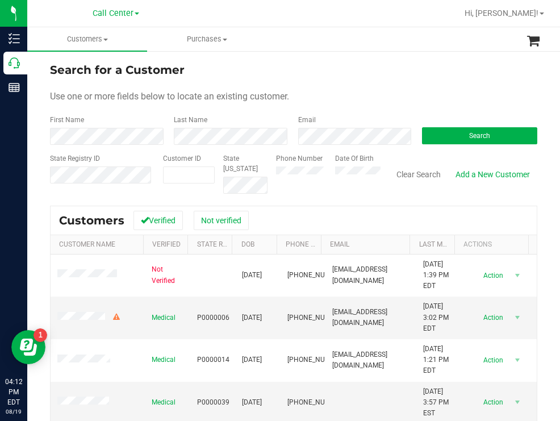
click at [353, 81] on form "Search for a Customer Use one or more fields below to locate an existing custom…" at bounding box center [293, 127] width 487 height 132
paste input "1425526"
type input "1425526"
click at [447, 136] on button "Search" at bounding box center [479, 135] width 115 height 17
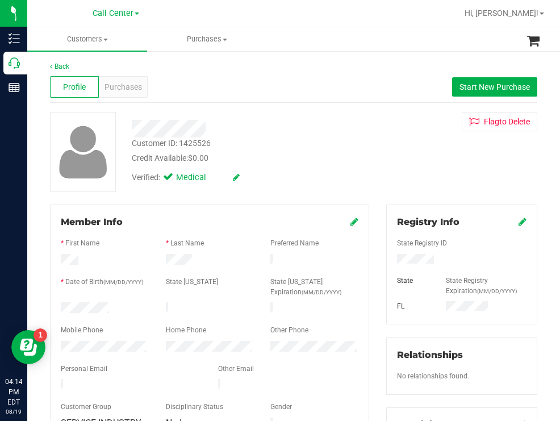
click at [392, 258] on div at bounding box center [461, 260] width 146 height 12
drag, startPoint x: 336, startPoint y: 152, endPoint x: 331, endPoint y: 154, distance: 5.8
click at [336, 152] on div "Credit Available: $0.00" at bounding box center [249, 158] width 235 height 12
drag, startPoint x: 120, startPoint y: 307, endPoint x: 52, endPoint y: 305, distance: 67.6
click at [52, 305] on div at bounding box center [104, 309] width 105 height 14
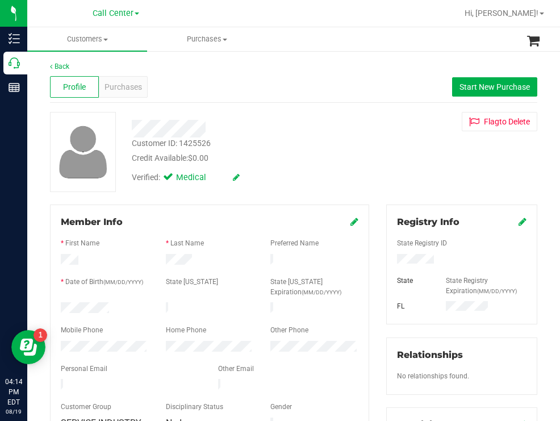
drag, startPoint x: 357, startPoint y: 152, endPoint x: 283, endPoint y: 187, distance: 81.8
click at [355, 154] on div "Credit Available: $0.00" at bounding box center [249, 158] width 235 height 12
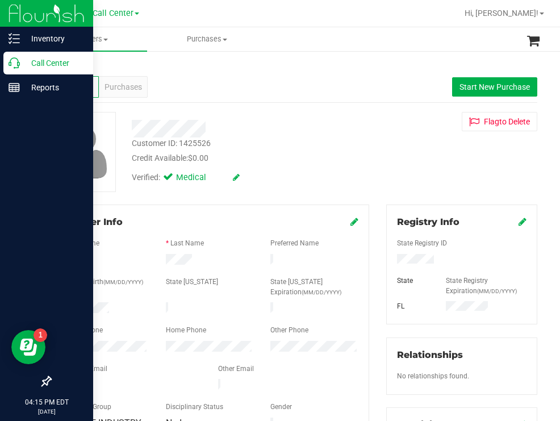
click at [61, 66] on p "Call Center" at bounding box center [54, 63] width 68 height 14
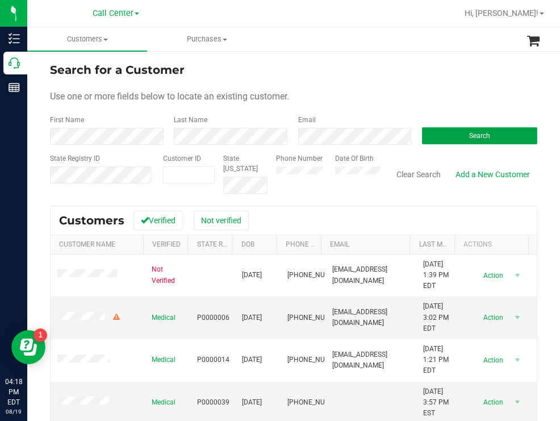
click at [439, 131] on button "Search" at bounding box center [479, 135] width 115 height 17
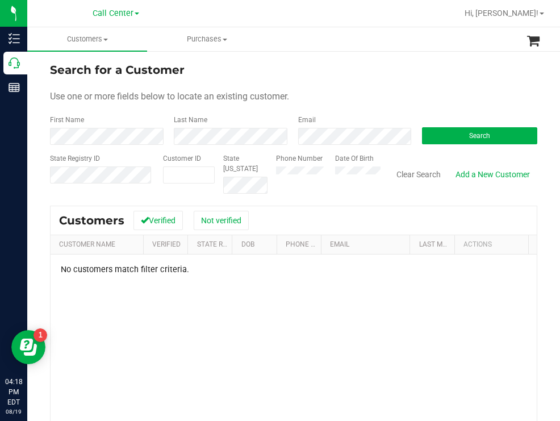
click at [318, 169] on div "Phone Number Date Of Birth" at bounding box center [323, 173] width 113 height 40
click at [443, 137] on button "Search" at bounding box center [479, 135] width 115 height 17
click at [319, 171] on div "Phone Number Date Of Birth" at bounding box center [323, 173] width 113 height 40
click at [435, 134] on button "Search" at bounding box center [479, 135] width 115 height 17
click at [325, 170] on div "Phone Number Date Of Birth" at bounding box center [323, 173] width 113 height 40
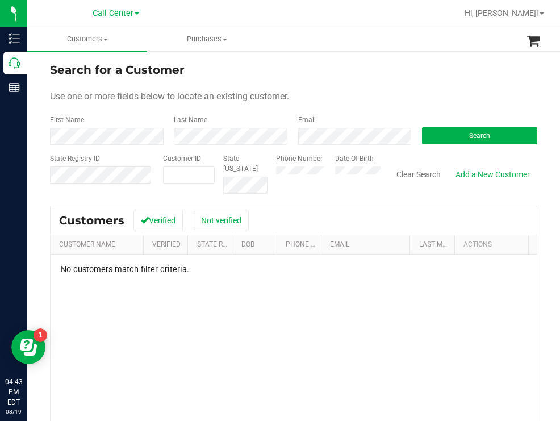
click at [336, 83] on form "Search for a Customer Use one or more fields below to locate an existing custom…" at bounding box center [293, 127] width 487 height 132
click at [83, 183] on input "text" at bounding box center [89, 188] width 78 height 10
click at [470, 132] on span "Search" at bounding box center [479, 136] width 21 height 8
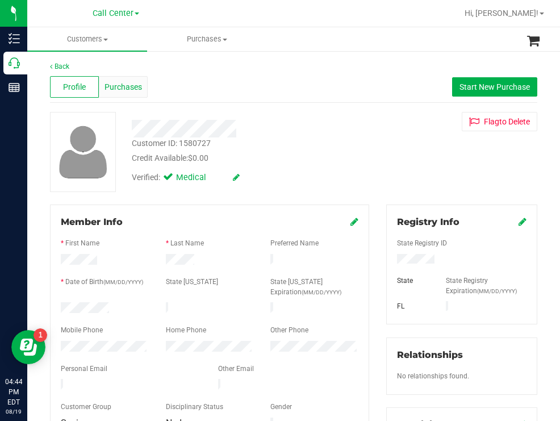
click at [129, 85] on span "Purchases" at bounding box center [122, 87] width 37 height 12
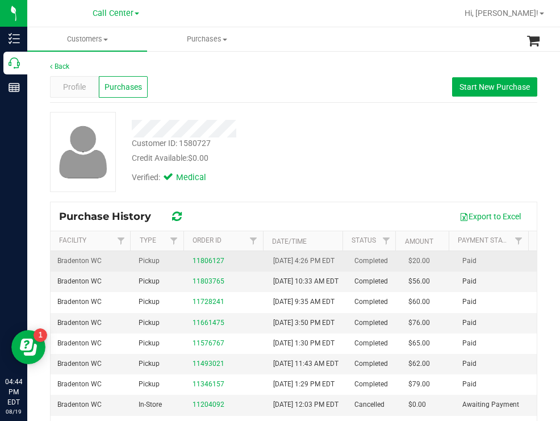
click at [199, 266] on div "11806127" at bounding box center [226, 260] width 68 height 11
click at [198, 265] on link "11806127" at bounding box center [208, 261] width 32 height 8
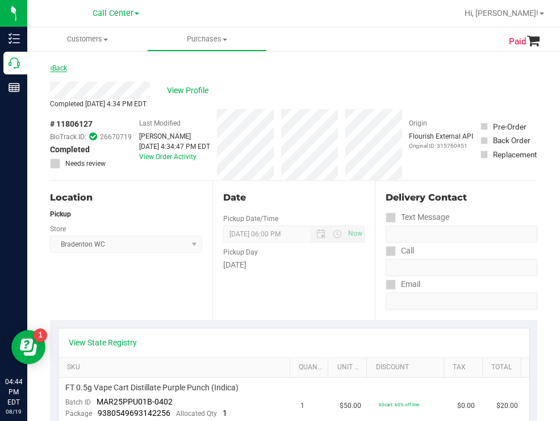
click at [64, 68] on link "Back" at bounding box center [58, 68] width 17 height 8
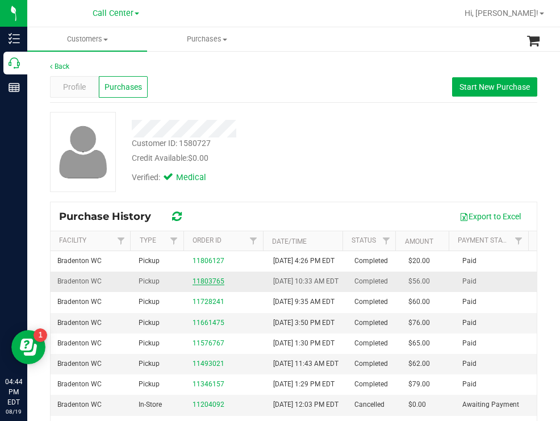
click at [213, 285] on link "11803765" at bounding box center [208, 281] width 32 height 8
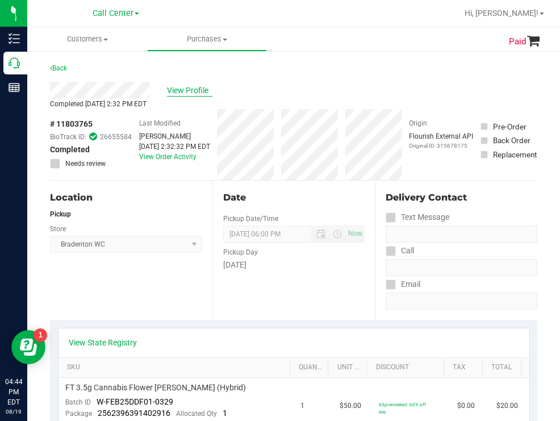
click at [192, 89] on span "View Profile" at bounding box center [189, 91] width 45 height 12
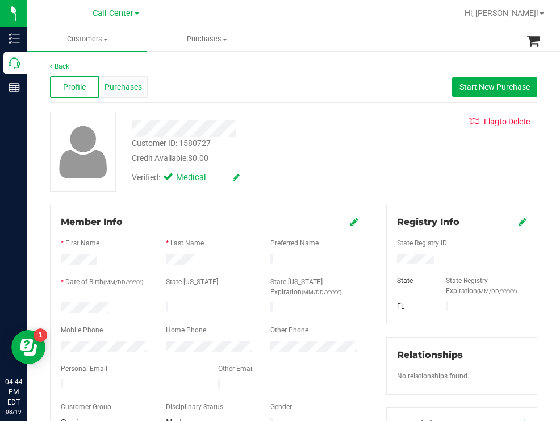
click at [123, 84] on span "Purchases" at bounding box center [122, 87] width 37 height 12
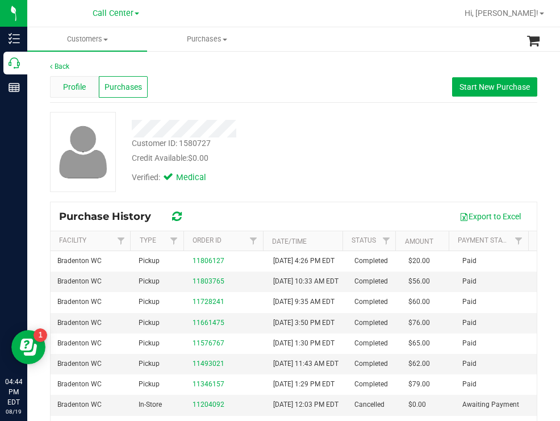
click at [77, 82] on span "Profile" at bounding box center [74, 87] width 23 height 12
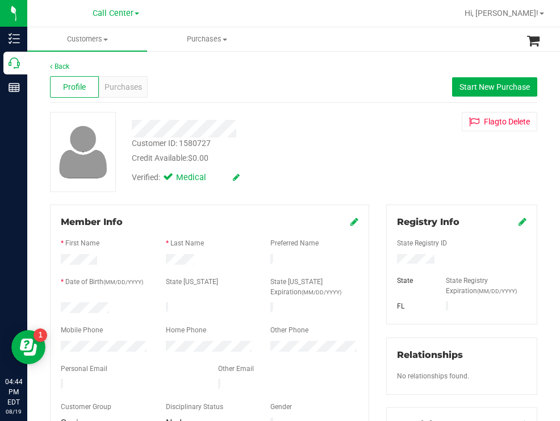
click at [62, 306] on div at bounding box center [104, 309] width 105 height 14
drag, startPoint x: 434, startPoint y: 257, endPoint x: 385, endPoint y: 258, distance: 48.3
click at [388, 258] on div at bounding box center [461, 260] width 146 height 12
click at [330, 148] on div "Customer ID: 1580727 Credit Available: $0.00" at bounding box center [249, 150] width 252 height 27
click at [128, 85] on span "Purchases" at bounding box center [122, 87] width 37 height 12
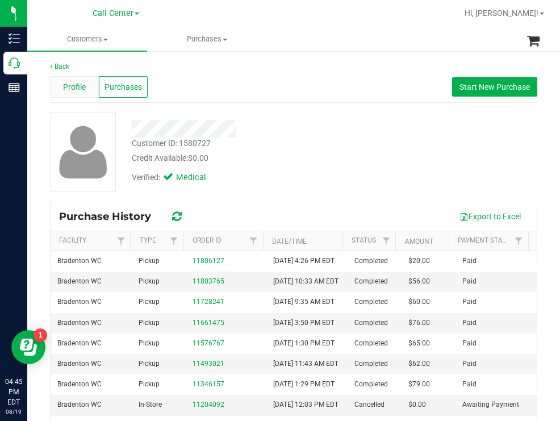
click at [69, 83] on span "Profile" at bounding box center [74, 87] width 23 height 12
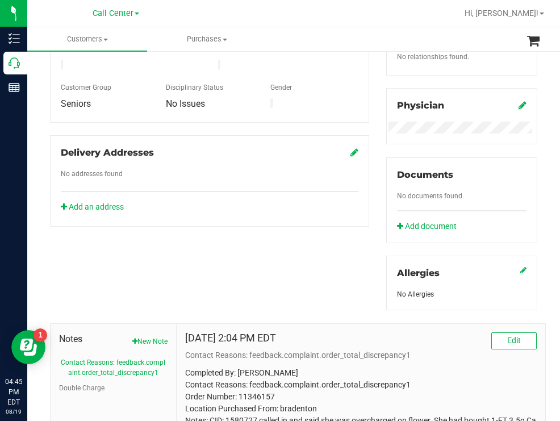
scroll to position [410, 0]
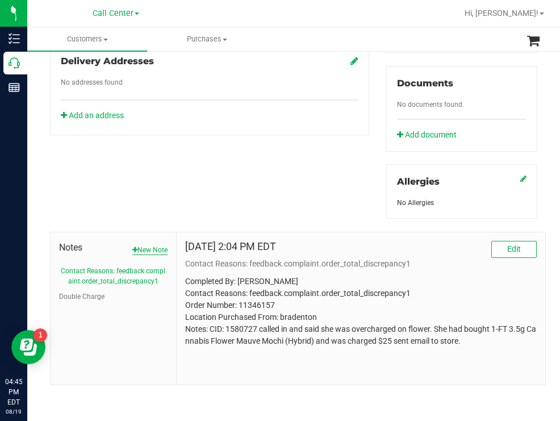
click at [145, 249] on button "New Note" at bounding box center [149, 250] width 35 height 10
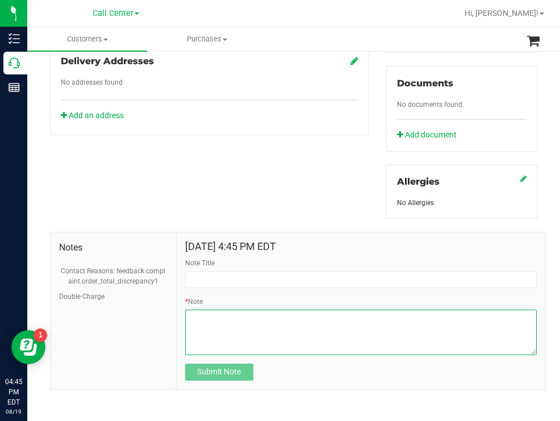
click at [195, 313] on textarea "* Note" at bounding box center [360, 331] width 351 height 45
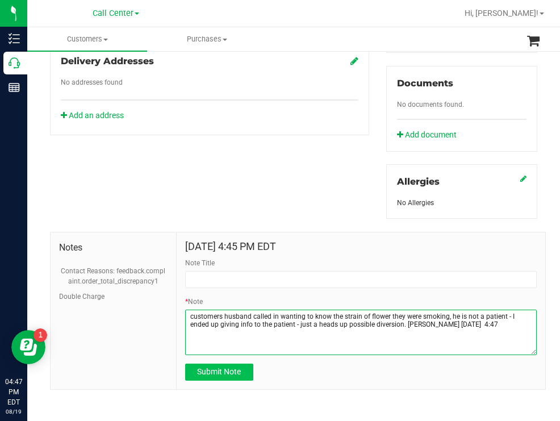
type textarea "customers husband called in wanting to know the strain of flower they were smok…"
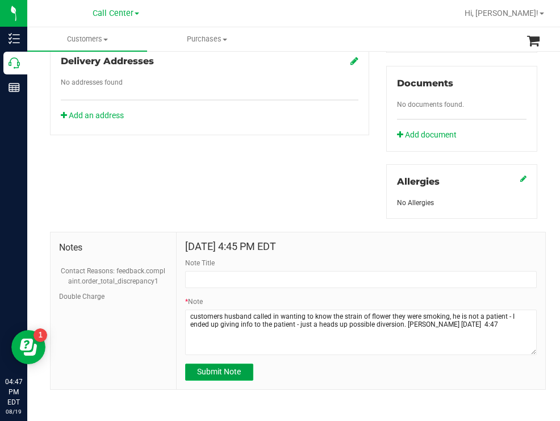
click at [202, 371] on span "Submit Note" at bounding box center [219, 371] width 44 height 9
type input "[DATE] 16:47 PM EDT"
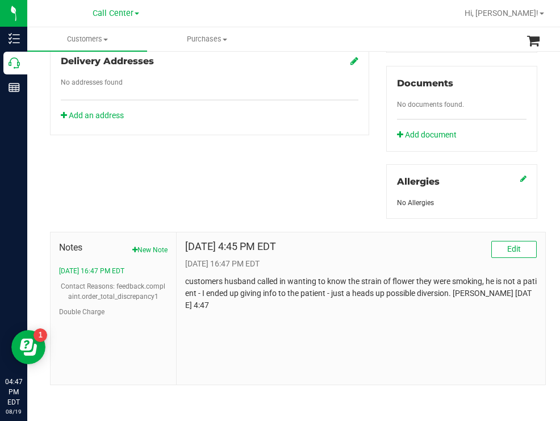
click at [322, 81] on div "Delivery Addresses No addresses found Add an address" at bounding box center [209, 89] width 319 height 91
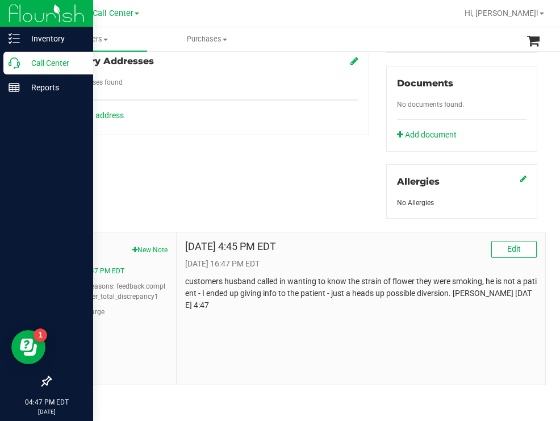
click at [39, 60] on p "Call Center" at bounding box center [54, 63] width 68 height 14
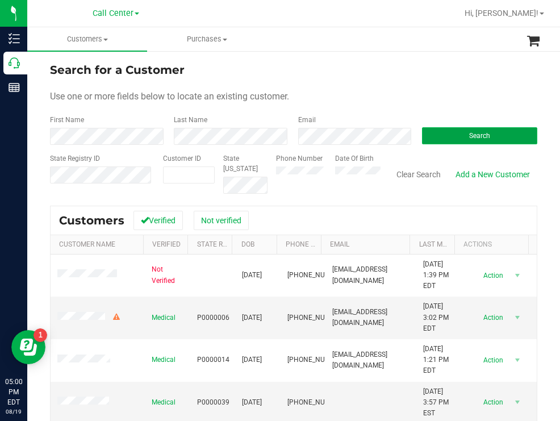
click at [440, 133] on button "Search" at bounding box center [479, 135] width 115 height 17
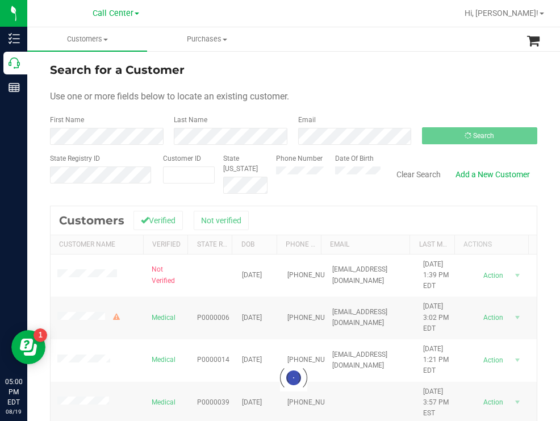
click at [376, 72] on div "Search for a Customer" at bounding box center [293, 69] width 487 height 17
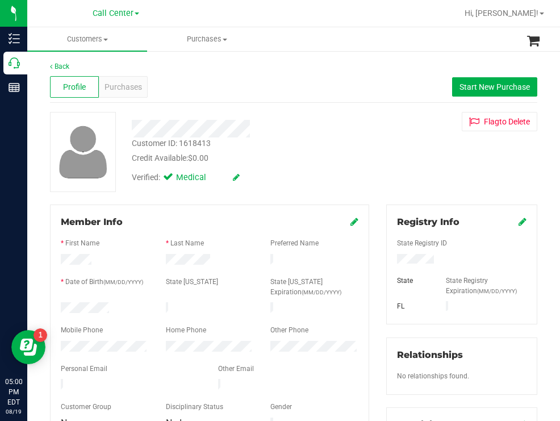
click at [393, 141] on div "Customer ID: 1618413 Credit Available: $0.00 Verified: Medical Flag to [GEOGRAP…" at bounding box center [293, 152] width 504 height 80
drag, startPoint x: 119, startPoint y: 301, endPoint x: 56, endPoint y: 305, distance: 62.6
click at [56, 305] on div at bounding box center [104, 309] width 105 height 14
click at [391, 264] on div at bounding box center [461, 260] width 146 height 12
click at [280, 137] on div "Customer ID: 1618413 Credit Available: $0.00" at bounding box center [249, 150] width 252 height 27
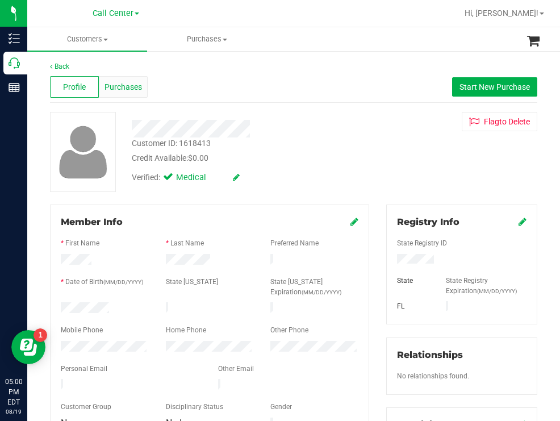
click at [120, 90] on span "Purchases" at bounding box center [122, 87] width 37 height 12
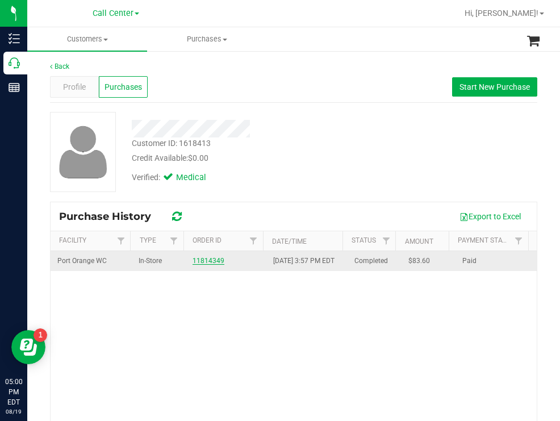
click at [214, 265] on link "11814349" at bounding box center [208, 261] width 32 height 8
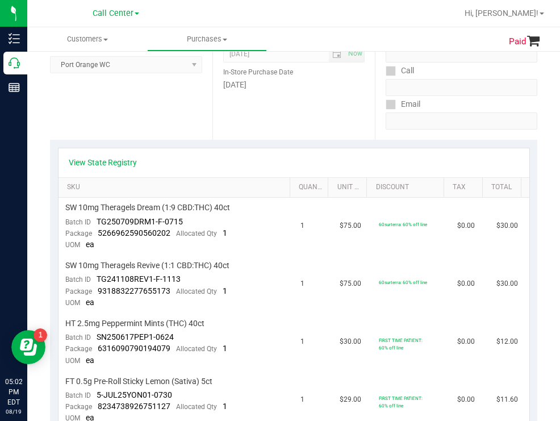
scroll to position [114, 0]
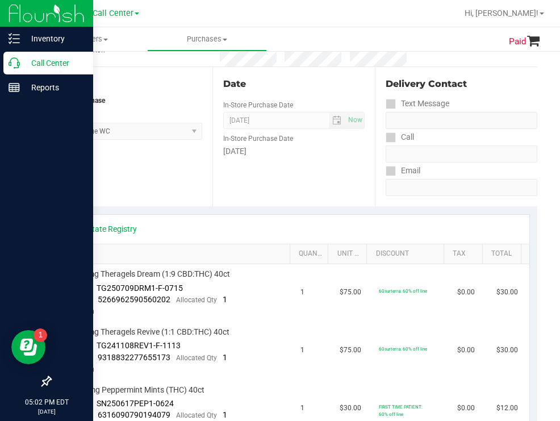
click at [58, 60] on p "Call Center" at bounding box center [54, 63] width 68 height 14
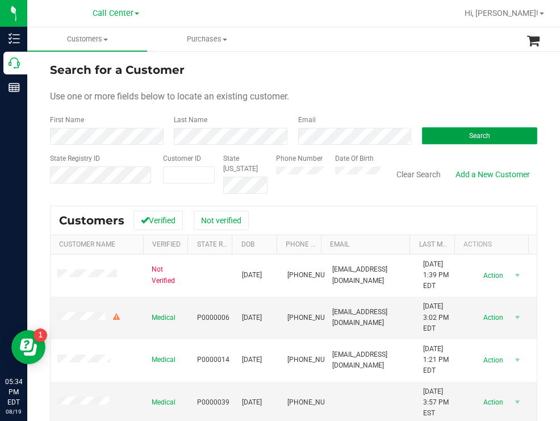
click at [469, 133] on span "Search" at bounding box center [479, 136] width 21 height 8
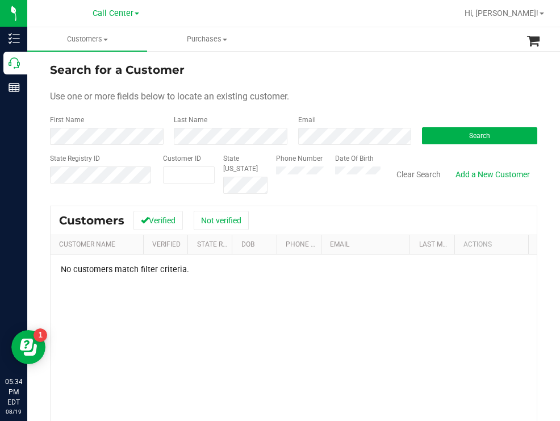
click at [314, 62] on div "Search for a Customer" at bounding box center [293, 69] width 487 height 17
click at [317, 176] on div "Phone Number Date Of Birth" at bounding box center [323, 173] width 113 height 40
click at [455, 129] on button "Search" at bounding box center [479, 135] width 115 height 17
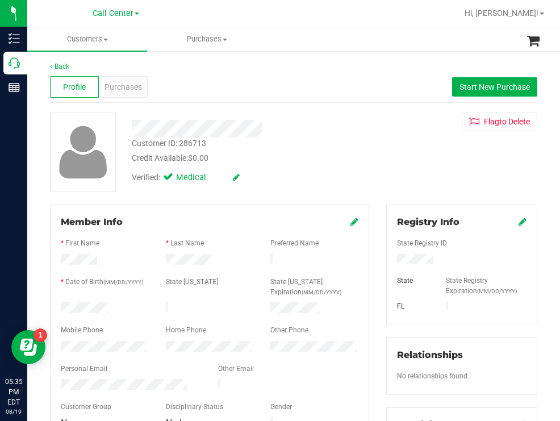
drag, startPoint x: 113, startPoint y: 299, endPoint x: 114, endPoint y: 307, distance: 8.6
click at [114, 307] on form "Member Info * First Name * Last Name Preferred Name * Date of Birth (MM/DD/YYYY…" at bounding box center [209, 323] width 297 height 216
copy form
drag, startPoint x: 439, startPoint y: 255, endPoint x: 390, endPoint y: 260, distance: 49.0
click at [388, 260] on div at bounding box center [461, 260] width 146 height 12
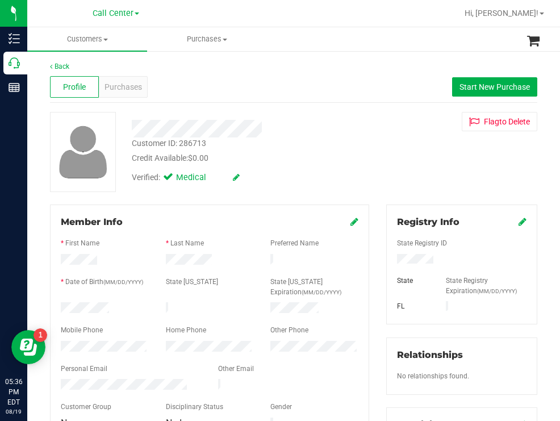
click at [336, 158] on div "Credit Available: $0.00" at bounding box center [249, 158] width 235 height 12
drag, startPoint x: 299, startPoint y: 148, endPoint x: 288, endPoint y: 139, distance: 13.7
click at [299, 147] on div "Customer ID: 286713 Credit Available: $0.00" at bounding box center [249, 150] width 252 height 27
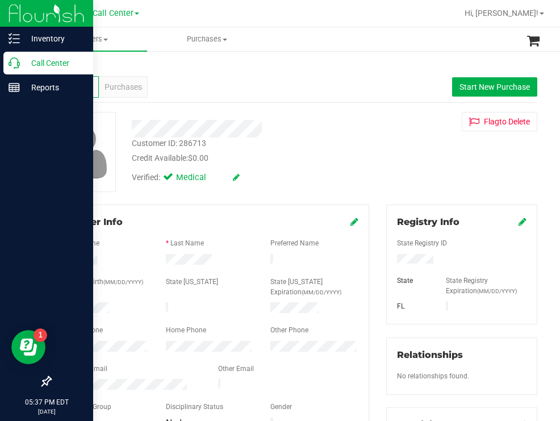
click at [39, 59] on p "Call Center" at bounding box center [54, 63] width 68 height 14
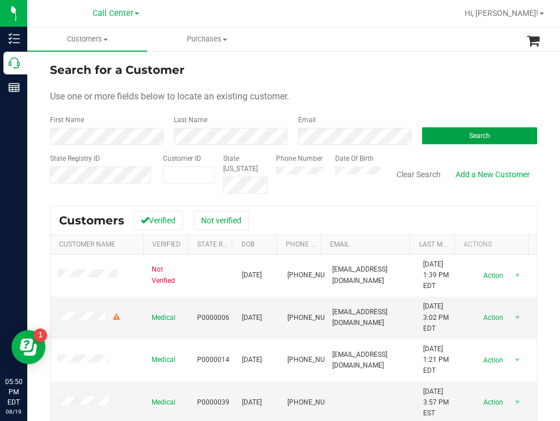
click at [432, 135] on button "Search" at bounding box center [479, 135] width 115 height 17
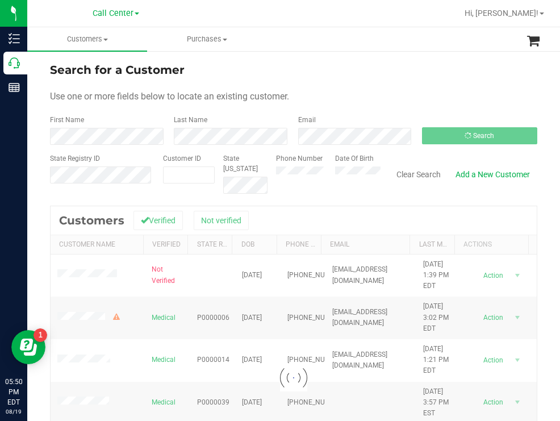
click at [344, 78] on form "Search for a Customer Use one or more fields below to locate an existing custom…" at bounding box center [293, 127] width 487 height 132
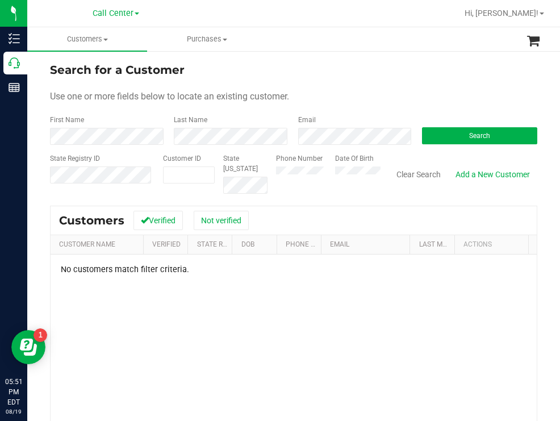
click at [332, 170] on div "Phone Number Date Of Birth" at bounding box center [323, 173] width 113 height 40
drag, startPoint x: 435, startPoint y: 134, endPoint x: 343, endPoint y: 96, distance: 99.5
click at [435, 133] on button "Search" at bounding box center [479, 135] width 115 height 17
click at [439, 136] on button "Search" at bounding box center [479, 135] width 115 height 17
click at [342, 90] on div "Use one or more fields below to locate an existing customer." at bounding box center [293, 97] width 487 height 14
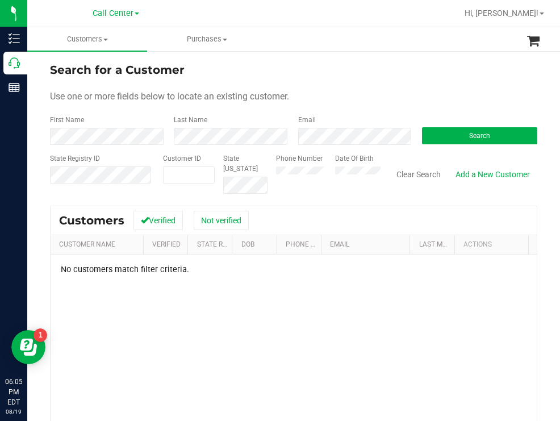
click at [389, 106] on form "Search for a Customer Use one or more fields below to locate an existing custom…" at bounding box center [293, 127] width 487 height 132
click at [496, 137] on button "Search" at bounding box center [479, 135] width 115 height 17
drag, startPoint x: 483, startPoint y: 135, endPoint x: 418, endPoint y: 108, distance: 70.2
click at [482, 135] on button "Search" at bounding box center [479, 135] width 115 height 17
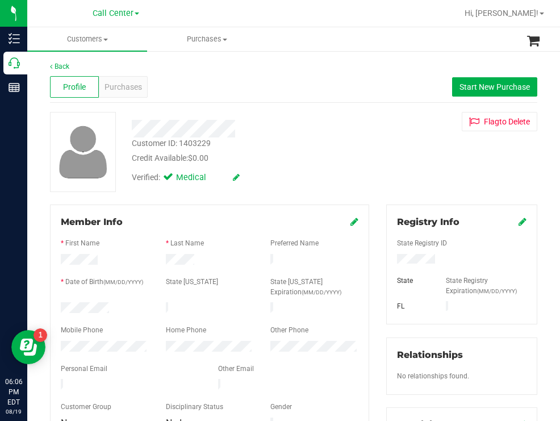
drag, startPoint x: 114, startPoint y: 309, endPoint x: 60, endPoint y: 304, distance: 53.6
click at [60, 304] on div at bounding box center [104, 309] width 105 height 14
drag, startPoint x: 441, startPoint y: 262, endPoint x: 386, endPoint y: 259, distance: 55.1
click at [388, 259] on div at bounding box center [461, 260] width 146 height 12
click at [356, 158] on div "Credit Available: $0.00" at bounding box center [249, 158] width 235 height 12
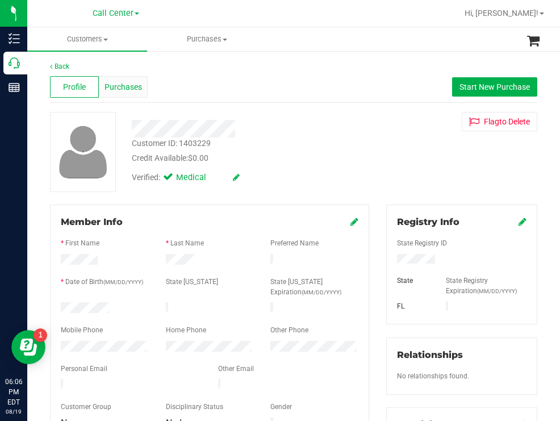
click at [136, 89] on span "Purchases" at bounding box center [122, 87] width 37 height 12
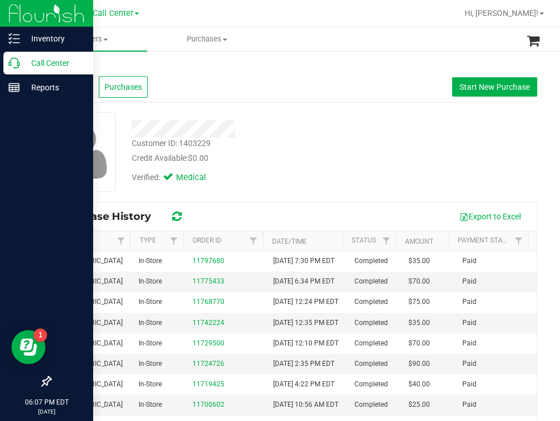
click at [56, 60] on p "Call Center" at bounding box center [54, 63] width 68 height 14
